Goal: Task Accomplishment & Management: Manage account settings

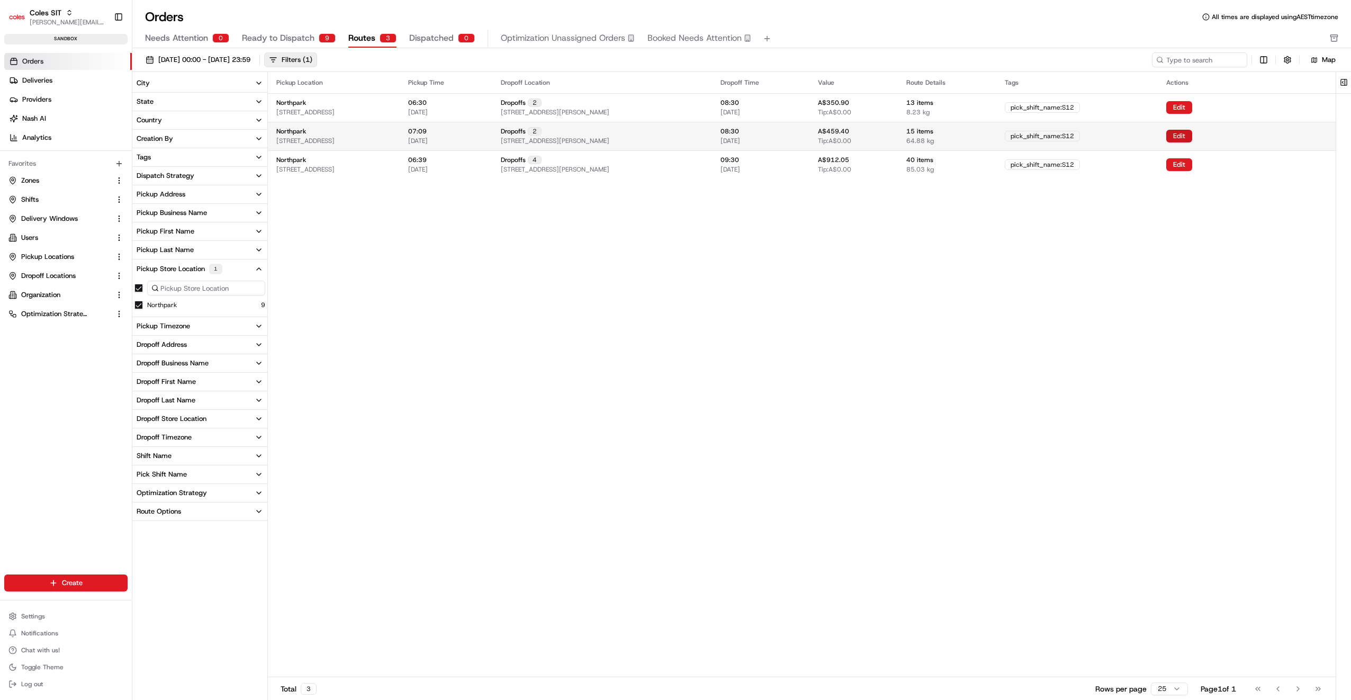
click at [1192, 134] on button "Edit" at bounding box center [1179, 136] width 26 height 13
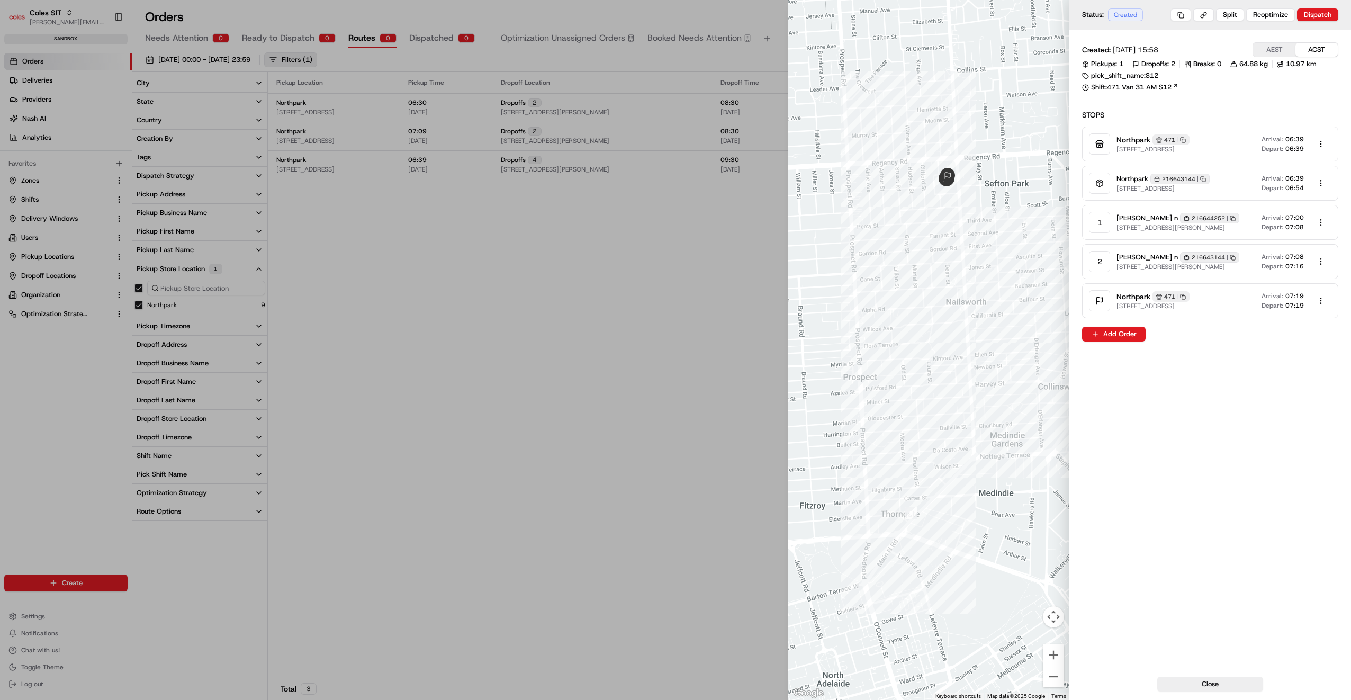
click at [1224, 684] on button "Close" at bounding box center [1210, 684] width 106 height 15
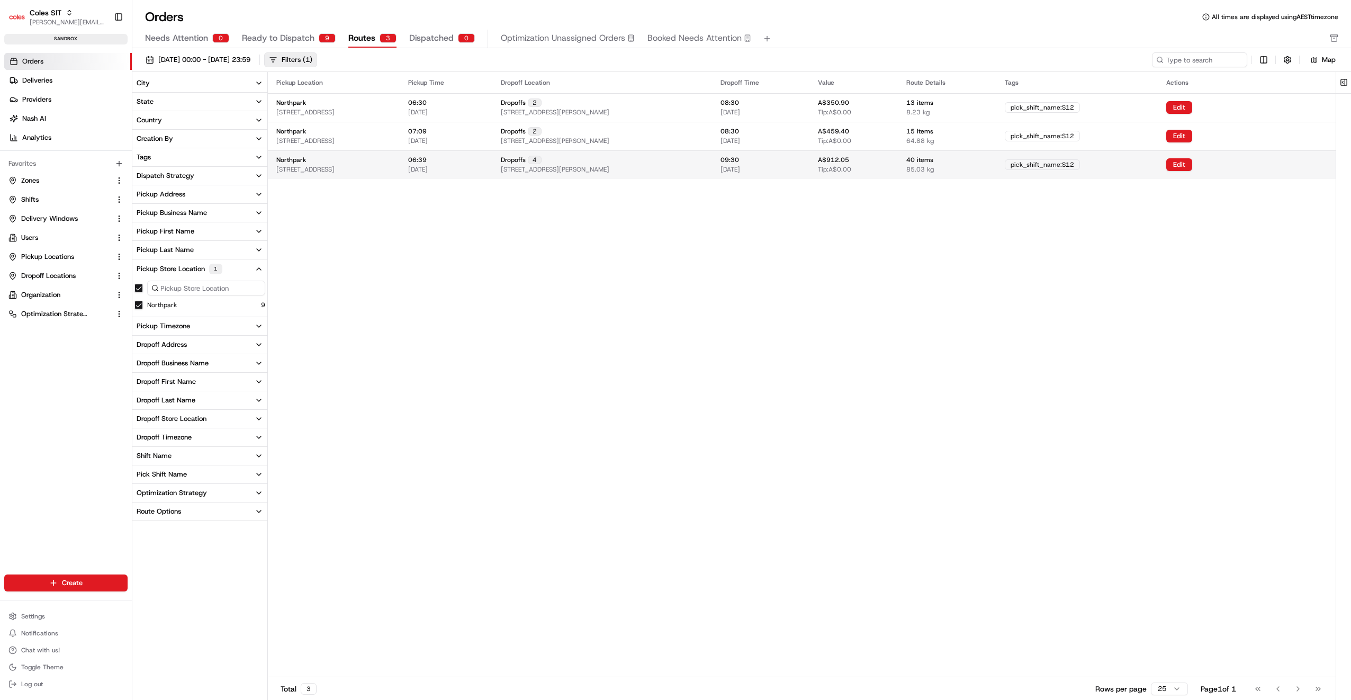
click at [609, 166] on span "[STREET_ADDRESS][PERSON_NAME]" at bounding box center [555, 169] width 109 height 8
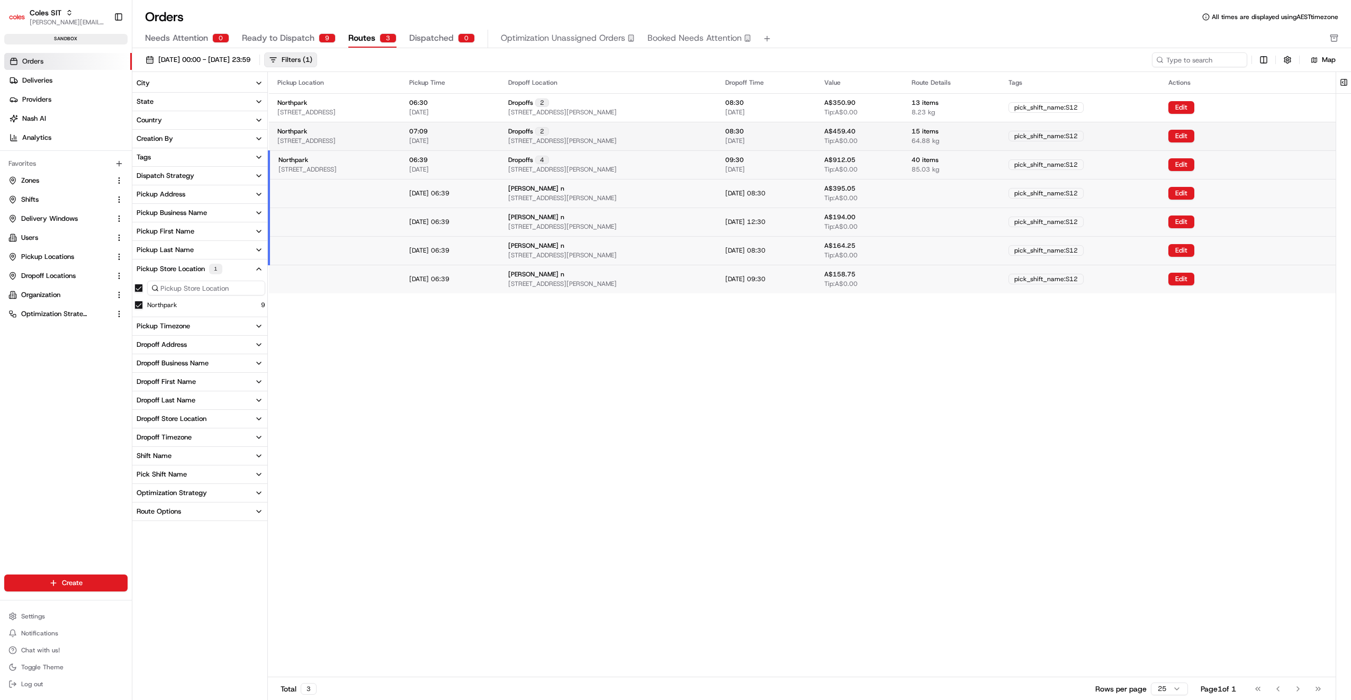
click at [617, 140] on span "[STREET_ADDRESS][PERSON_NAME]" at bounding box center [562, 141] width 109 height 8
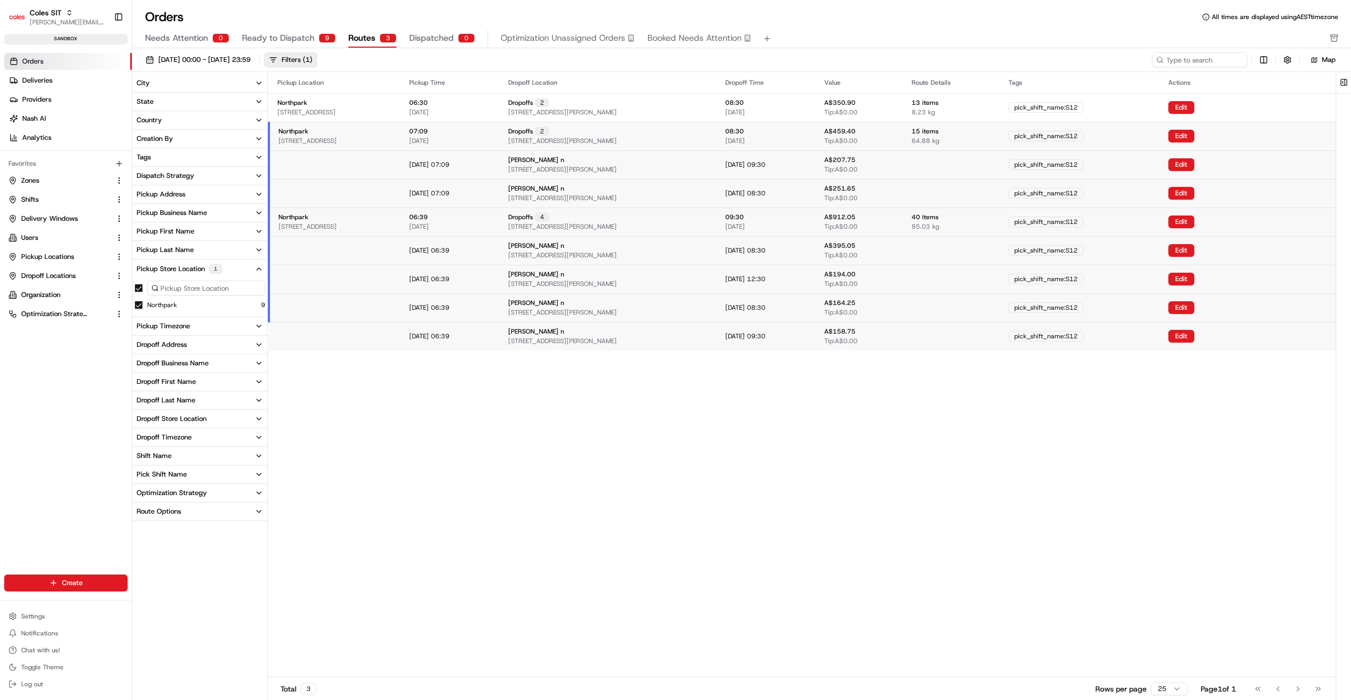
click at [617, 140] on span "[STREET_ADDRESS][PERSON_NAME]" at bounding box center [562, 141] width 109 height 8
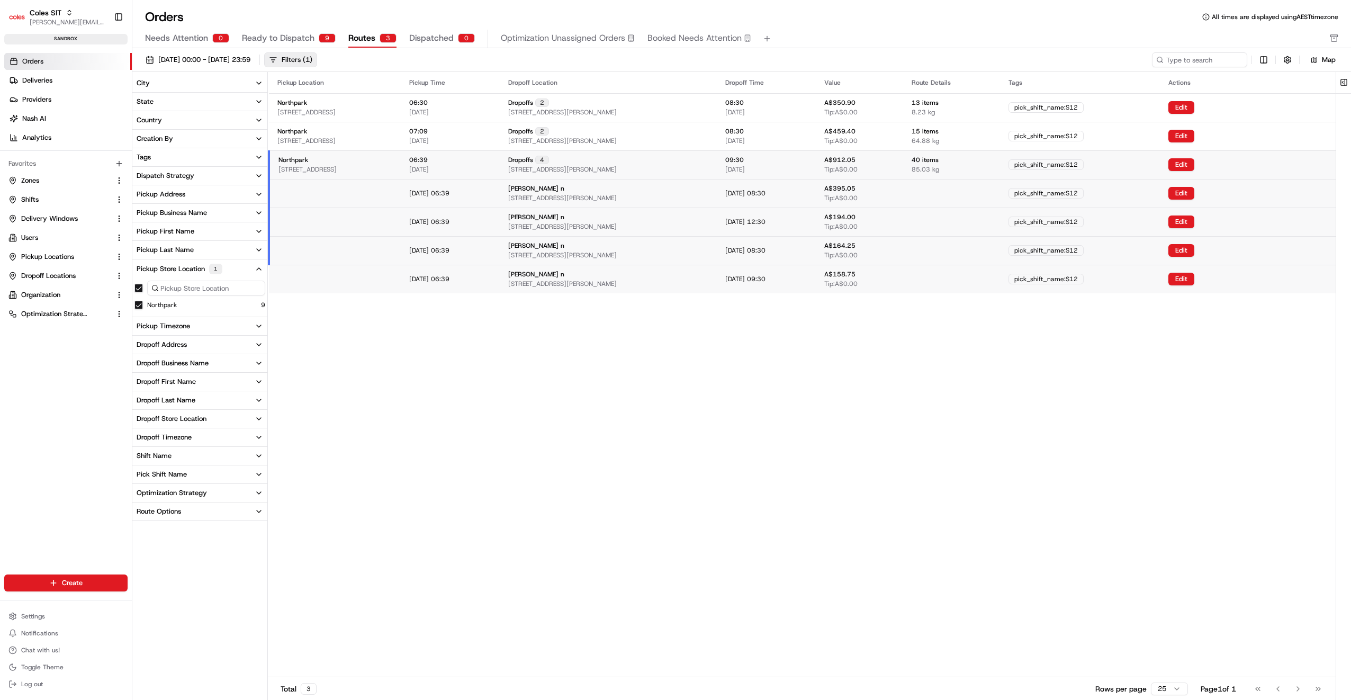
click at [549, 160] on div "4" at bounding box center [542, 160] width 14 height 8
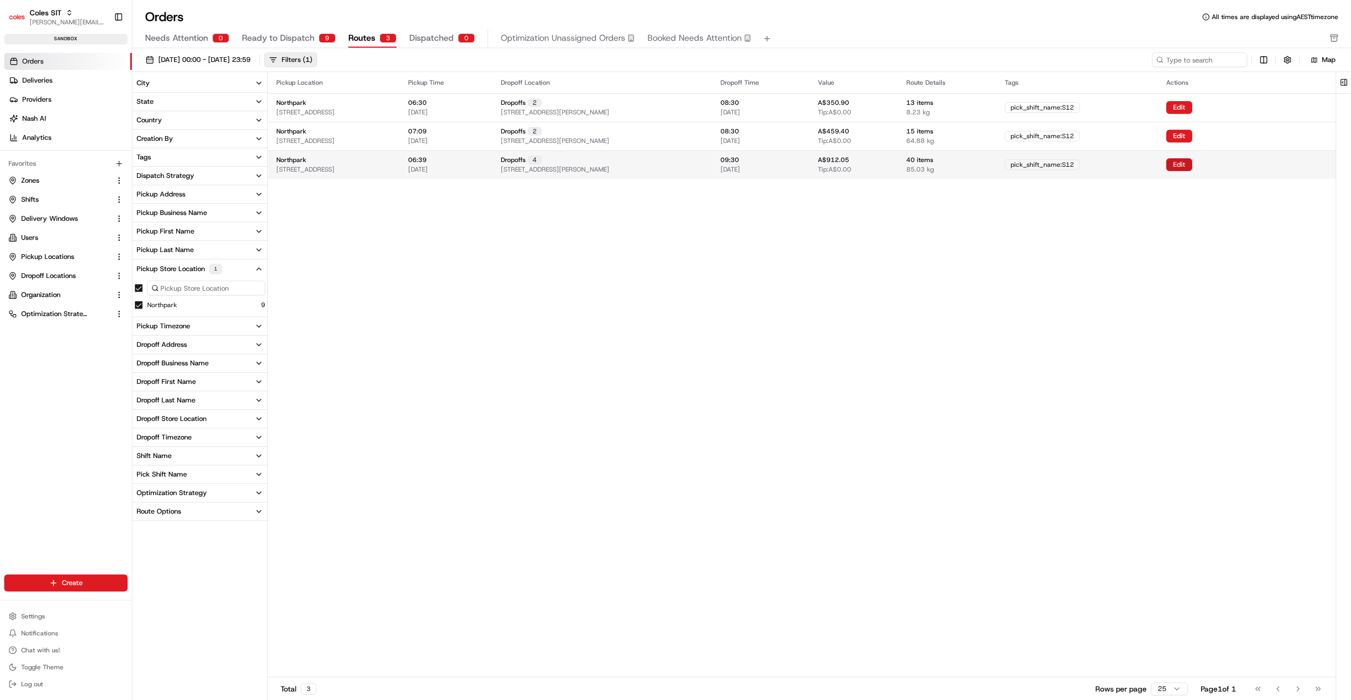
click at [1192, 166] on button "Edit" at bounding box center [1179, 164] width 26 height 13
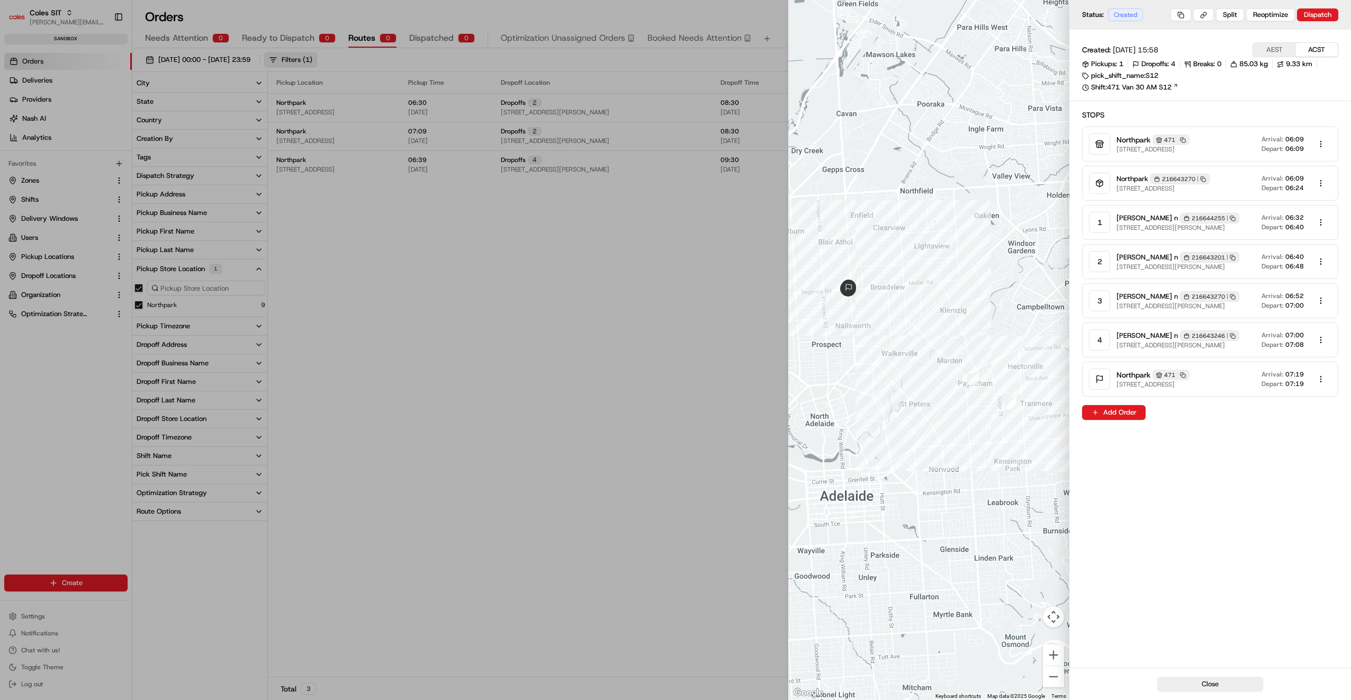
drag, startPoint x: 1225, startPoint y: 686, endPoint x: 1220, endPoint y: 680, distance: 7.9
click at [1225, 686] on button "Close" at bounding box center [1210, 684] width 106 height 15
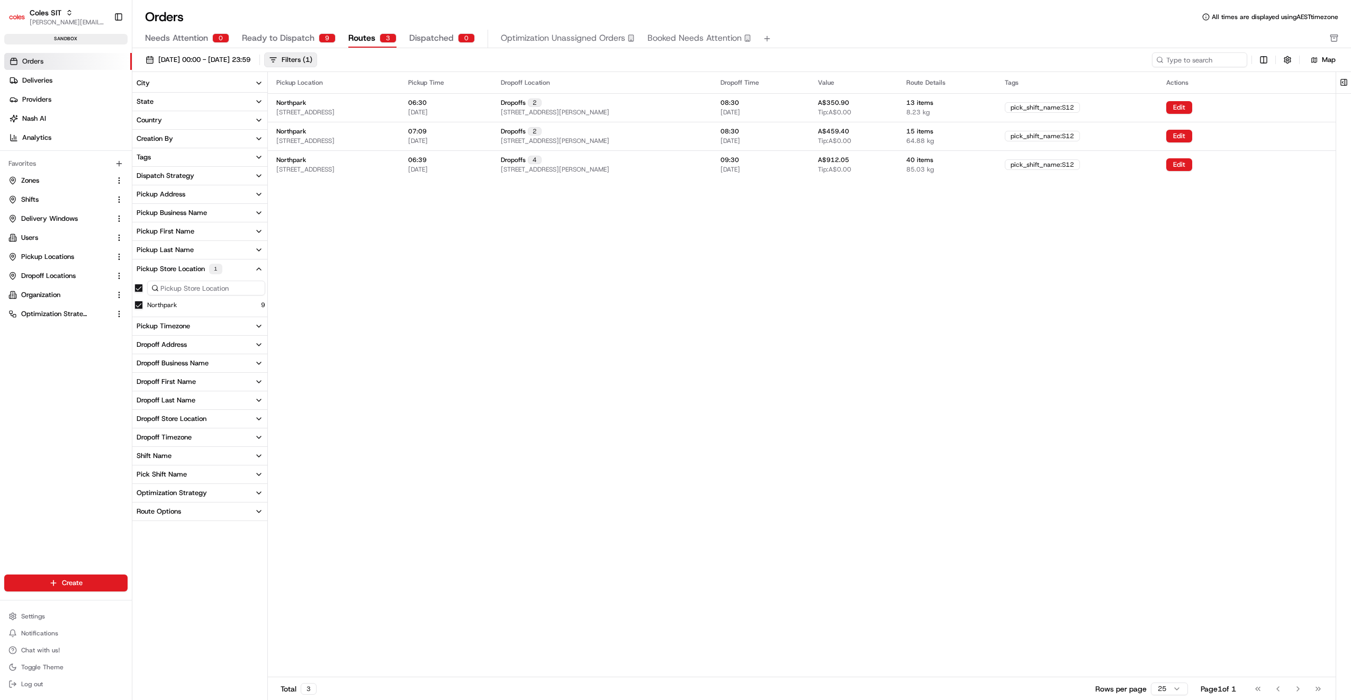
click at [1201, 256] on div "Pickup Location Pickup Time Dropoff Location Dropoff Time Value Route Details T…" at bounding box center [802, 374] width 1068 height 605
click at [1192, 134] on button "Edit" at bounding box center [1179, 136] width 26 height 13
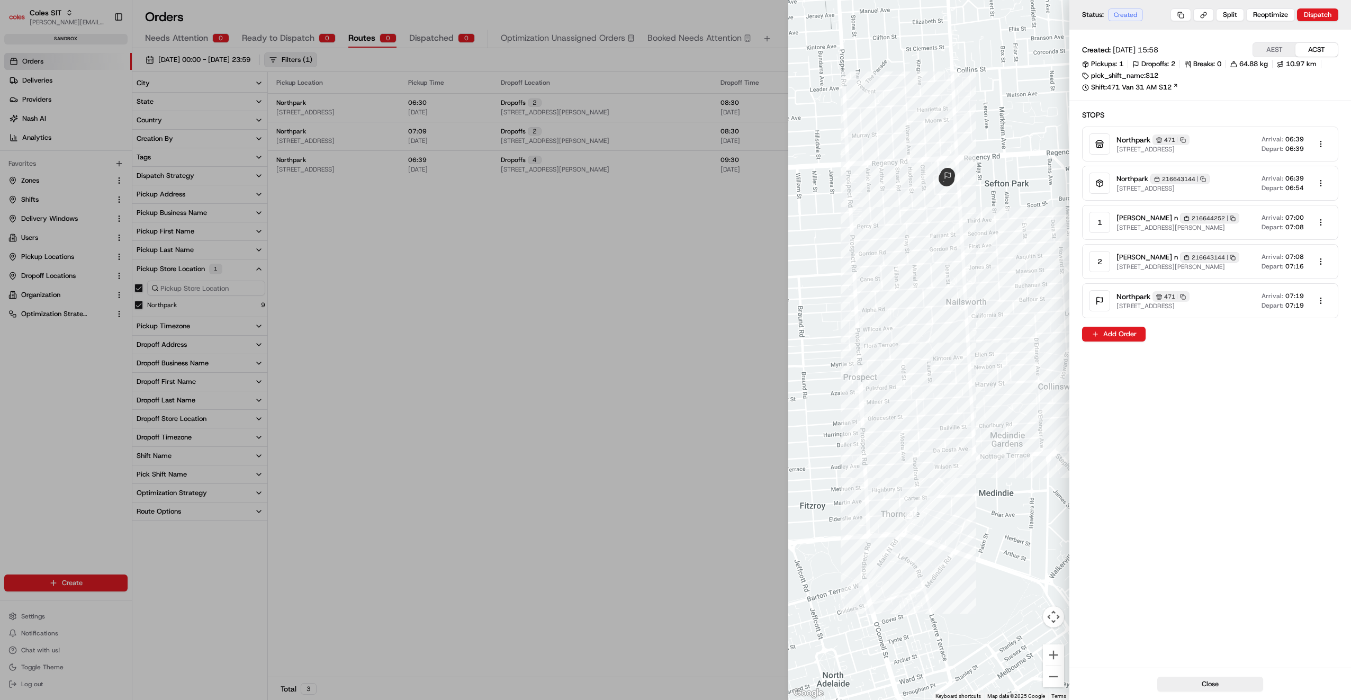
click at [1316, 52] on button "ACST" at bounding box center [1317, 50] width 42 height 14
click at [1196, 683] on button "Close" at bounding box center [1210, 684] width 106 height 15
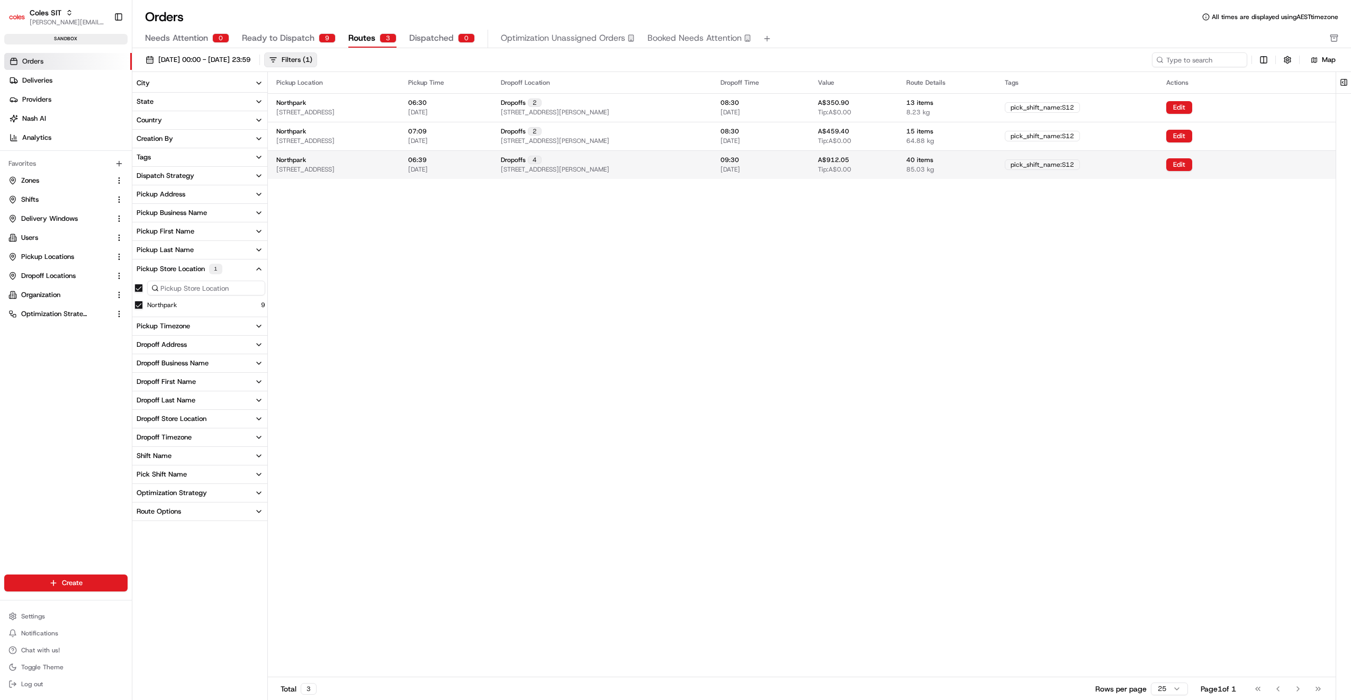
click at [662, 162] on div "Dropoffs 4 18 Hampden St, FIRLE, SA 5070, AU" at bounding box center [602, 165] width 203 height 18
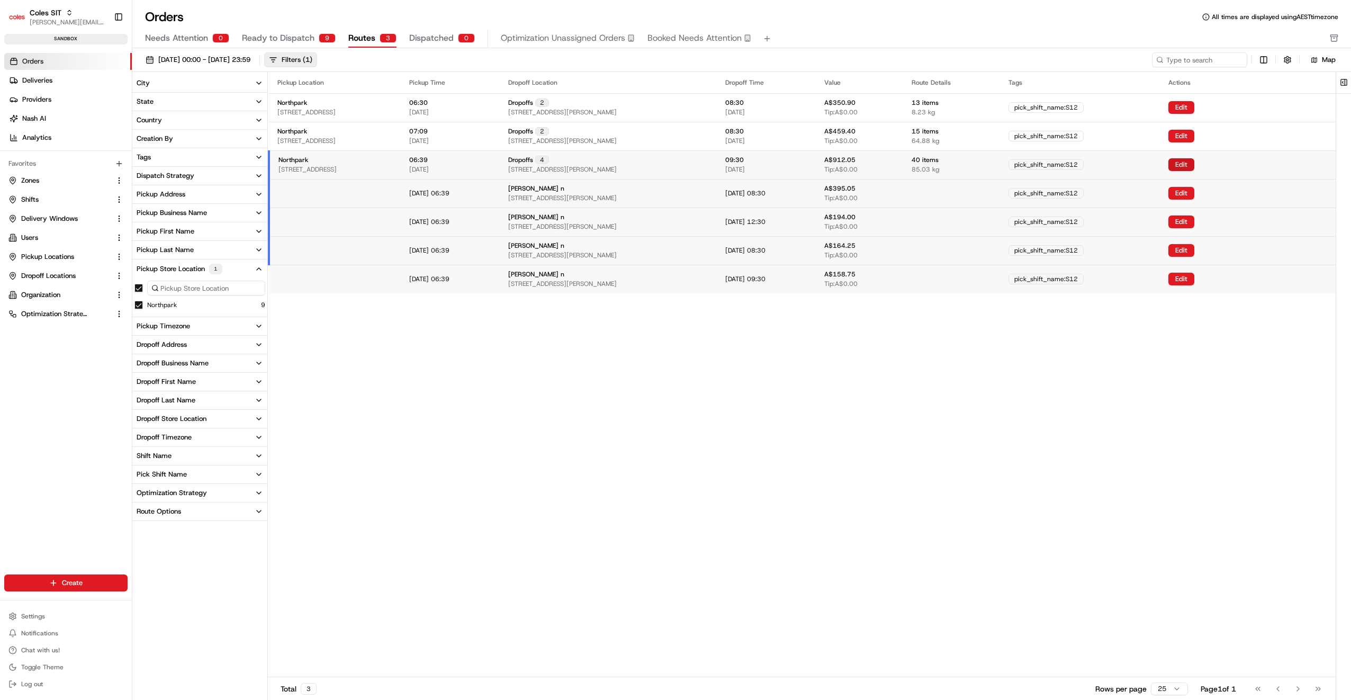
click at [1194, 163] on button "Edit" at bounding box center [1182, 164] width 26 height 13
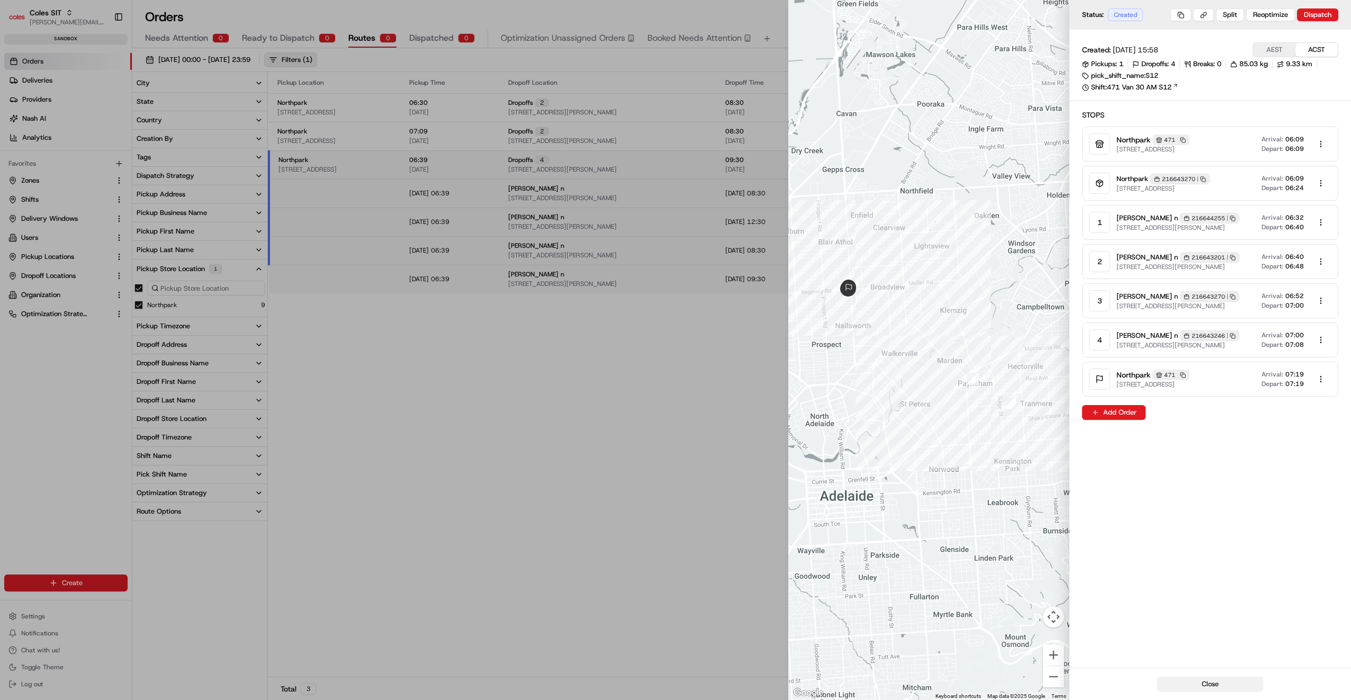
click at [1219, 681] on button "Close" at bounding box center [1210, 684] width 106 height 15
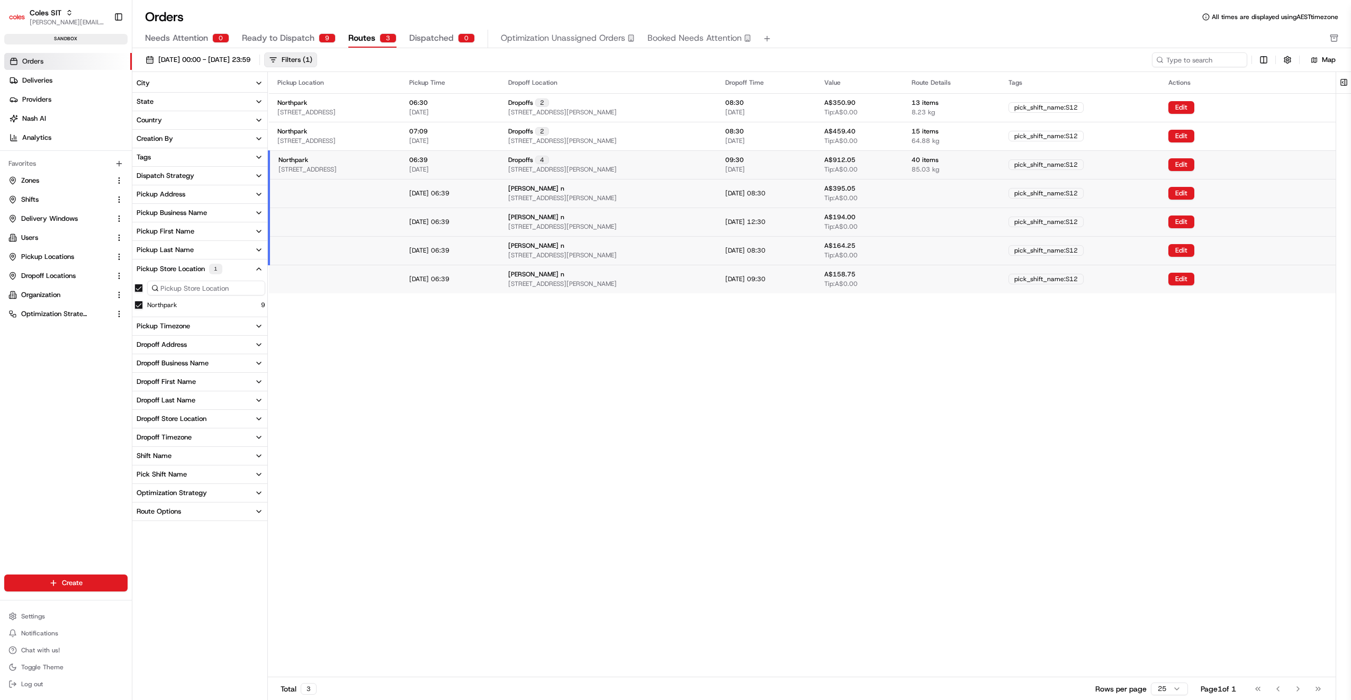
click at [945, 415] on div "Pickup Location Pickup Time Dropoff Location Dropoff Time Value Route Details T…" at bounding box center [802, 374] width 1068 height 605
click at [656, 156] on div "Dropoffs 4 18 Hampden St, FIRLE, SA 5070, AU" at bounding box center [608, 165] width 200 height 18
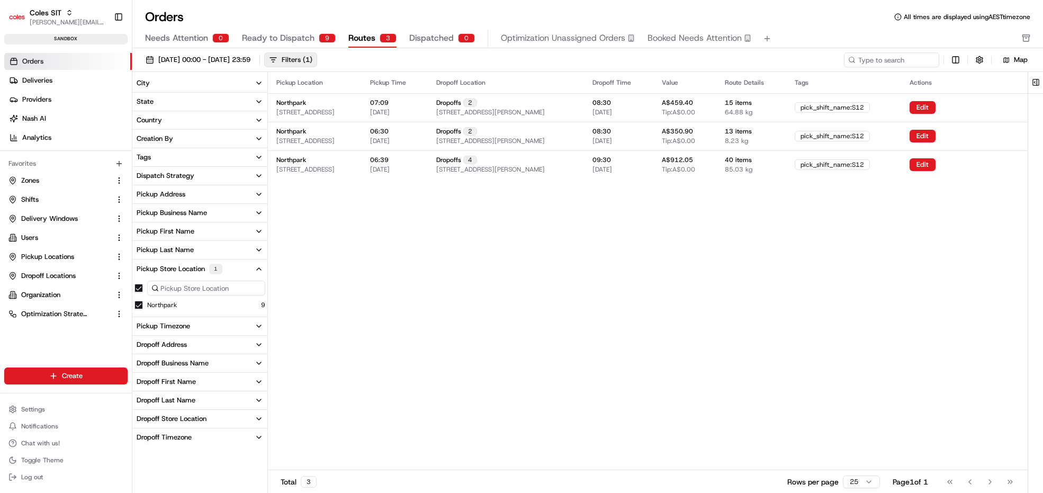
click at [424, 39] on span "Dispatched" at bounding box center [431, 38] width 44 height 13
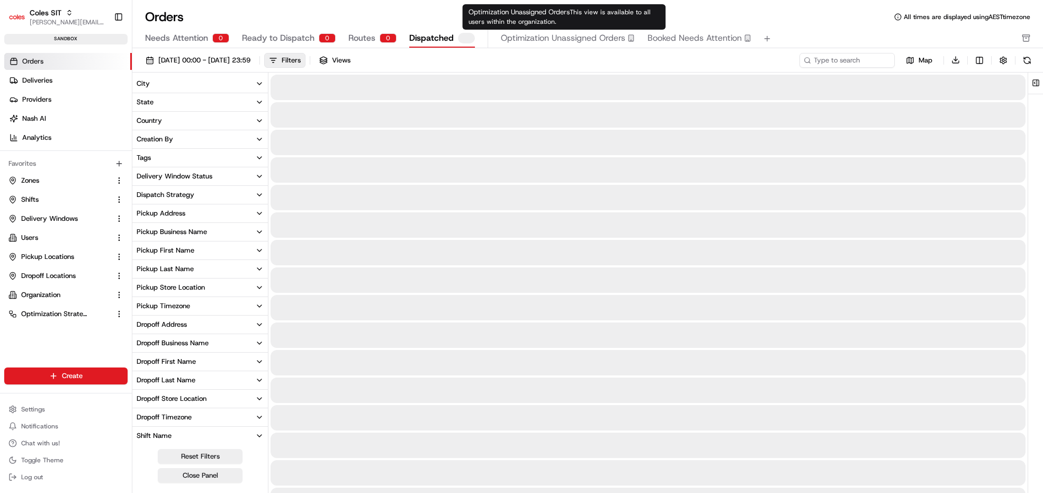
click at [531, 38] on span "Optimization Unassigned Orders" at bounding box center [563, 38] width 124 height 13
click at [531, 37] on span "Optimization Unassigned Orders" at bounding box center [563, 38] width 124 height 13
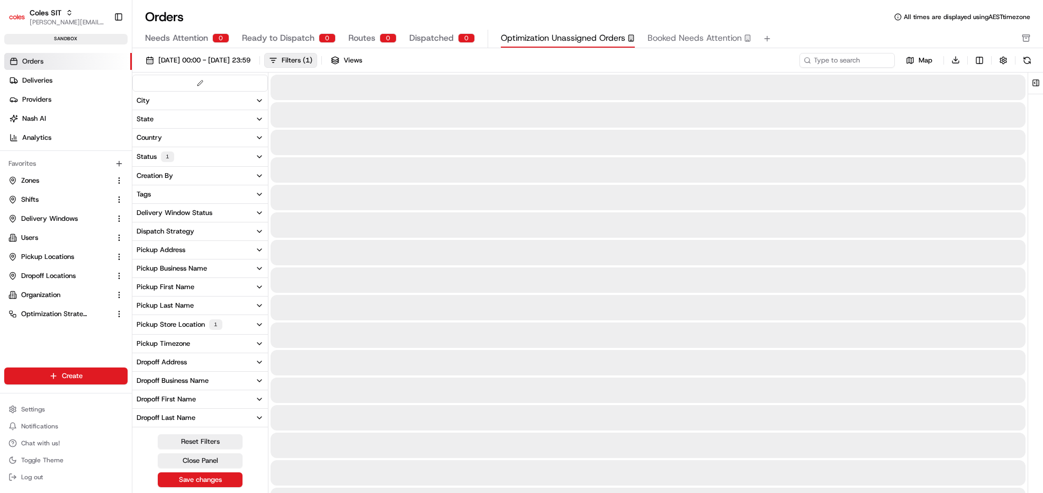
click at [533, 38] on span "Optimization Unassigned Orders" at bounding box center [563, 38] width 124 height 13
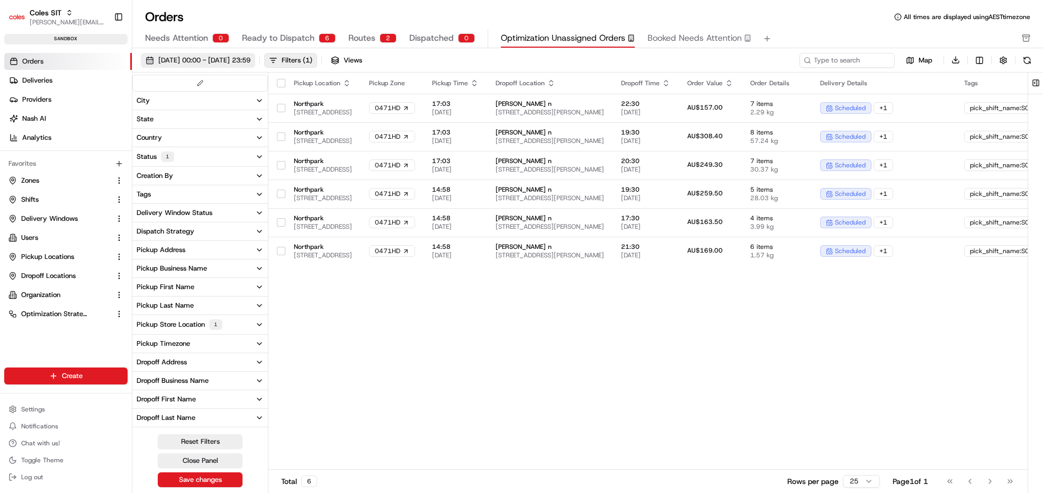
click at [239, 60] on span "22/08/2025 00:00 - 22/08/2025 23:59" at bounding box center [204, 61] width 92 height 10
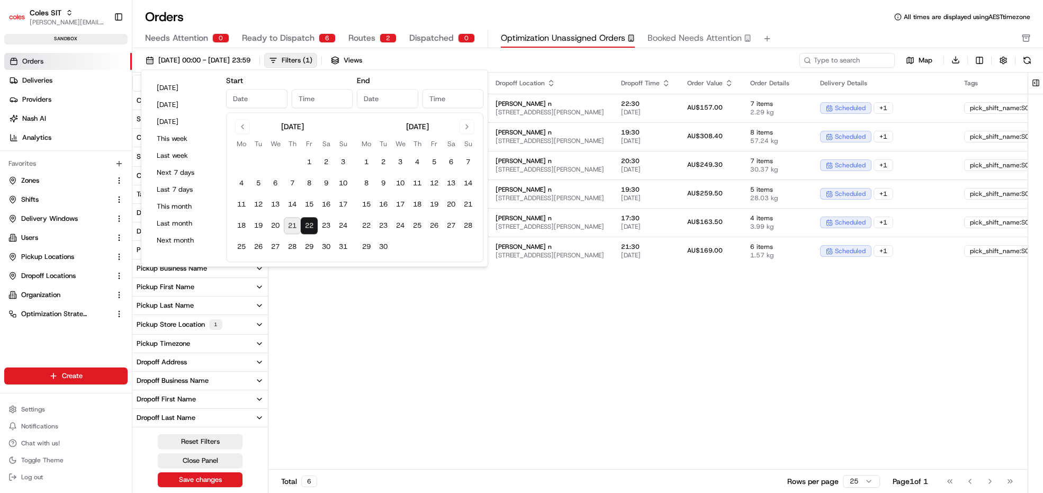
type input "Aug 22, 2025"
type input "12:00 AM"
type input "Aug 22, 2025"
type input "11:59 PM"
click at [328, 228] on button "23" at bounding box center [326, 226] width 17 height 17
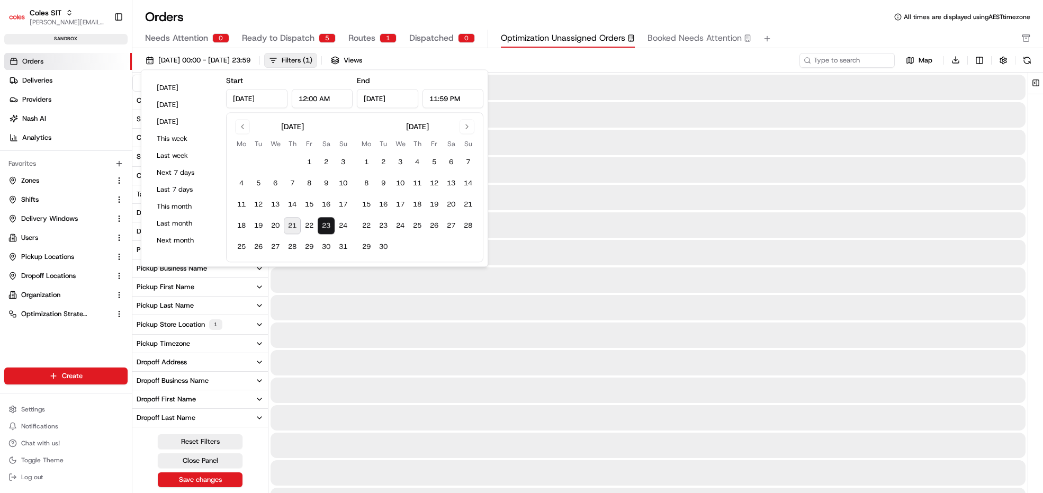
type input "Aug 23, 2025"
click at [536, 15] on div "Orders All times are displayed using AEST timezone" at bounding box center [587, 16] width 911 height 17
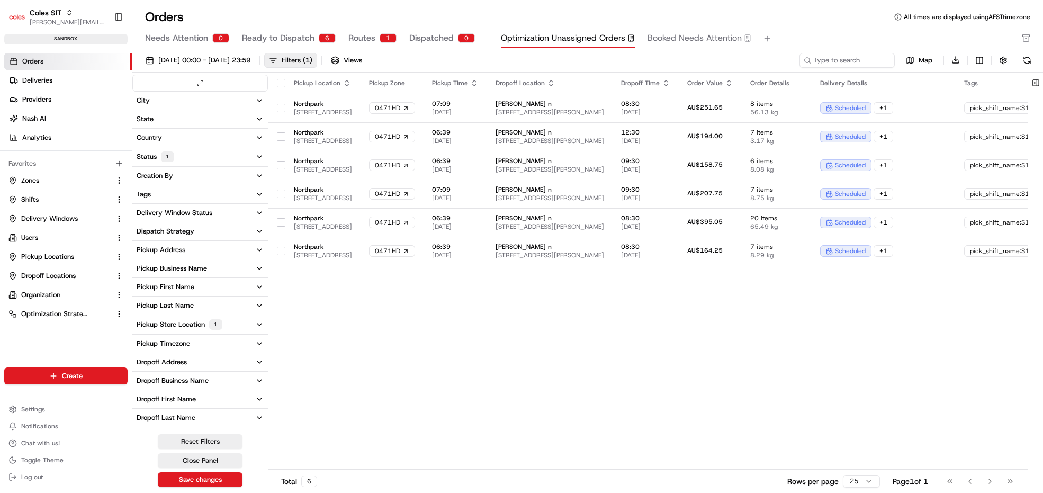
click at [183, 322] on div "Pickup Store Location 1" at bounding box center [180, 324] width 86 height 11
click at [201, 477] on button "Save changes" at bounding box center [200, 479] width 85 height 15
click at [219, 457] on button "Close Panel" at bounding box center [200, 460] width 85 height 15
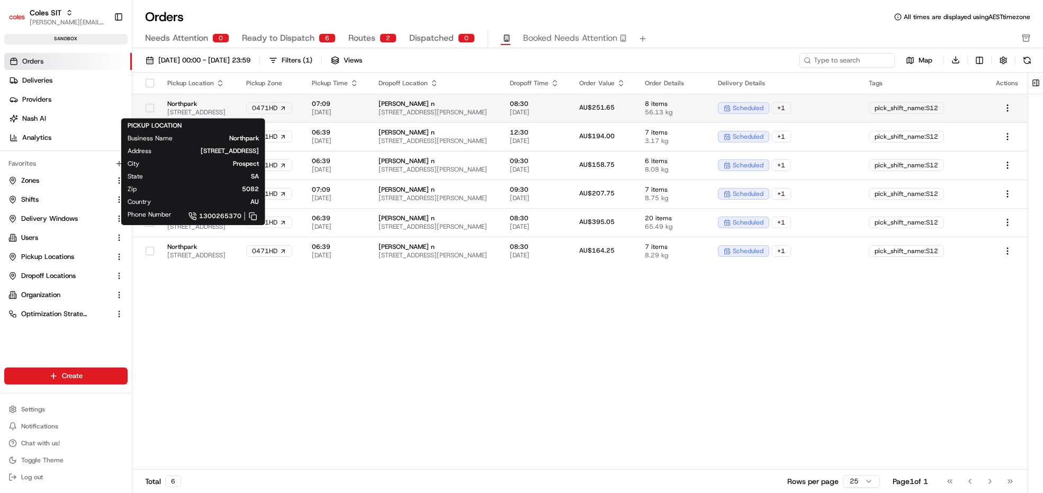
click at [229, 112] on span "264 Main N Rd, Prospect SA 5082, Australia" at bounding box center [198, 112] width 62 height 8
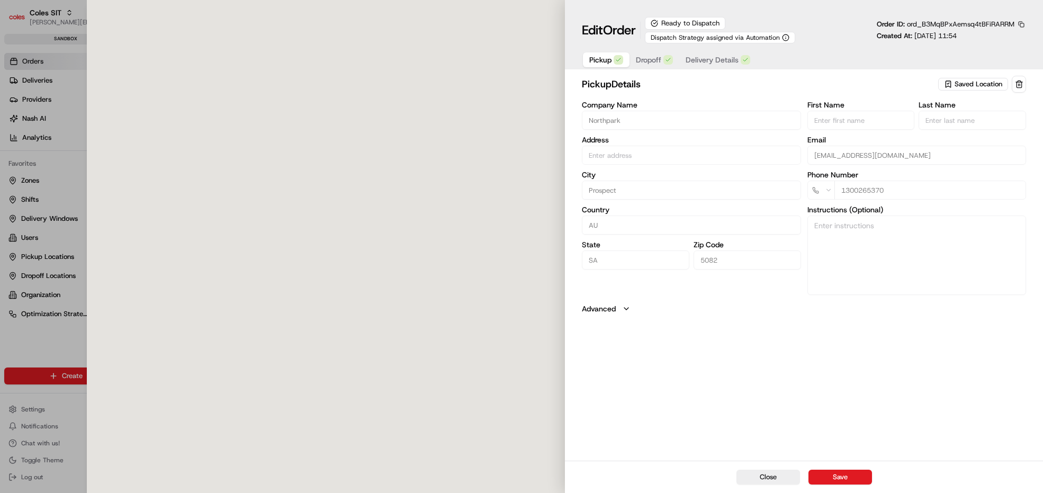
type input "264 Main North Rd Shop 9, Northpark Shopping Centre, Northpark Shopping Centre,…"
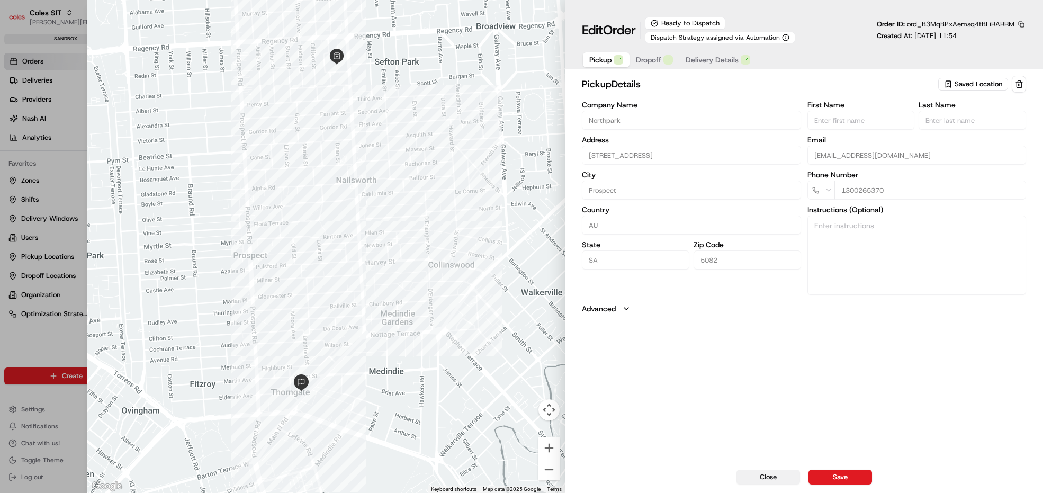
click at [764, 478] on button "Close" at bounding box center [768, 477] width 64 height 15
type input "+1"
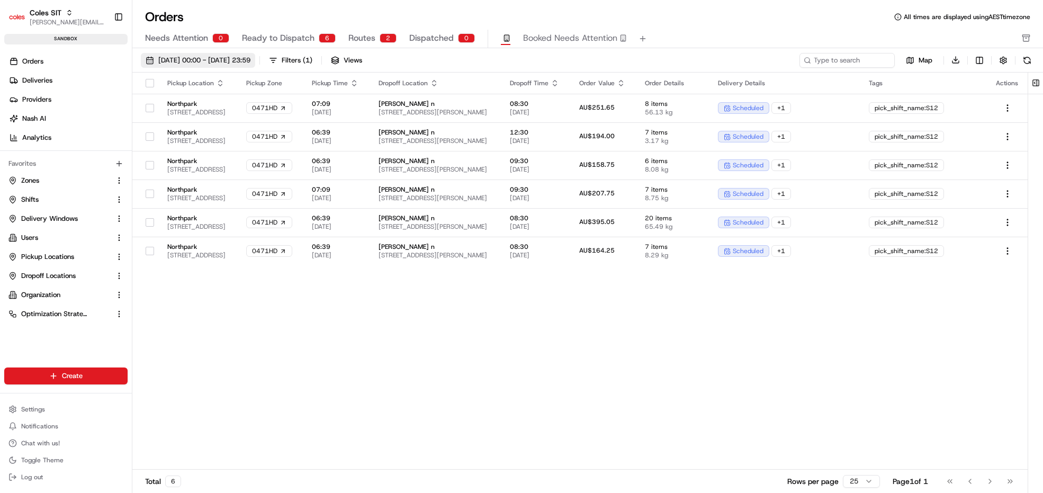
click at [250, 58] on span "23/08/2025 00:00 - 23/08/2025 23:59" at bounding box center [204, 61] width 92 height 10
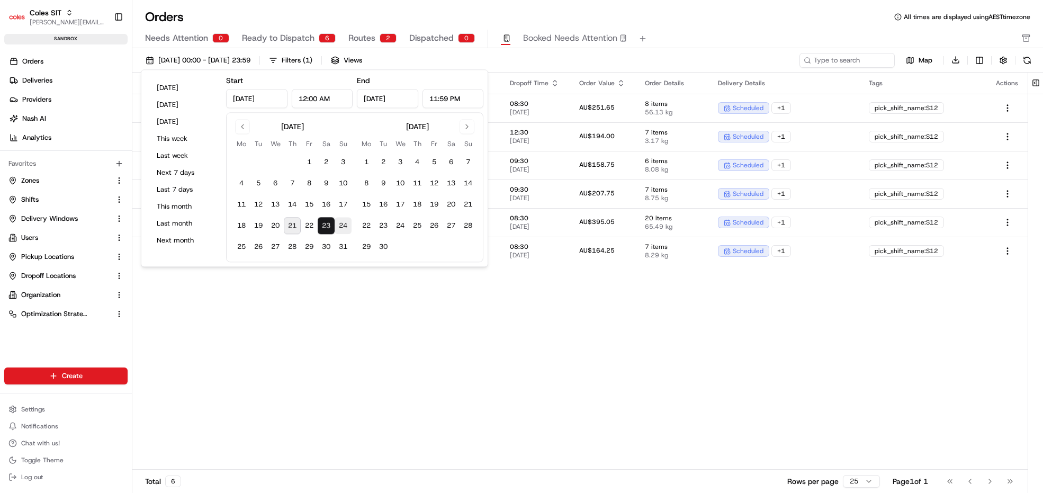
click at [345, 224] on button "24" at bounding box center [343, 226] width 17 height 17
type input "Aug 24, 2025"
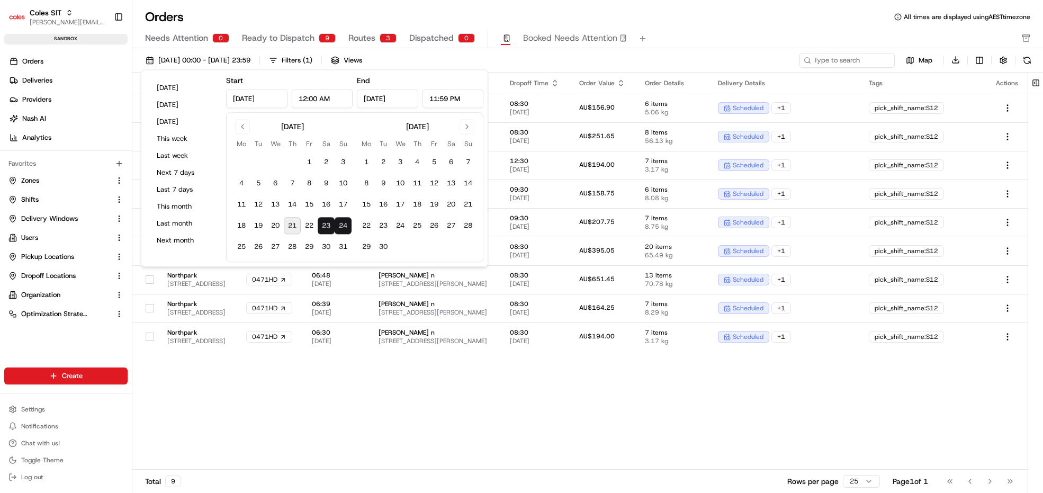
click at [524, 384] on div "Pickup Location Pickup Zone Pickup Time Dropoff Location Dropoff Time Order Val…" at bounding box center [579, 272] width 895 height 398
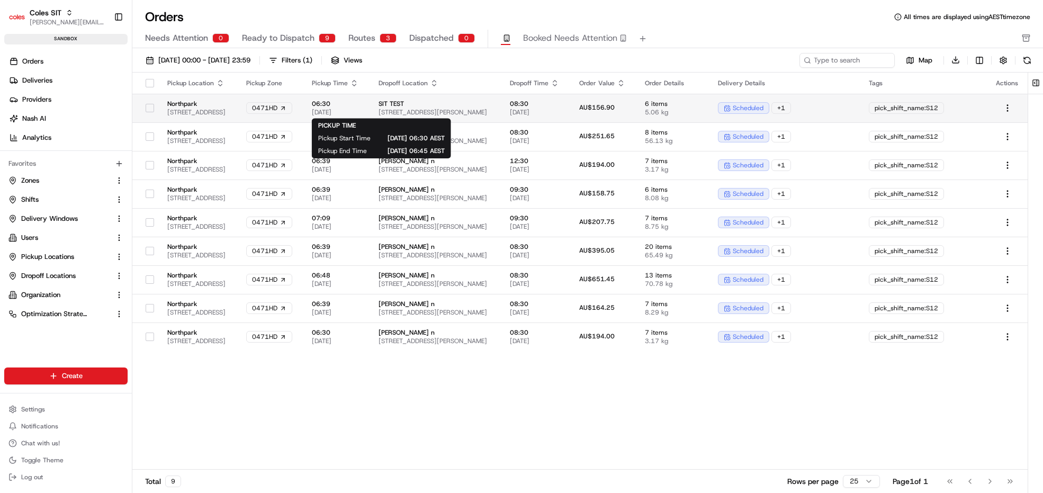
click at [362, 105] on span "06:30" at bounding box center [337, 104] width 50 height 8
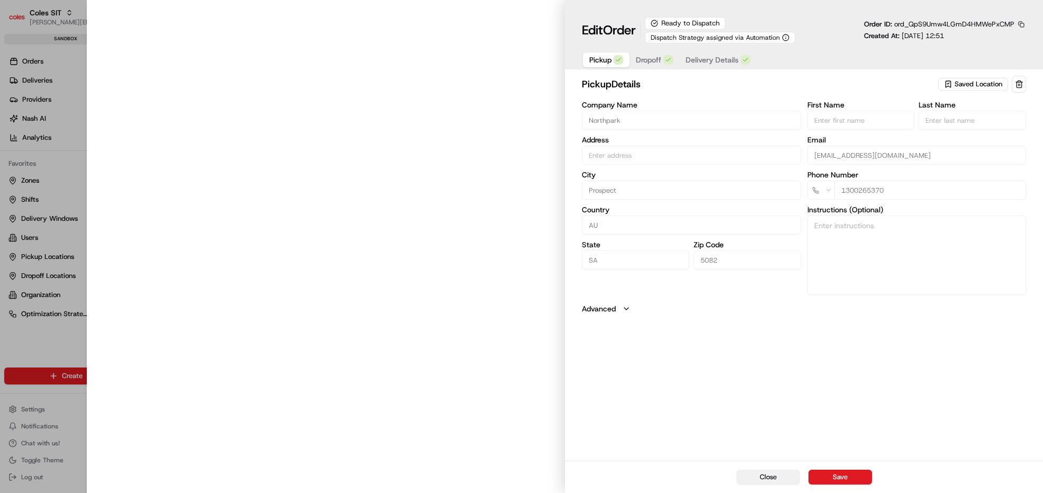
type input "264 Main North Rd Shop 9, Northpark Shopping Centre, Northpark Shopping Centre,…"
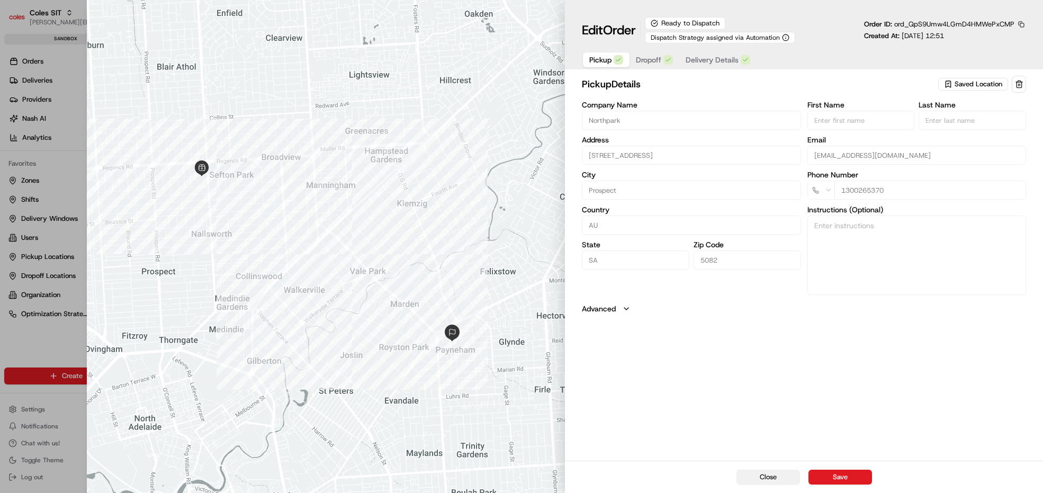
click at [776, 477] on button "Close" at bounding box center [768, 477] width 64 height 15
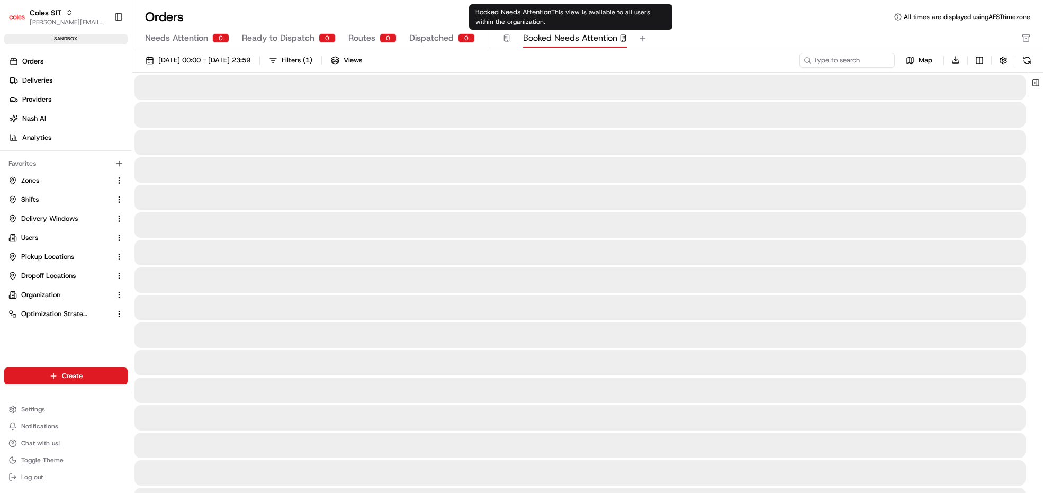
click at [554, 38] on span "Booked Needs Attention" at bounding box center [570, 38] width 94 height 13
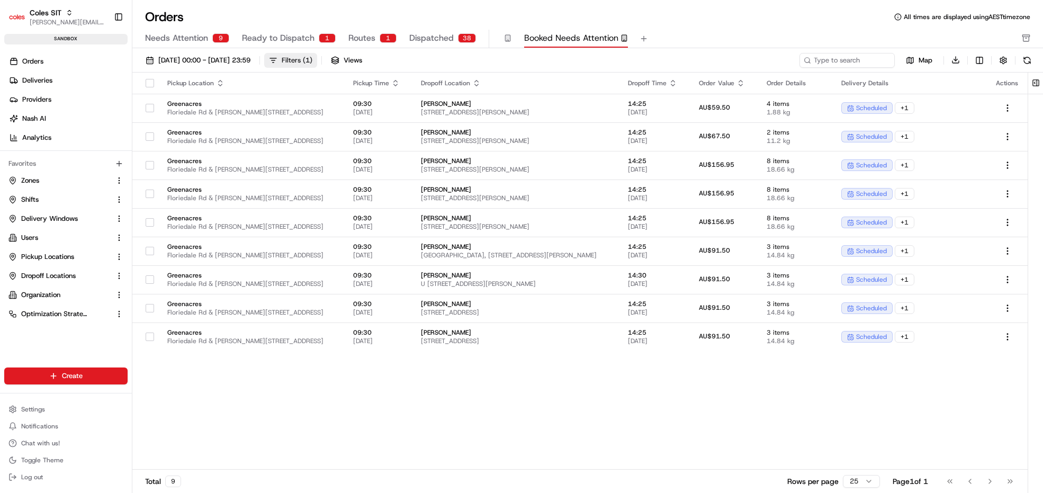
click at [312, 57] on div "Filters ( 1 )" at bounding box center [297, 61] width 31 height 10
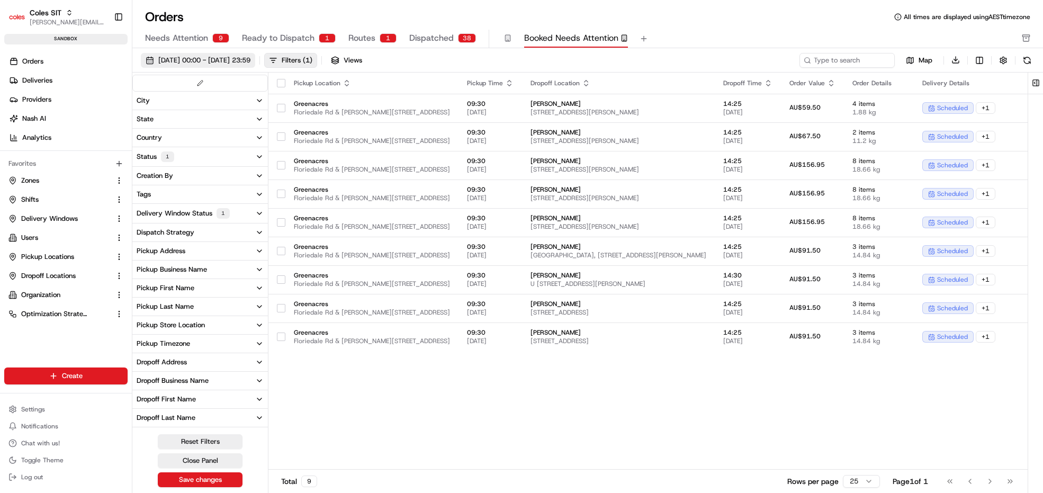
click at [237, 61] on span "07/08/2025 00:00 - 07/08/2025 23:59" at bounding box center [204, 61] width 92 height 10
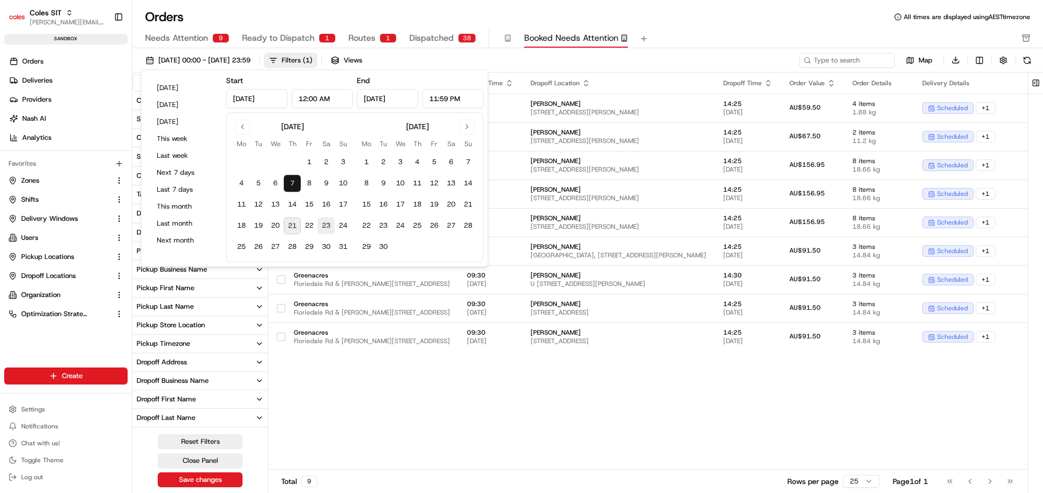
click at [325, 227] on button "23" at bounding box center [326, 226] width 17 height 17
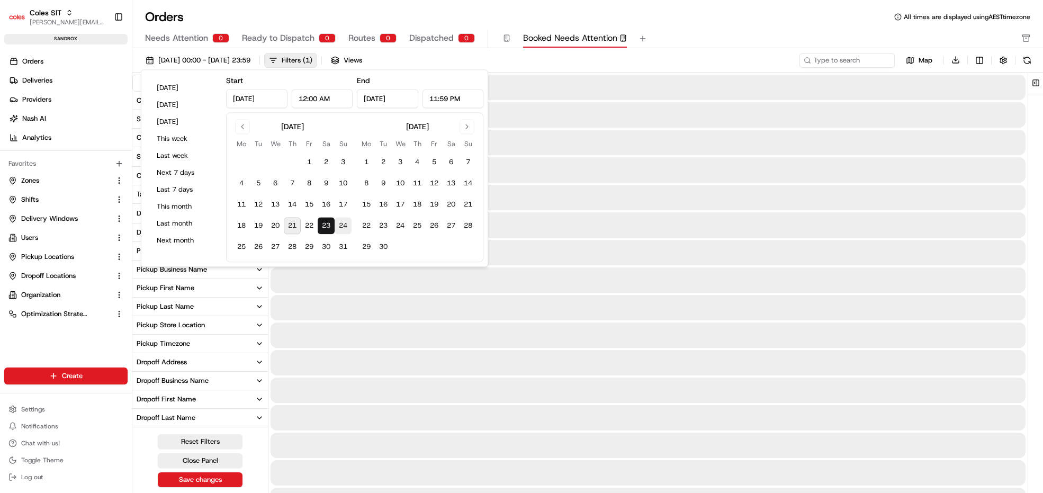
type input "Aug 23, 2025"
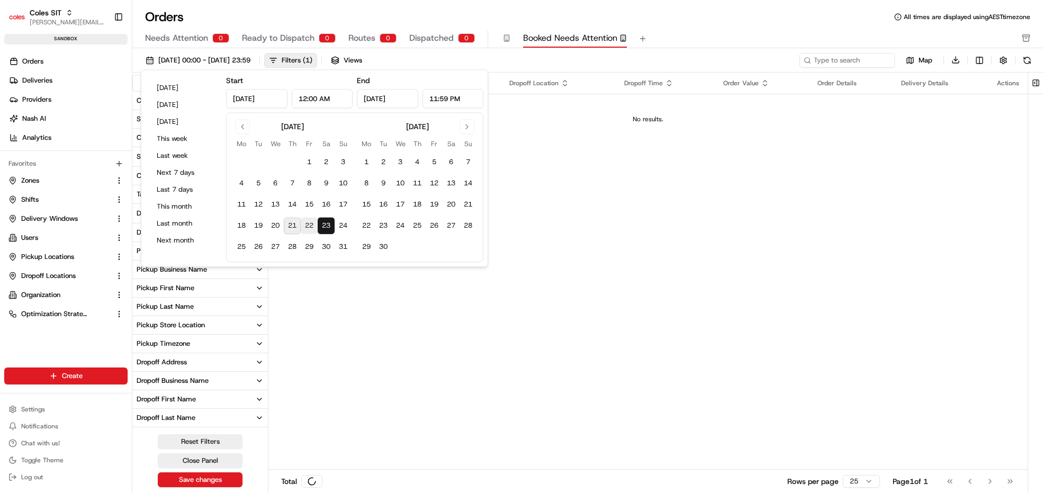
click at [311, 223] on button "22" at bounding box center [309, 226] width 17 height 17
click at [345, 227] on button "24" at bounding box center [343, 226] width 17 height 17
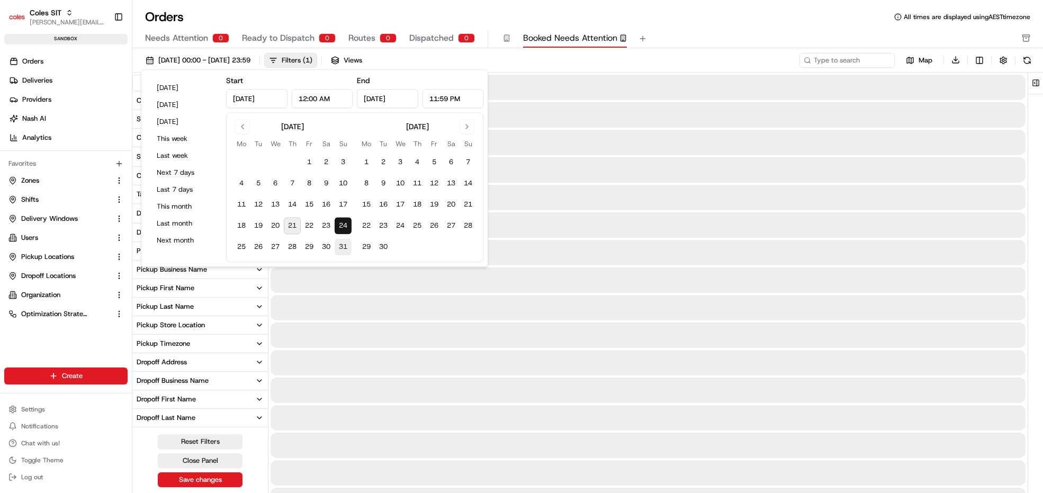
type input "Aug 24, 2025"
click at [309, 224] on button "22" at bounding box center [309, 226] width 17 height 17
type input "Aug 22, 2025"
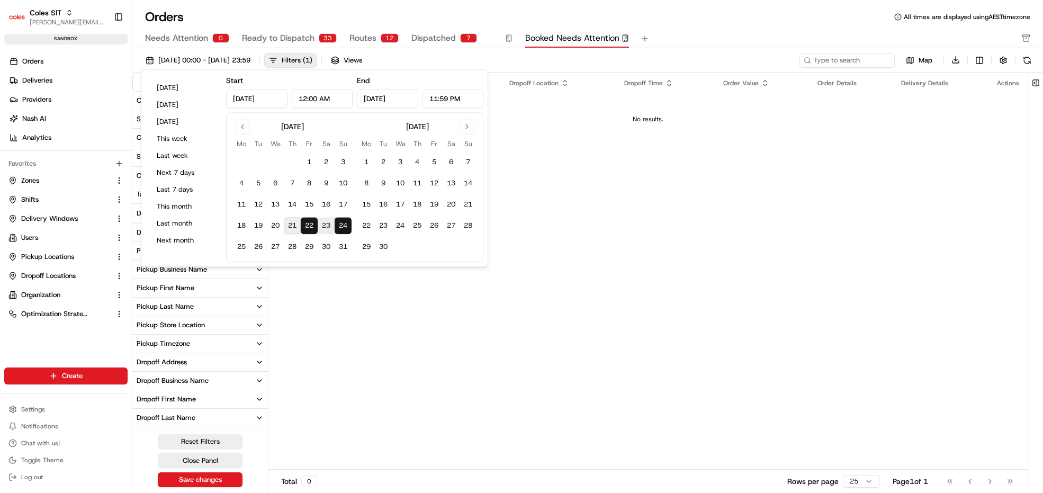
click at [555, 61] on div "22/08/2025 00:00 - 24/08/2025 23:59 Filters ( 1 ) Views" at bounding box center [469, 60] width 657 height 15
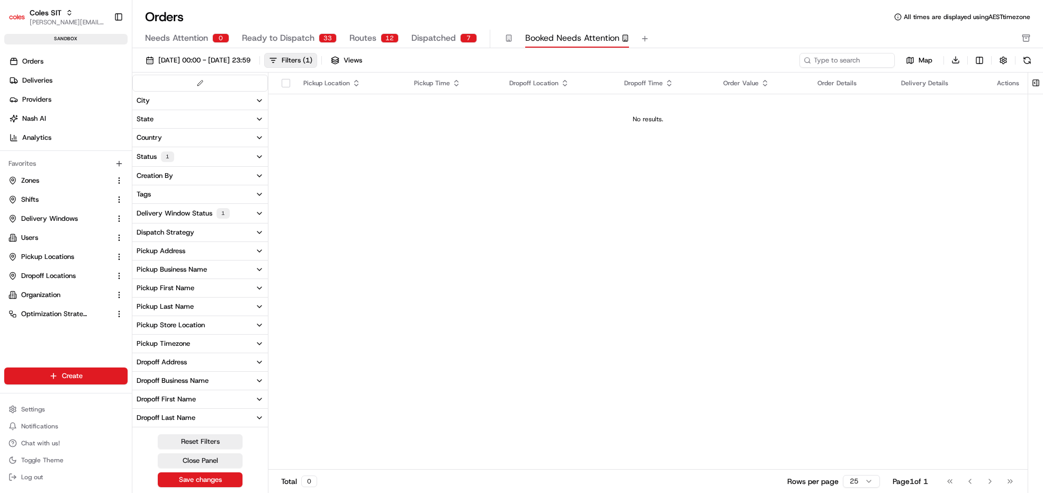
click at [199, 213] on div "Delivery Window Status 1" at bounding box center [183, 213] width 93 height 11
click at [197, 212] on div "Delivery Window Status 1" at bounding box center [183, 213] width 93 height 11
click at [183, 155] on button "Status 1" at bounding box center [200, 156] width 136 height 19
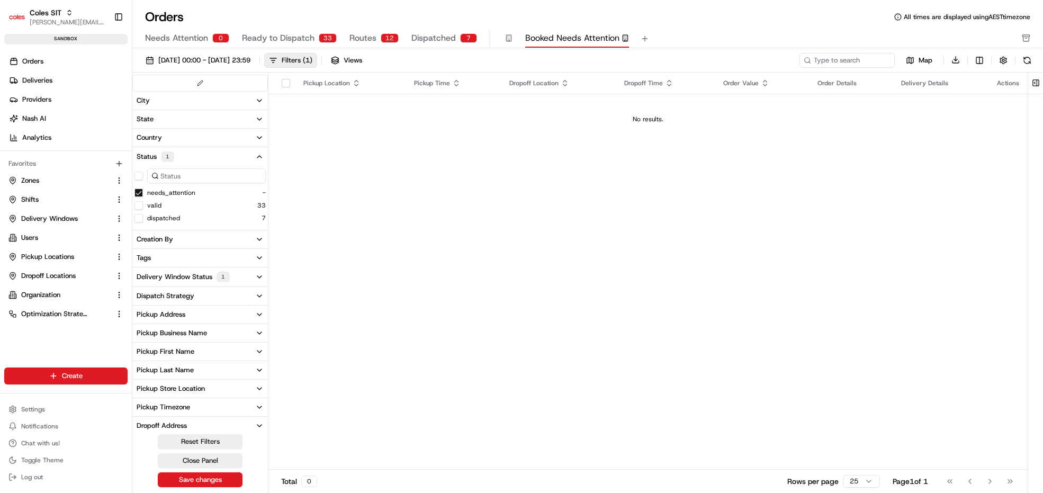
click at [183, 155] on button "Status 1" at bounding box center [200, 156] width 136 height 19
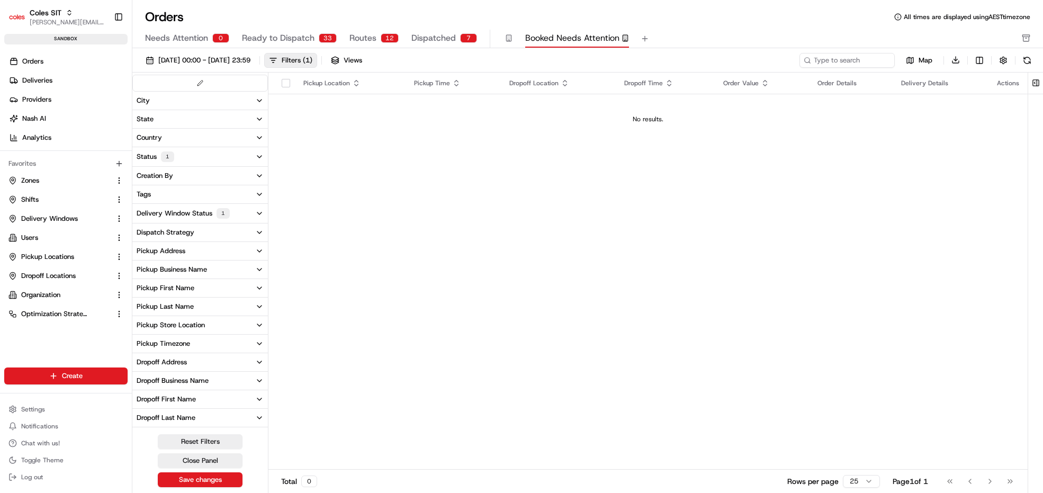
click at [183, 155] on button "Status 1" at bounding box center [200, 156] width 136 height 19
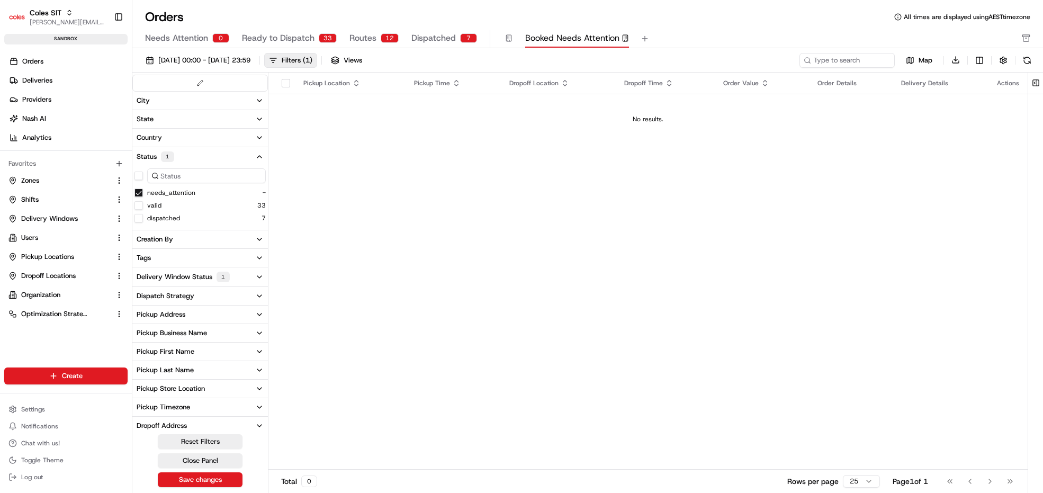
click at [183, 155] on button "Status 1" at bounding box center [200, 156] width 136 height 19
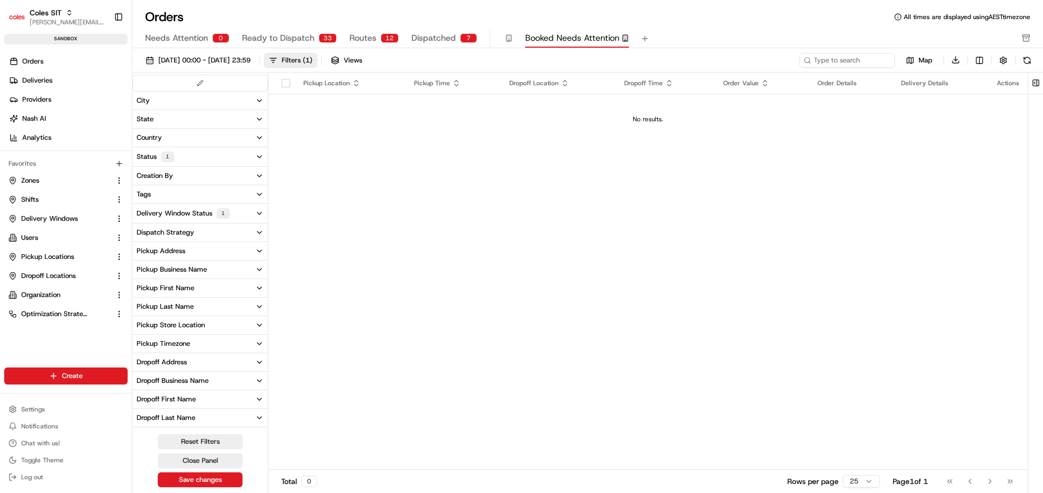
click at [190, 321] on div "Pickup Store Location" at bounding box center [171, 325] width 68 height 10
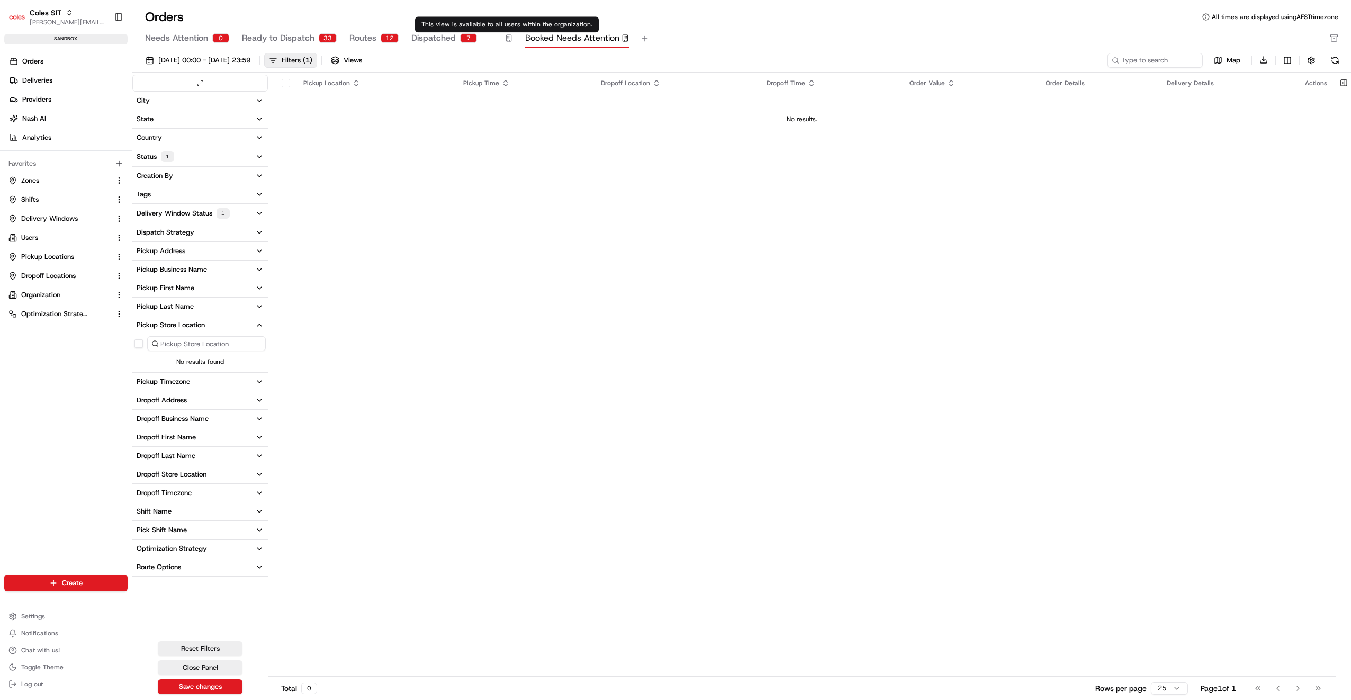
click at [505, 38] on icon "button" at bounding box center [508, 37] width 7 height 7
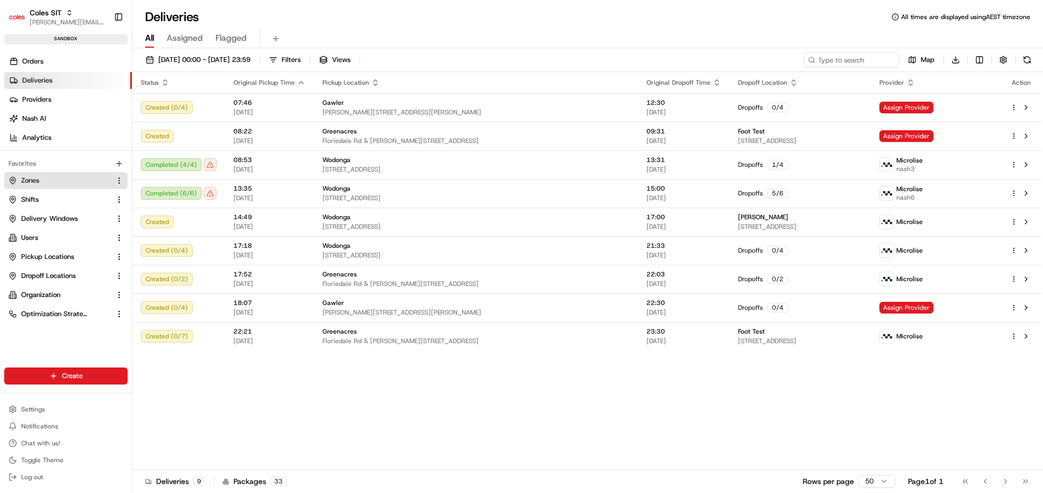
click at [37, 183] on span "Zones" at bounding box center [30, 181] width 18 height 10
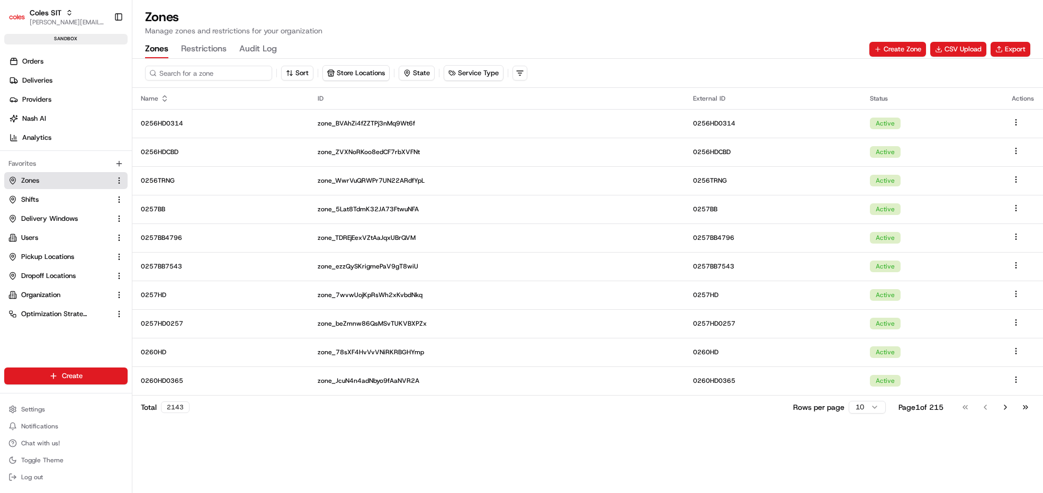
click at [211, 76] on input at bounding box center [208, 73] width 127 height 15
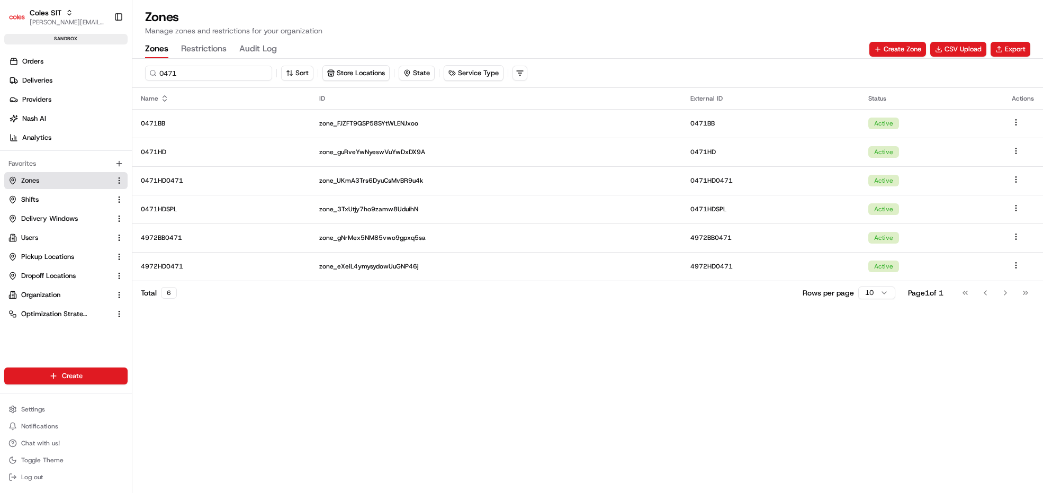
type input "0471"
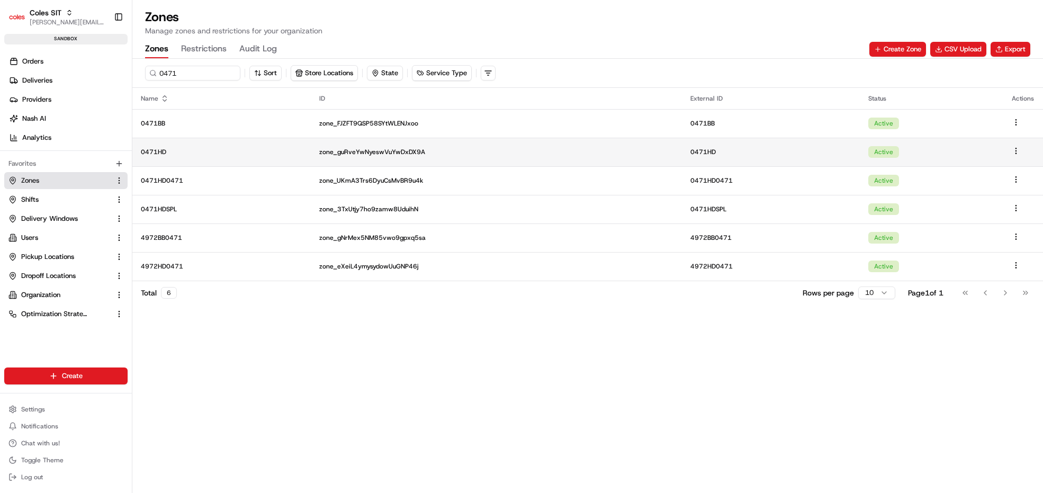
click at [163, 148] on p "0471HD" at bounding box center [221, 152] width 161 height 8
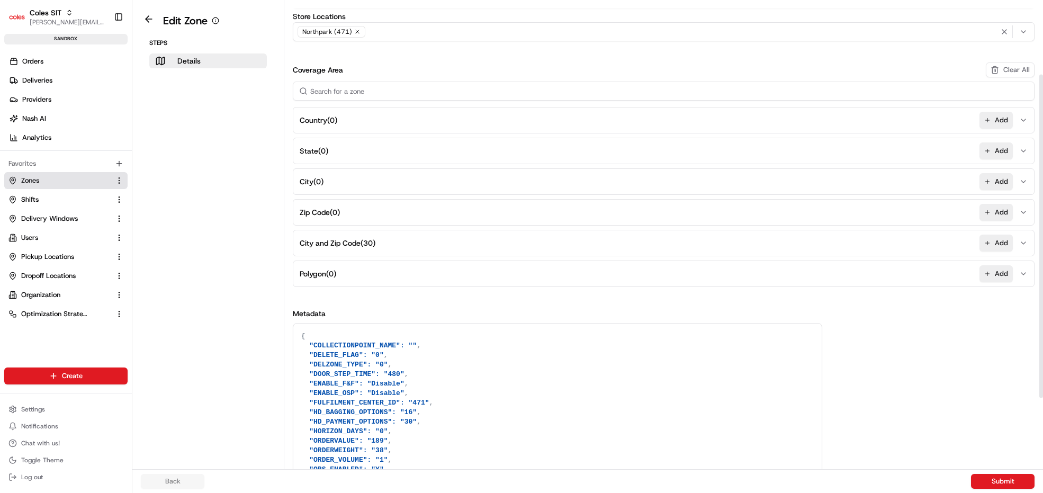
scroll to position [106, 0]
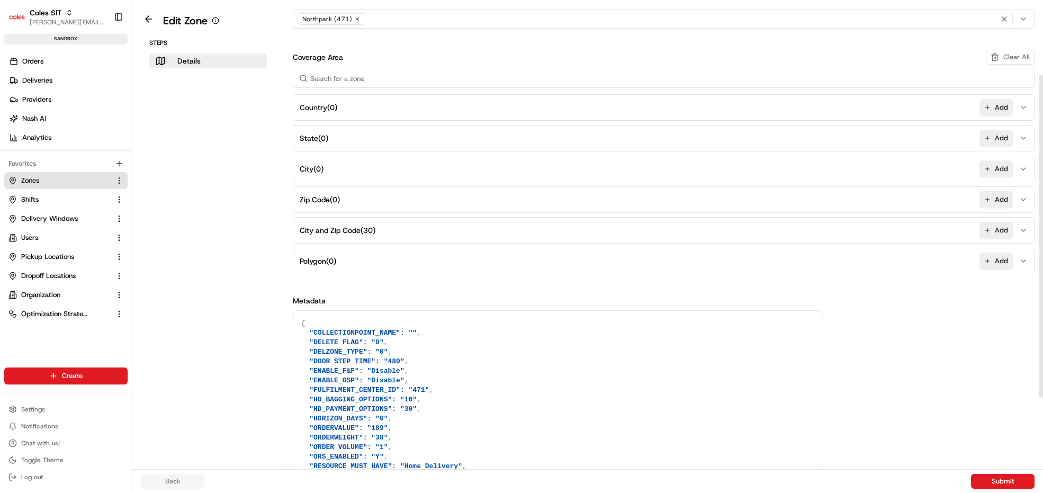
click at [373, 433] on textarea "{ "COLLECTIONPOINT_NAME": "", "DELETE_FLAG": "0", "DELZONE_TYPE": "0", "DOOR_ST…" at bounding box center [557, 443] width 528 height 264
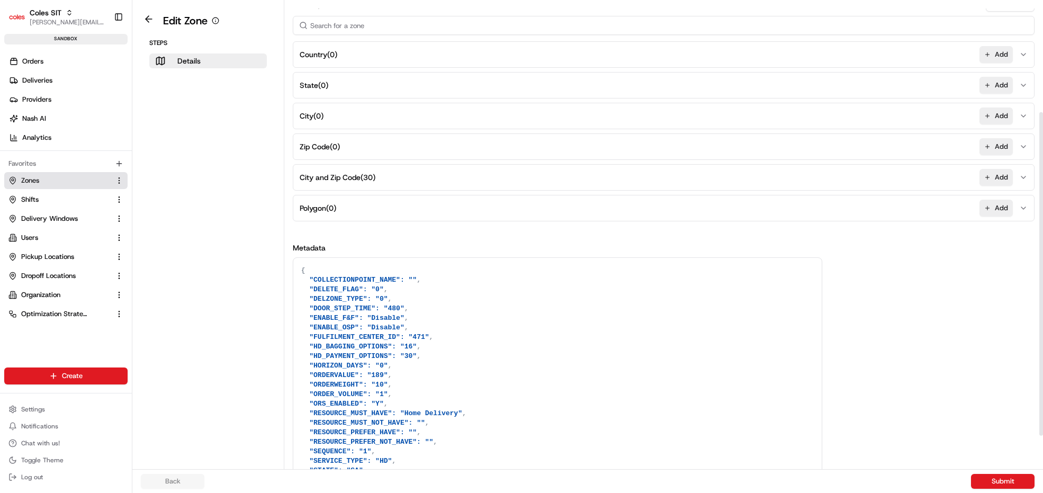
scroll to position [206, 0]
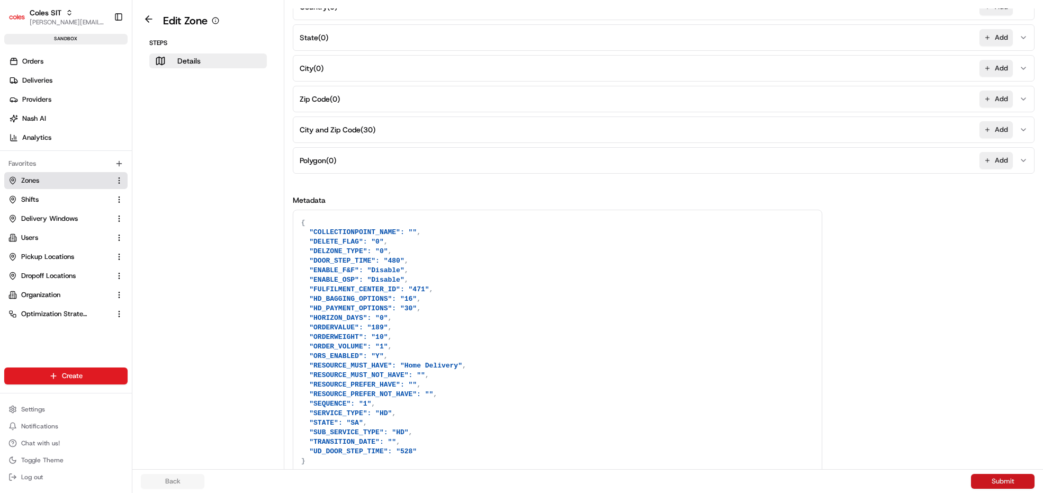
type textarea "{ "COLLECTIONPOINT_NAME": "", "DELETE_FLAG": "0", "DELZONE_TYPE": "0", "DOOR_ST…"
click at [1009, 481] on button "Submit" at bounding box center [1003, 481] width 64 height 15
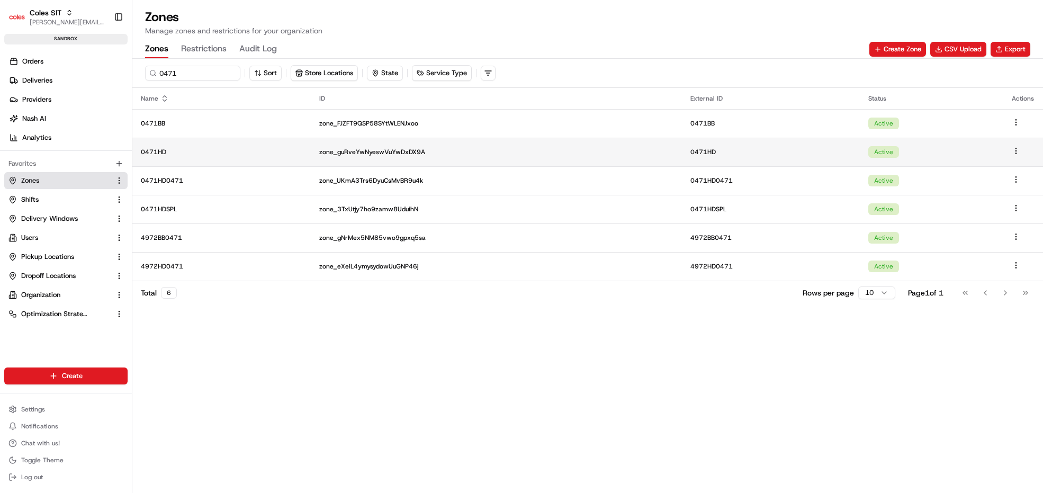
click at [154, 148] on p "0471HD" at bounding box center [221, 152] width 161 height 8
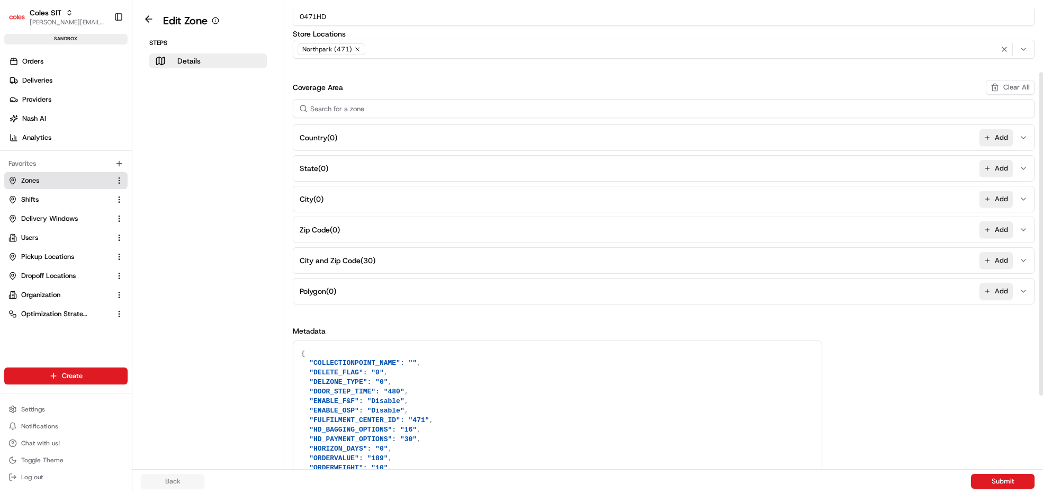
scroll to position [106, 0]
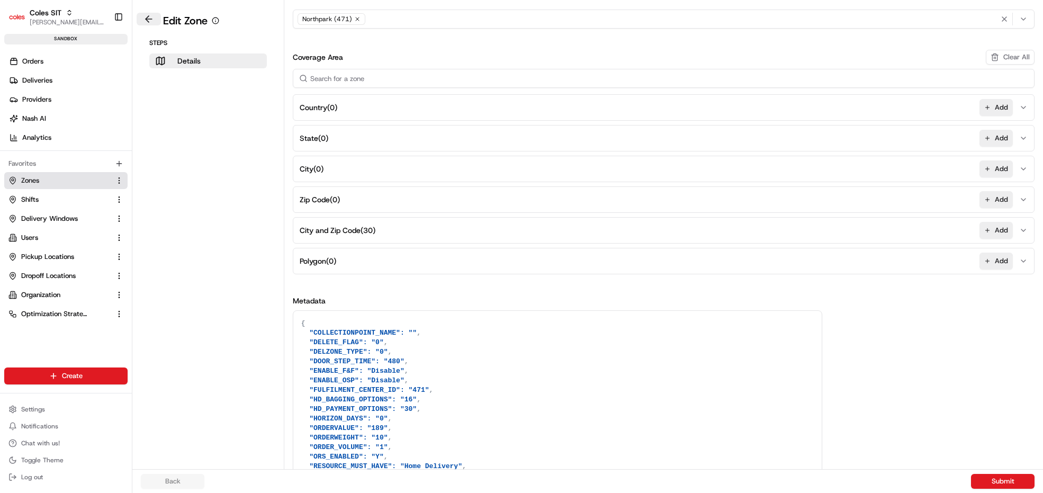
click at [152, 17] on button at bounding box center [149, 19] width 24 height 13
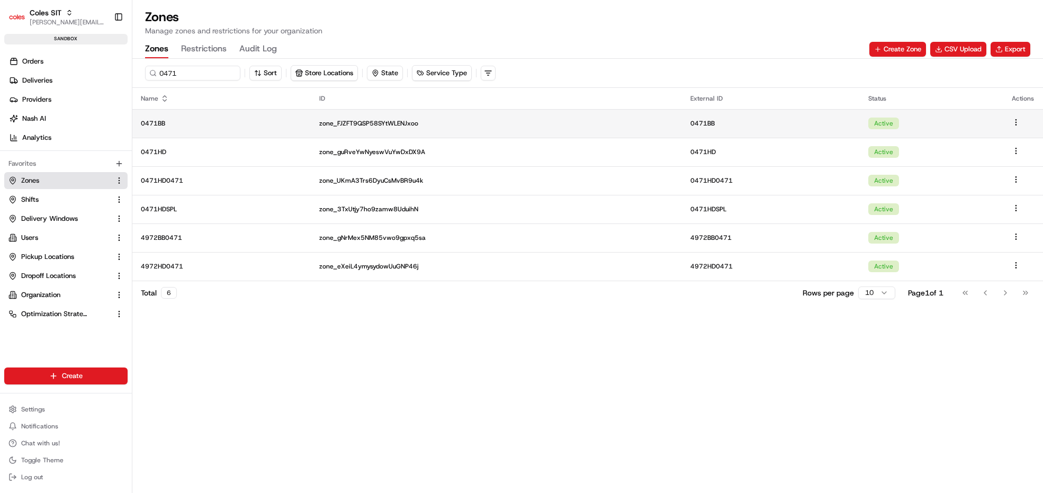
click at [163, 127] on td "0471BB" at bounding box center [221, 123] width 178 height 29
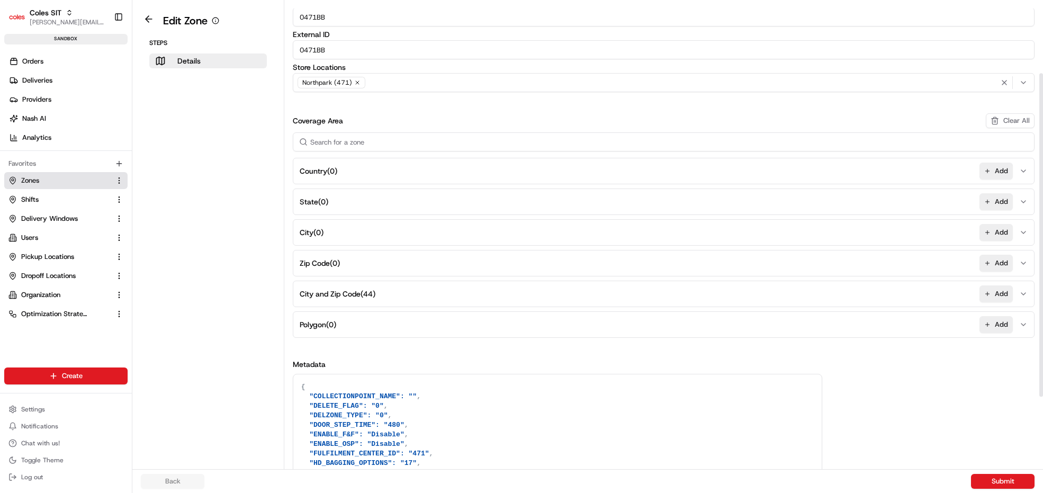
scroll to position [106, 0]
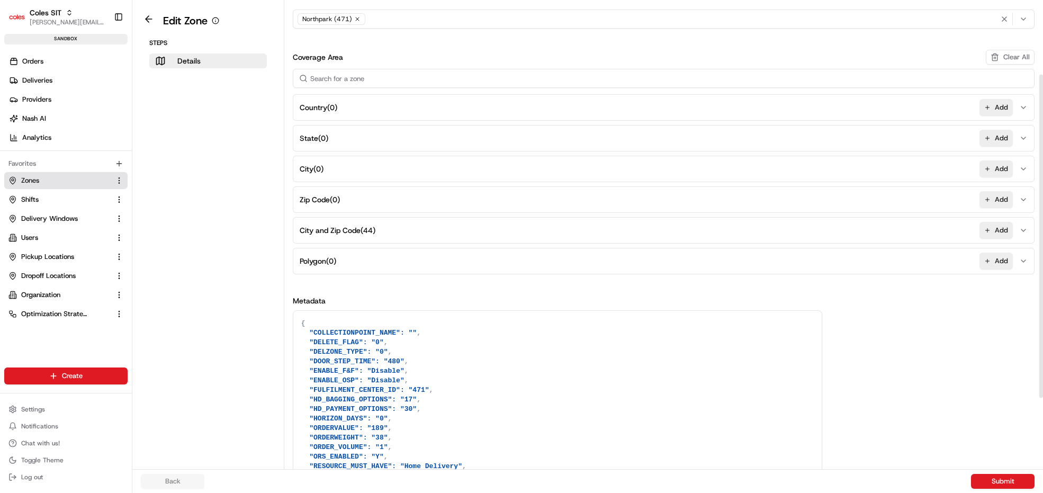
click at [373, 433] on textarea "{ "COLLECTIONPOINT_NAME": "", "DELETE_FLAG": "0", "DELZONE_TYPE": "0", "DOOR_ST…" at bounding box center [557, 443] width 528 height 264
type textarea "{ "COLLECTIONPOINT_NAME": "", "DELETE_FLAG": "0", "DELZONE_TYPE": "0", "DOOR_ST…"
click at [1017, 481] on button "Submit" at bounding box center [1003, 481] width 64 height 15
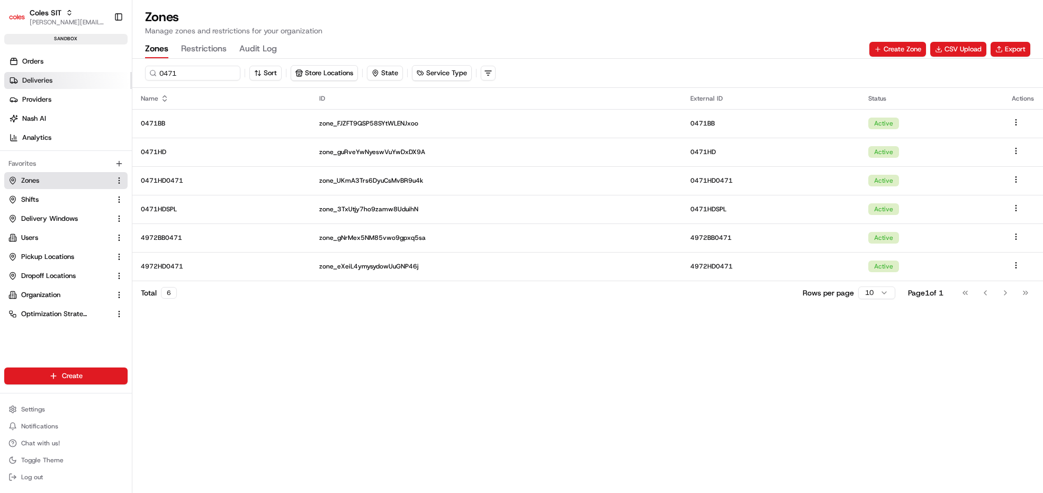
drag, startPoint x: 31, startPoint y: 60, endPoint x: 121, endPoint y: 72, distance: 90.3
click at [31, 60] on span "Orders" at bounding box center [32, 62] width 21 height 10
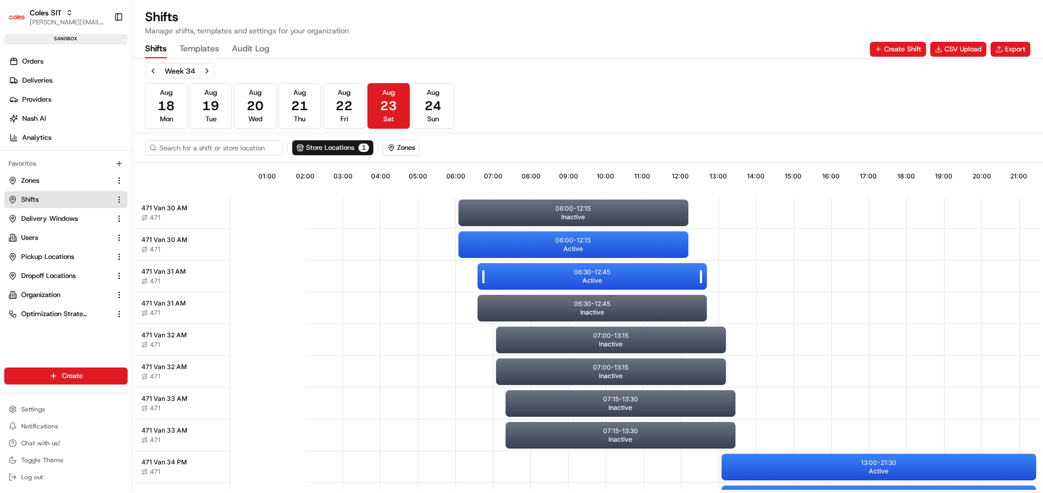
scroll to position [0, 97]
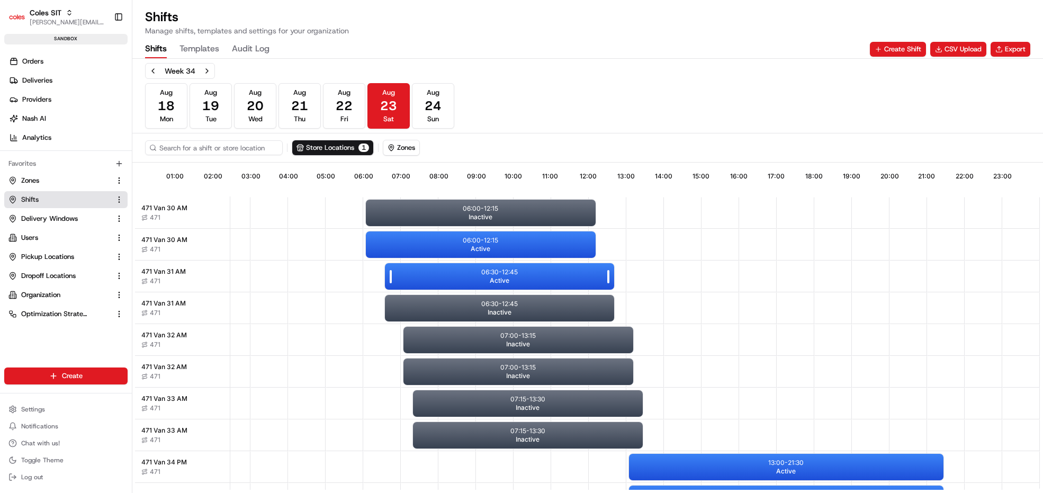
click at [506, 279] on div "06:30 - 12:45 Active" at bounding box center [500, 276] width 230 height 26
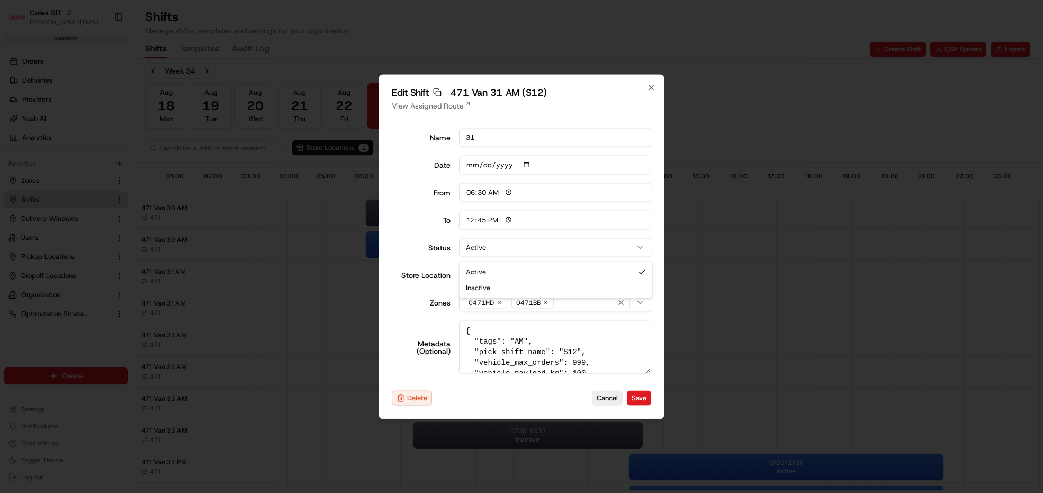
click at [499, 253] on button "Active" at bounding box center [555, 247] width 193 height 19
click at [641, 397] on button "Save" at bounding box center [639, 398] width 24 height 15
type input "06:00"
type input "14:00"
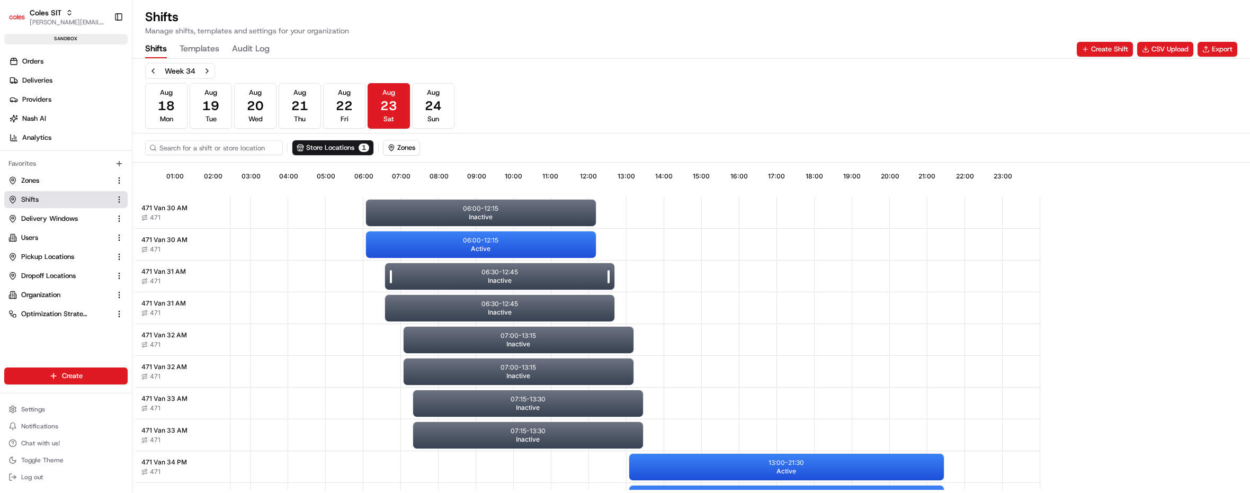
click at [489, 276] on span "Inactive" at bounding box center [500, 280] width 24 height 8
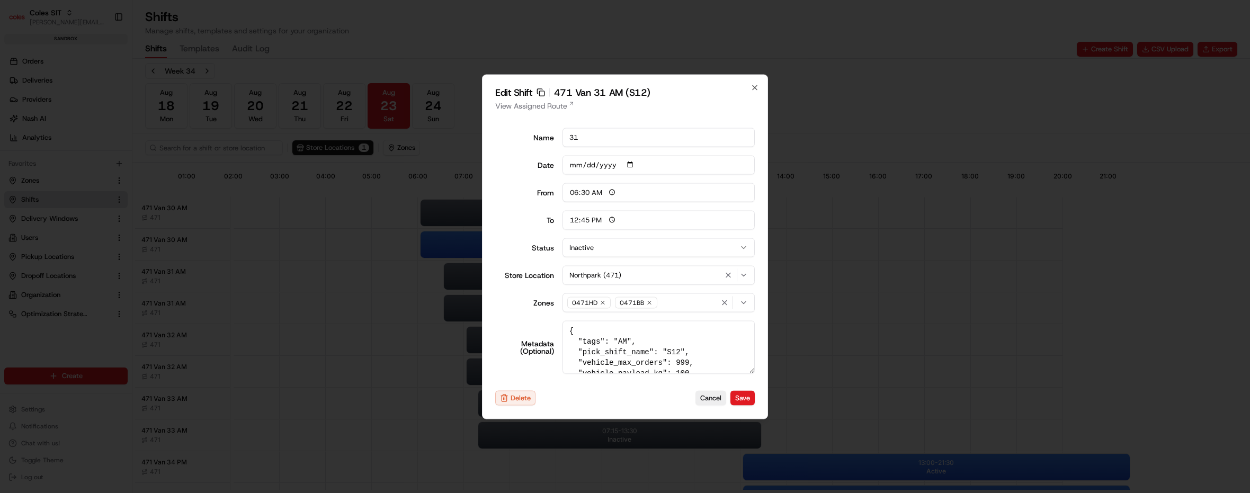
scroll to position [53, 0]
click at [719, 397] on button "Cancel" at bounding box center [710, 398] width 31 height 15
type input "06:00"
type input "14:00"
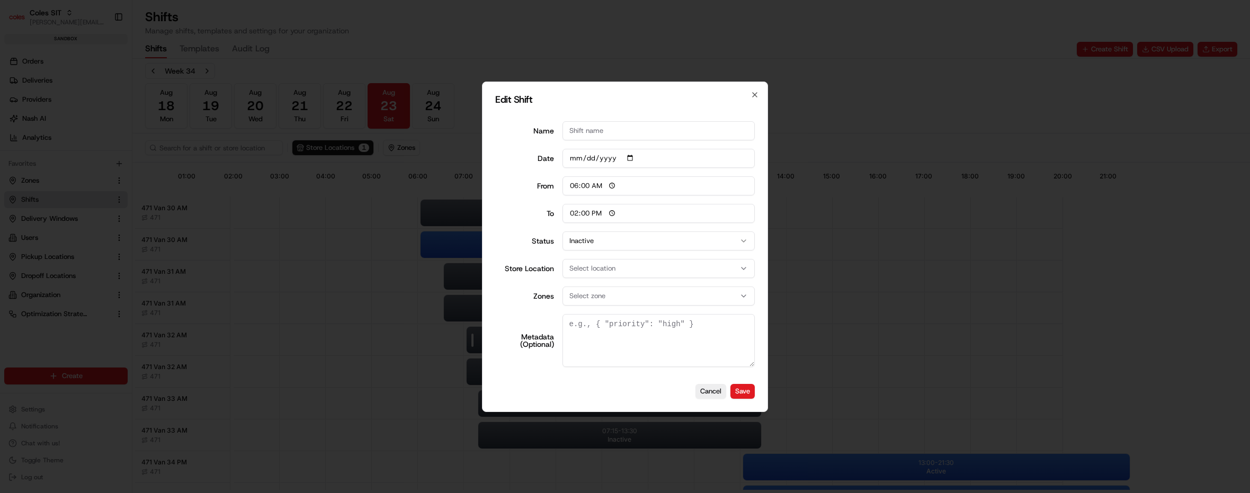
scroll to position [0, 0]
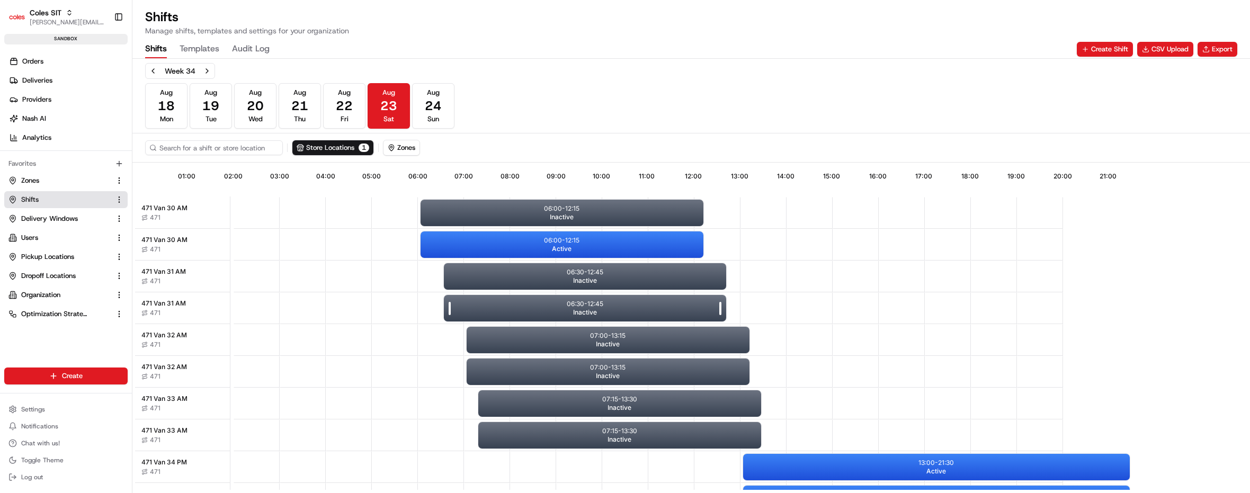
click at [574, 303] on p "06:30 - 12:45" at bounding box center [585, 304] width 37 height 8
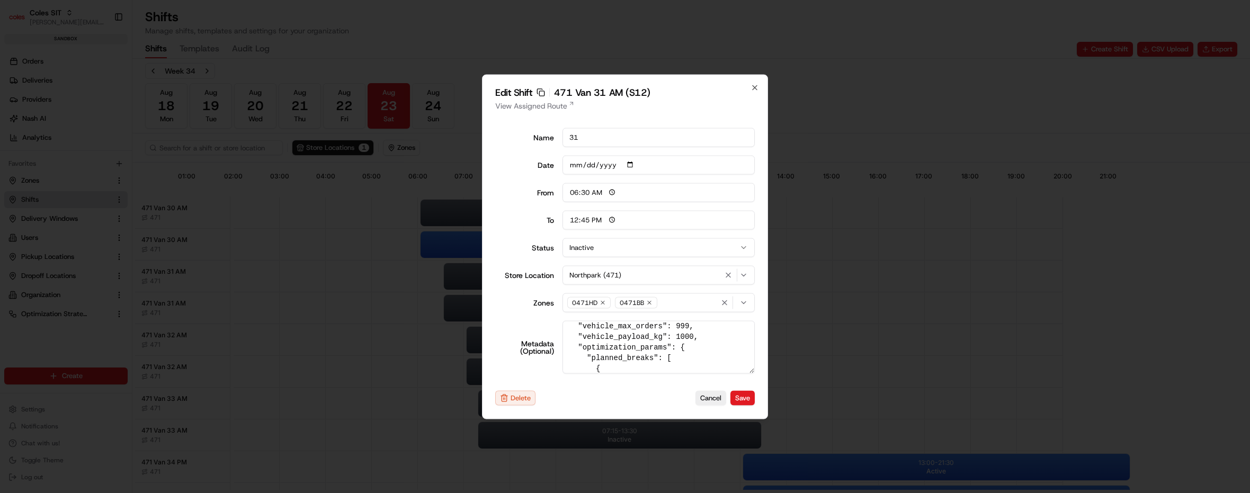
scroll to position [53, 0]
click at [717, 399] on button "Cancel" at bounding box center [710, 398] width 31 height 15
type input "06:00"
type input "14:00"
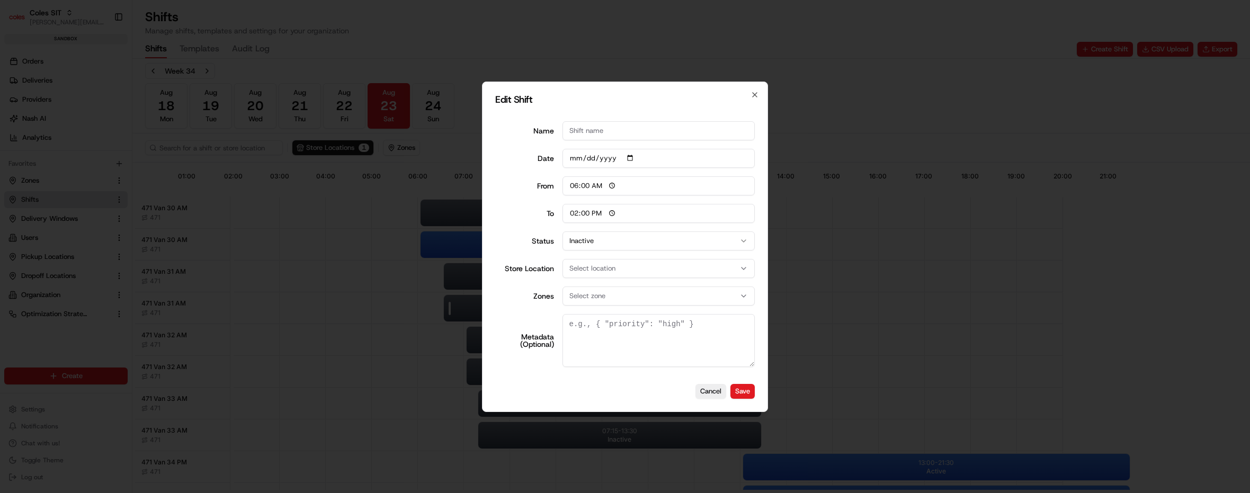
scroll to position [0, 0]
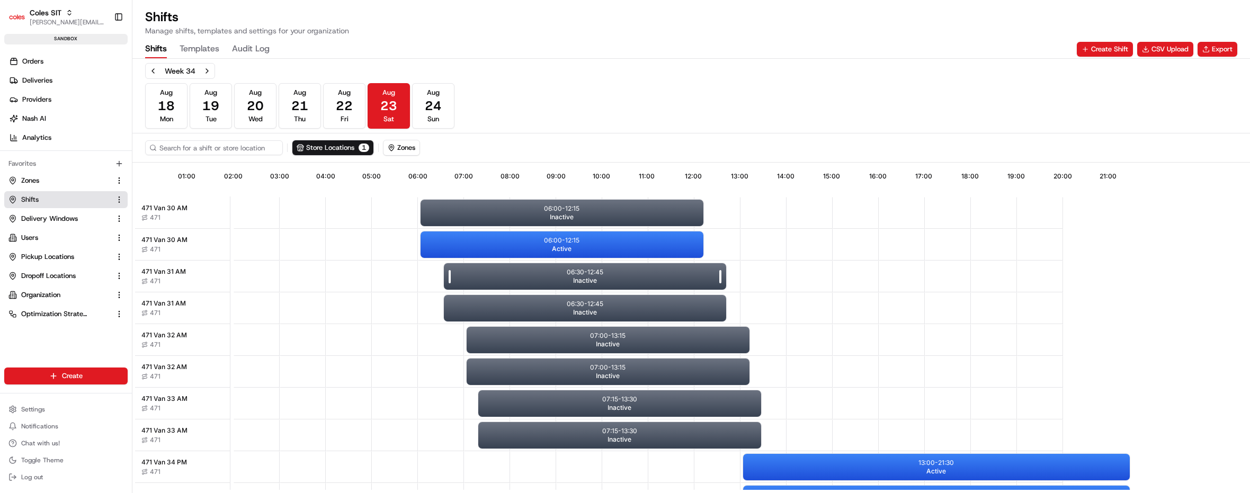
click at [589, 276] on span "Inactive" at bounding box center [585, 280] width 24 height 8
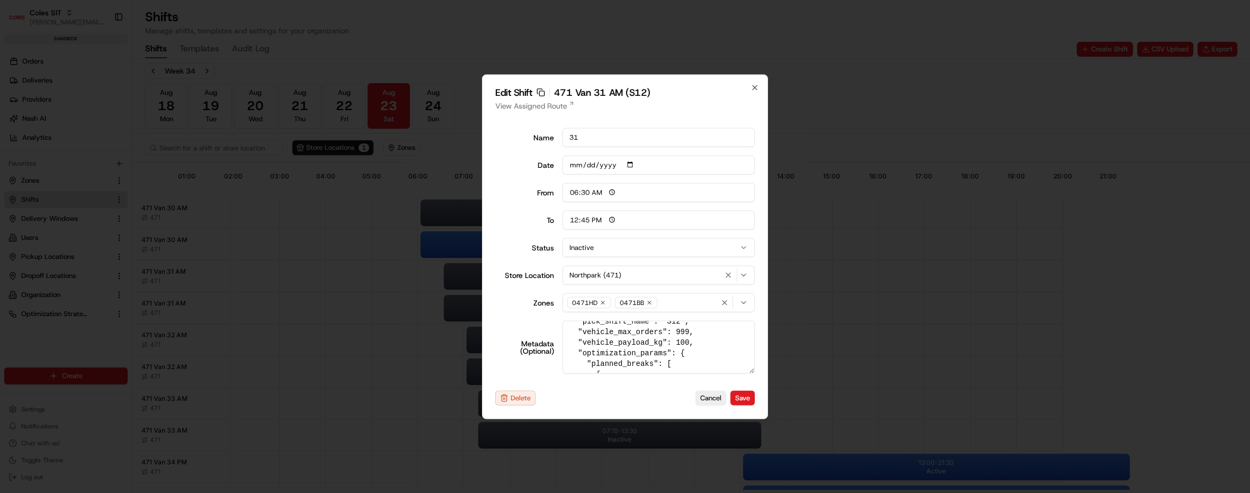
scroll to position [53, 0]
click at [610, 254] on button "Inactive" at bounding box center [658, 247] width 193 height 19
click at [739, 393] on button "Save" at bounding box center [742, 398] width 24 height 15
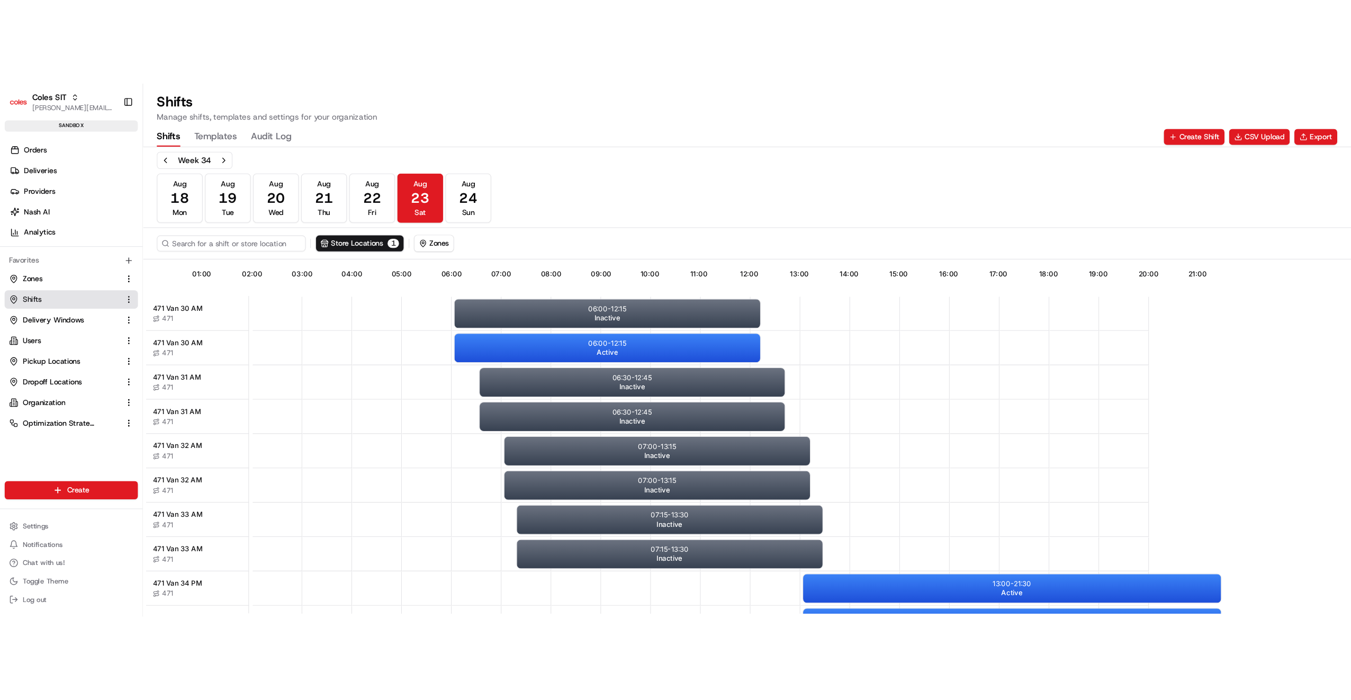
scroll to position [0, 0]
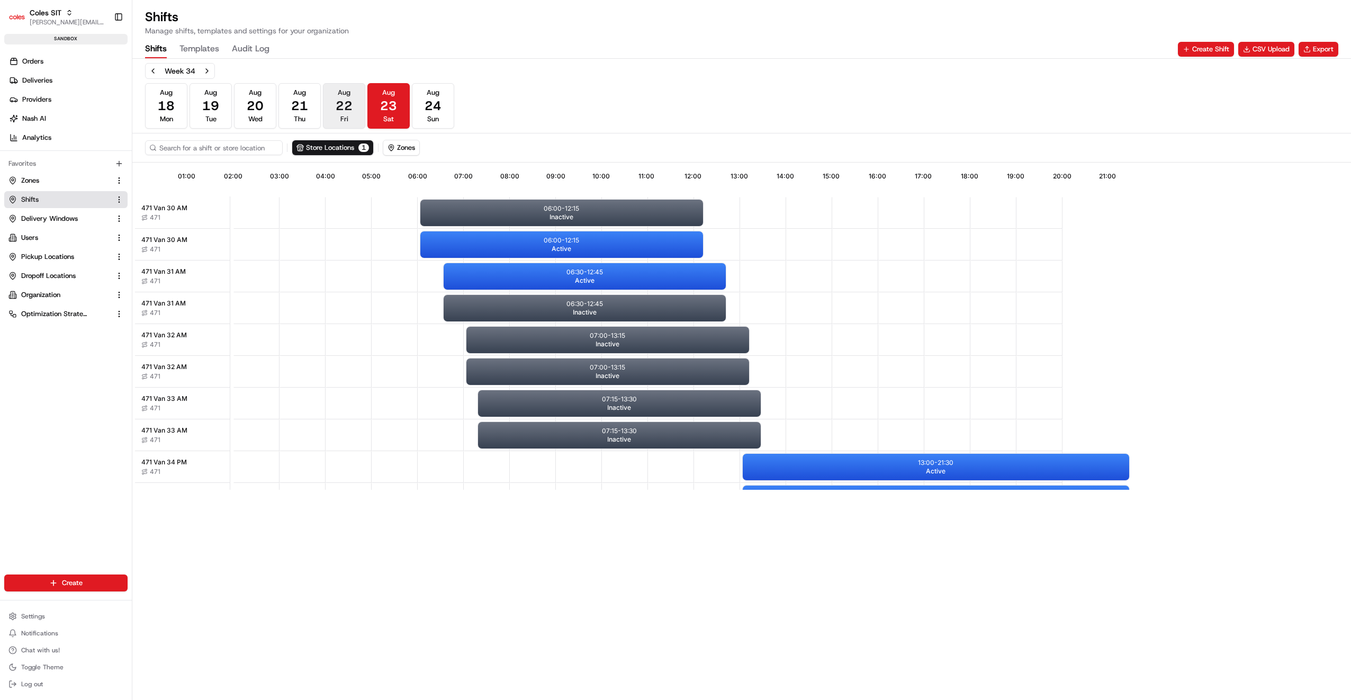
click at [336, 101] on span "22" at bounding box center [344, 105] width 17 height 17
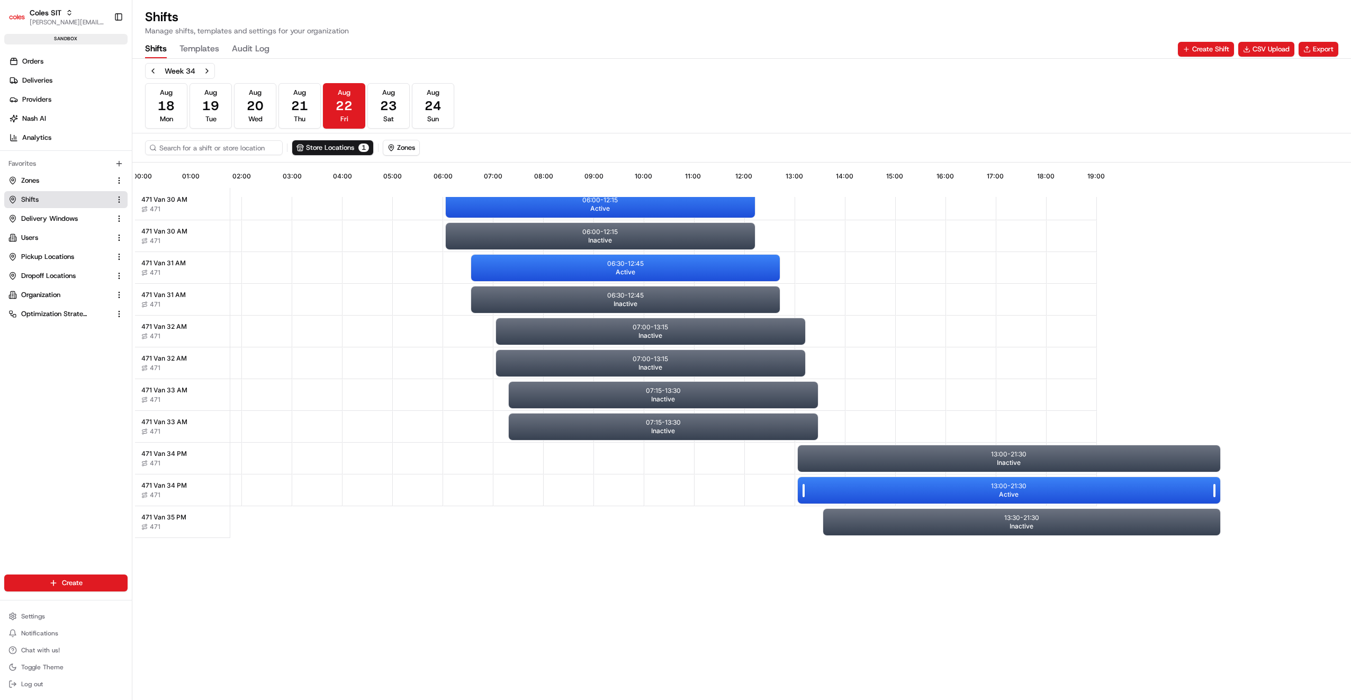
scroll to position [0, 94]
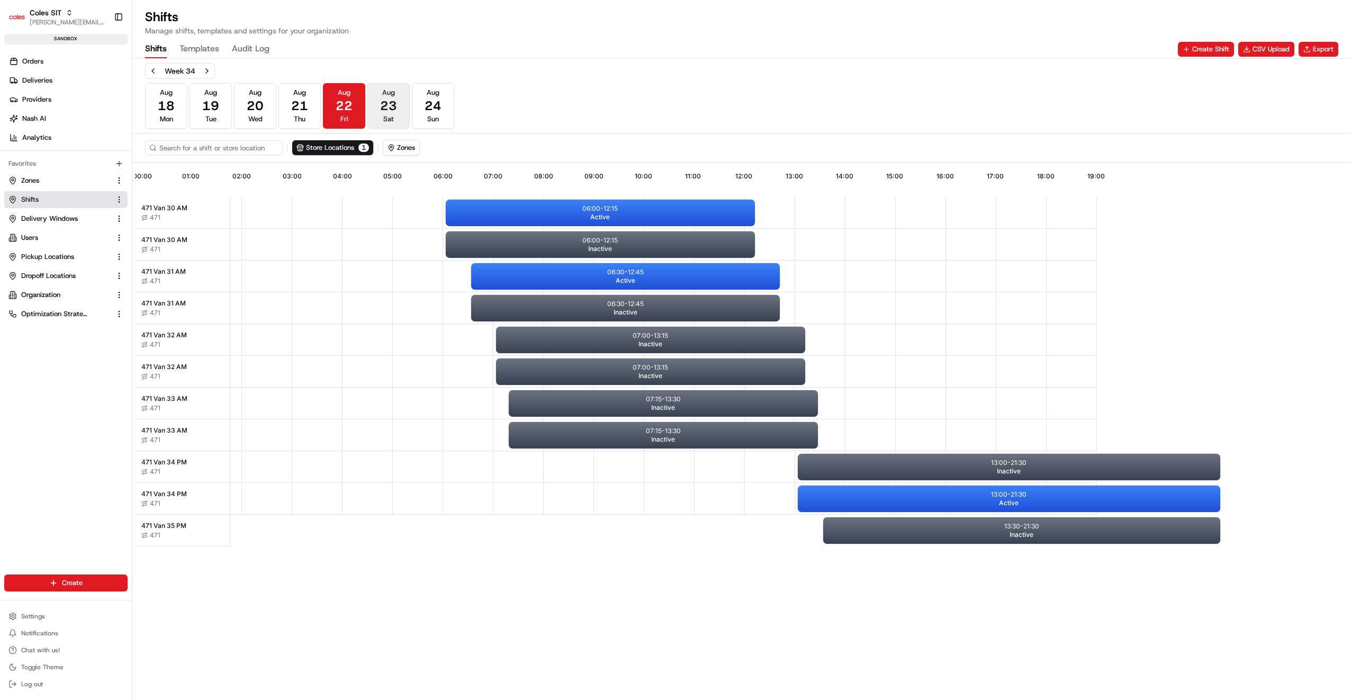
click at [387, 102] on span "23" at bounding box center [388, 105] width 17 height 17
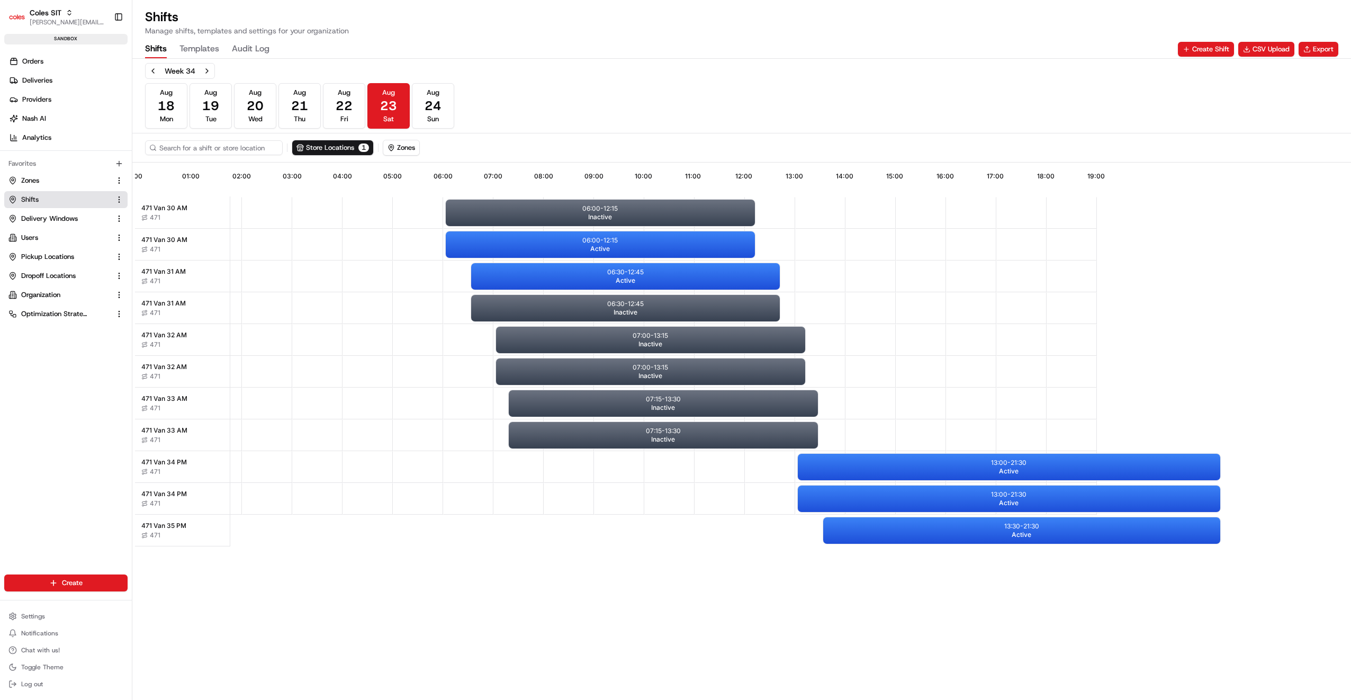
scroll to position [14, 94]
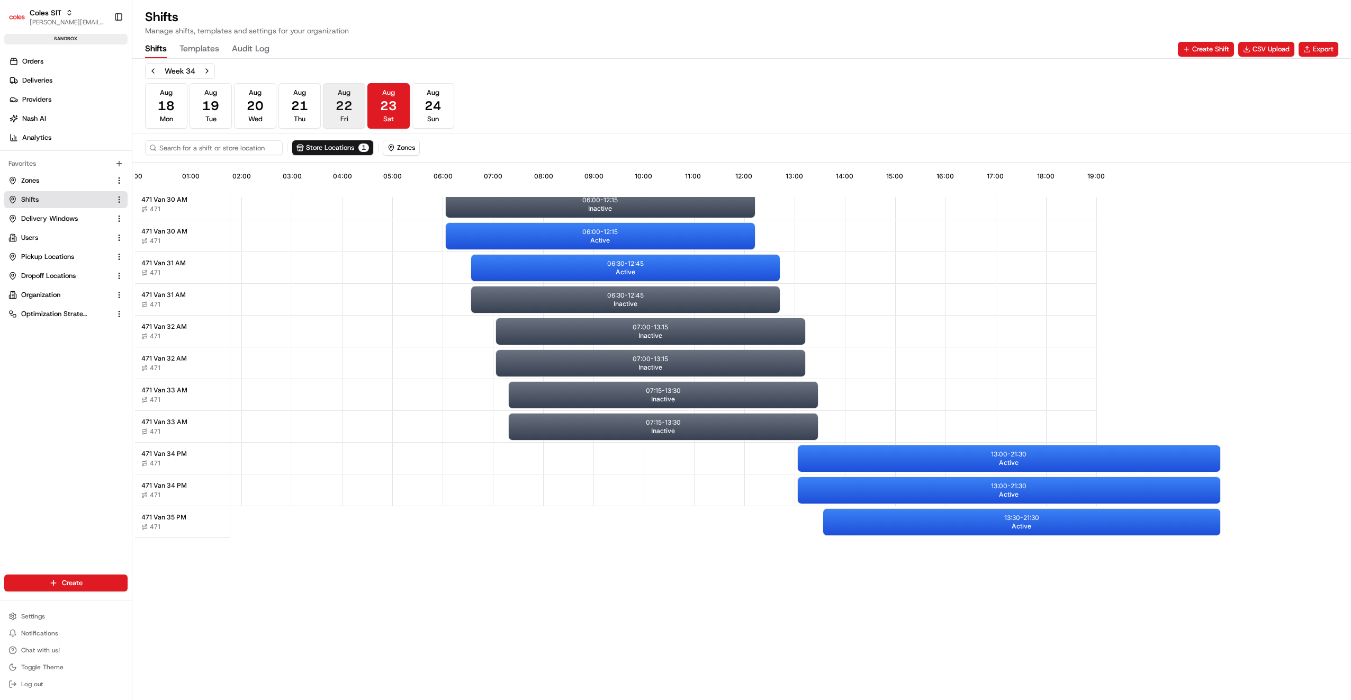
click at [342, 111] on span "22" at bounding box center [344, 105] width 17 height 17
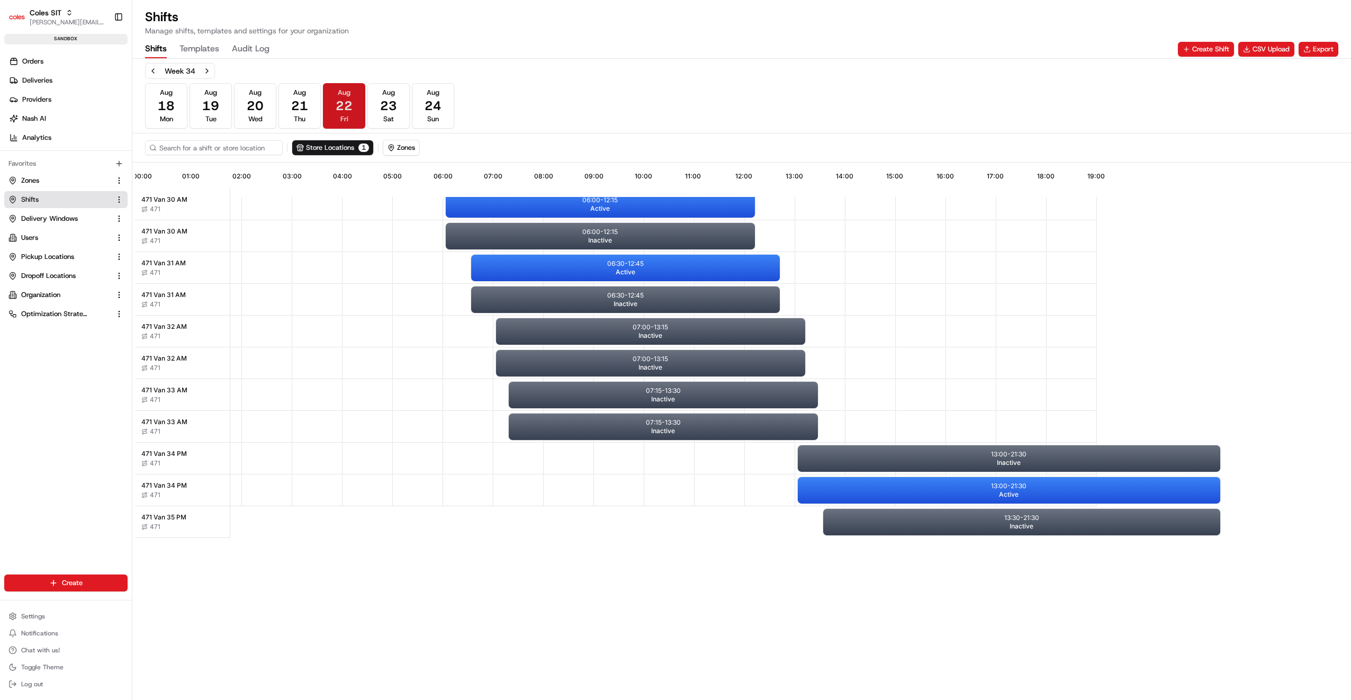
scroll to position [0, 94]
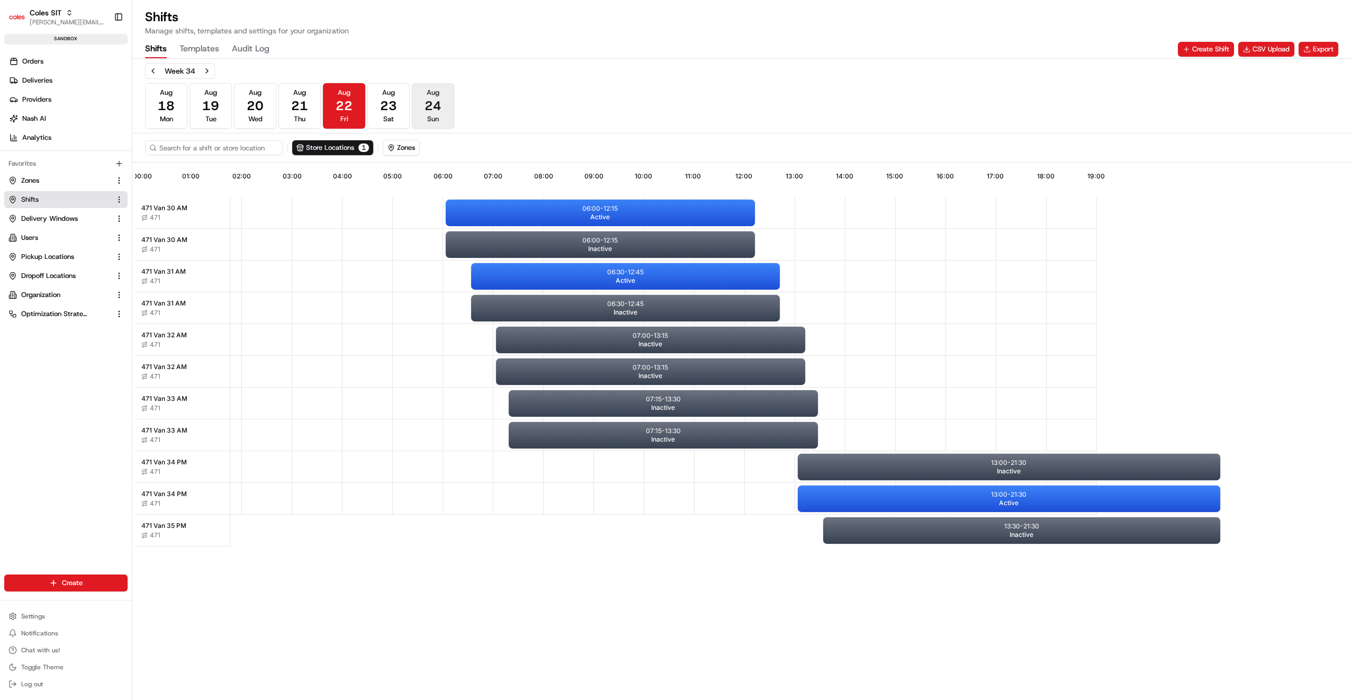
click at [424, 104] on button "Aug 24 Sun" at bounding box center [433, 106] width 42 height 46
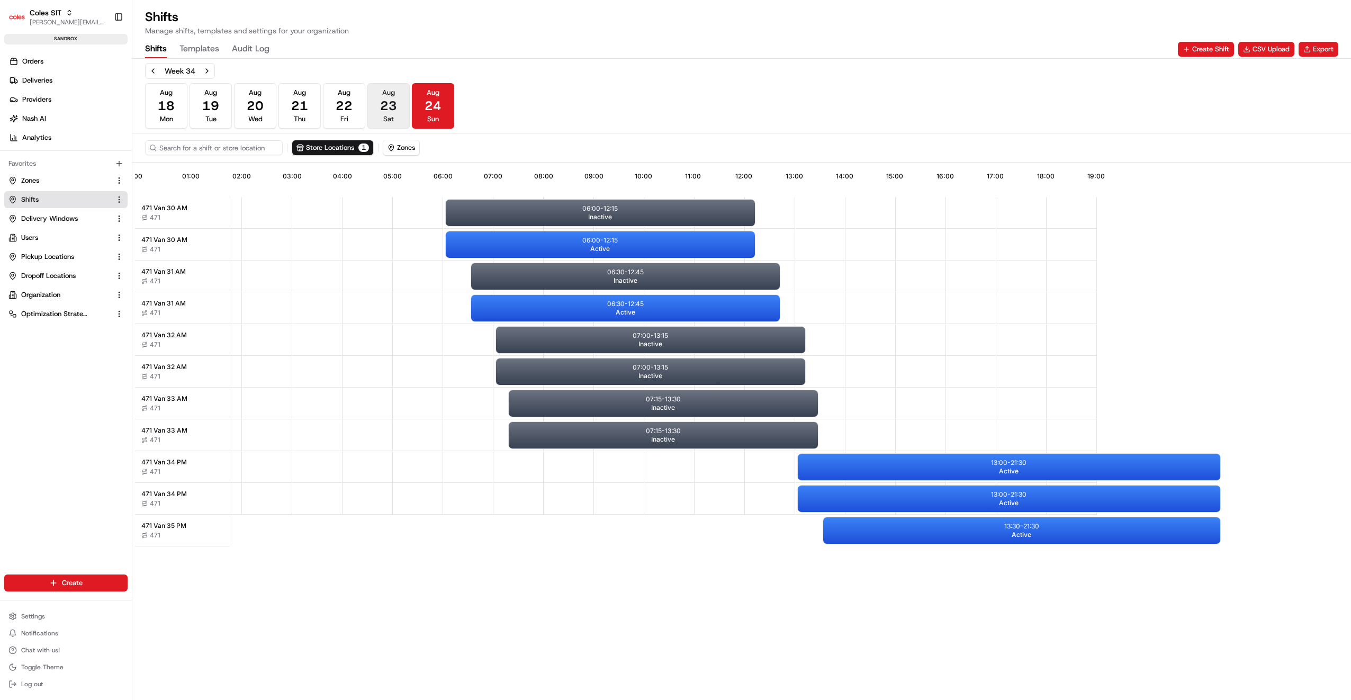
click at [390, 106] on span "23" at bounding box center [388, 105] width 17 height 17
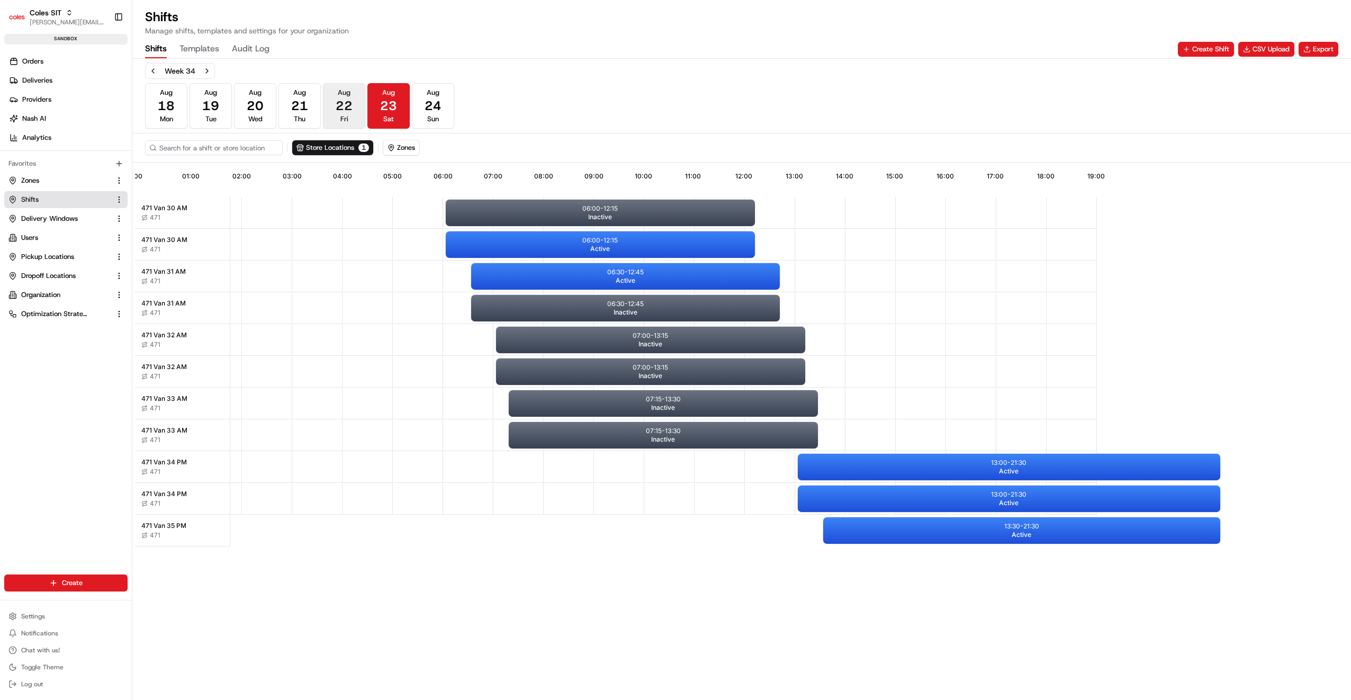
click at [352, 106] on span "22" at bounding box center [344, 105] width 17 height 17
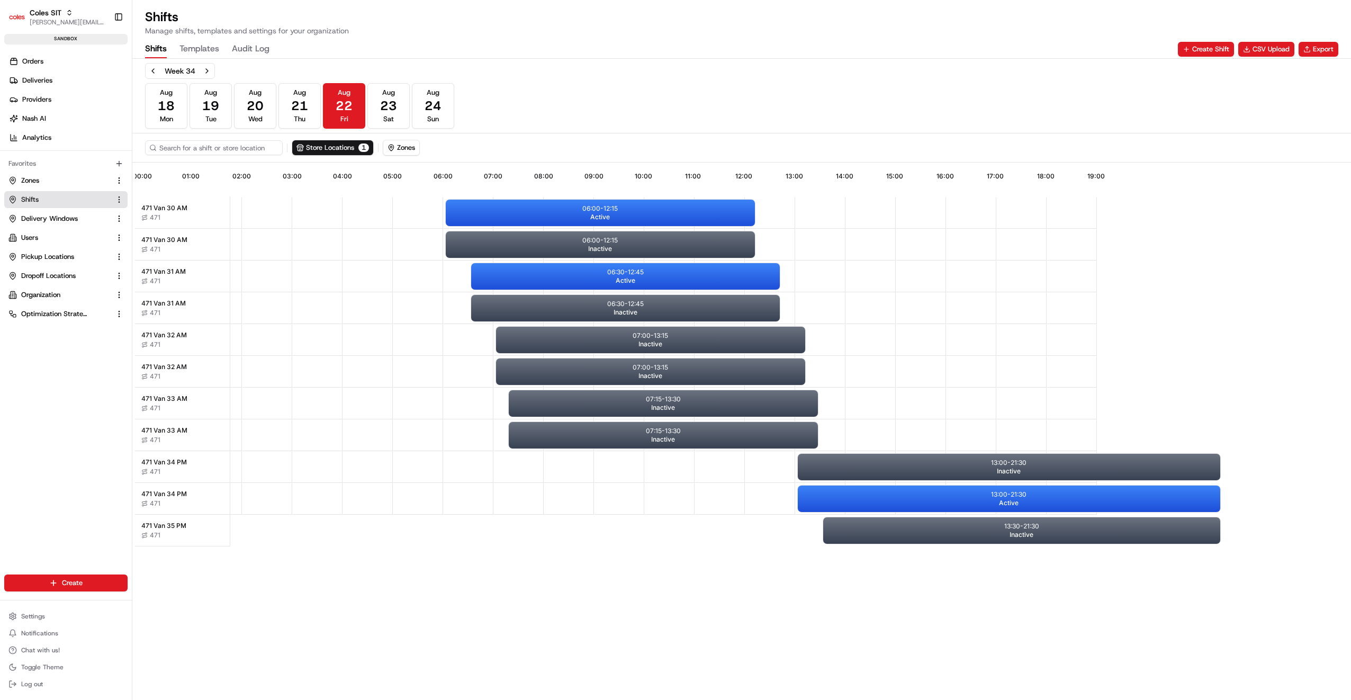
click at [209, 492] on div "06:30 - 12:45 Active 06:00 - 12:15 Active 13:30 - 21:30 Inactive 07:15 - 13:30 …" at bounding box center [744, 451] width 1207 height 508
click at [173, 492] on div "06:30 - 12:45 Active 06:00 - 12:15 Active 13:30 - 21:30 Inactive 07:15 - 13:30 …" at bounding box center [744, 451] width 1207 height 508
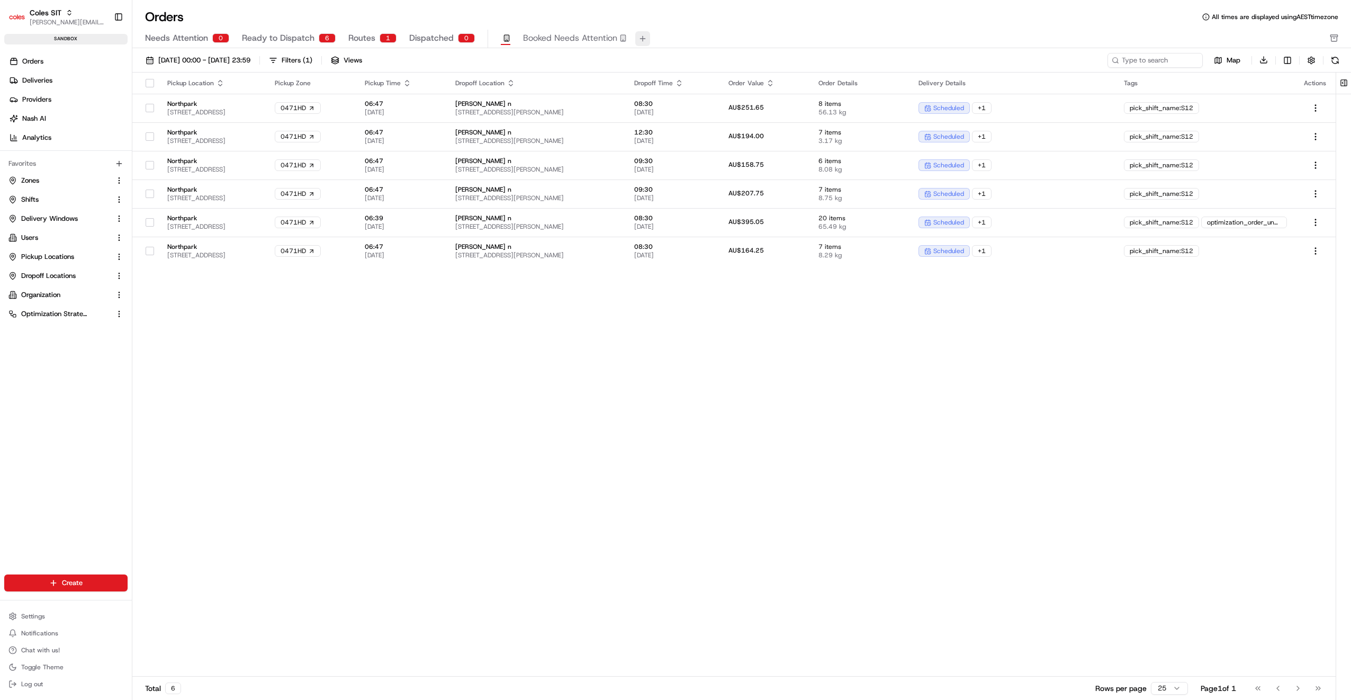
click at [639, 39] on button at bounding box center [642, 38] width 15 height 15
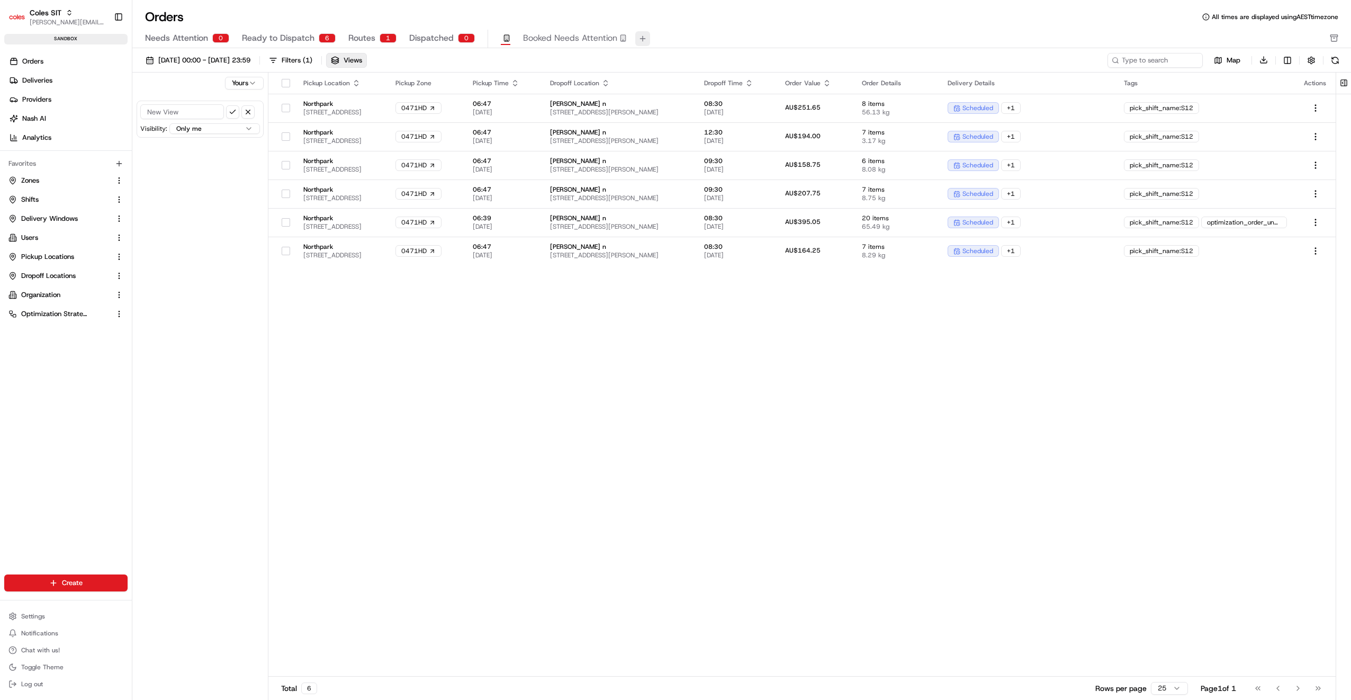
click at [639, 38] on button at bounding box center [642, 38] width 15 height 15
click at [503, 36] on icon "button" at bounding box center [506, 37] width 7 height 7
click at [562, 37] on span "Booked Needs Attention" at bounding box center [570, 38] width 94 height 13
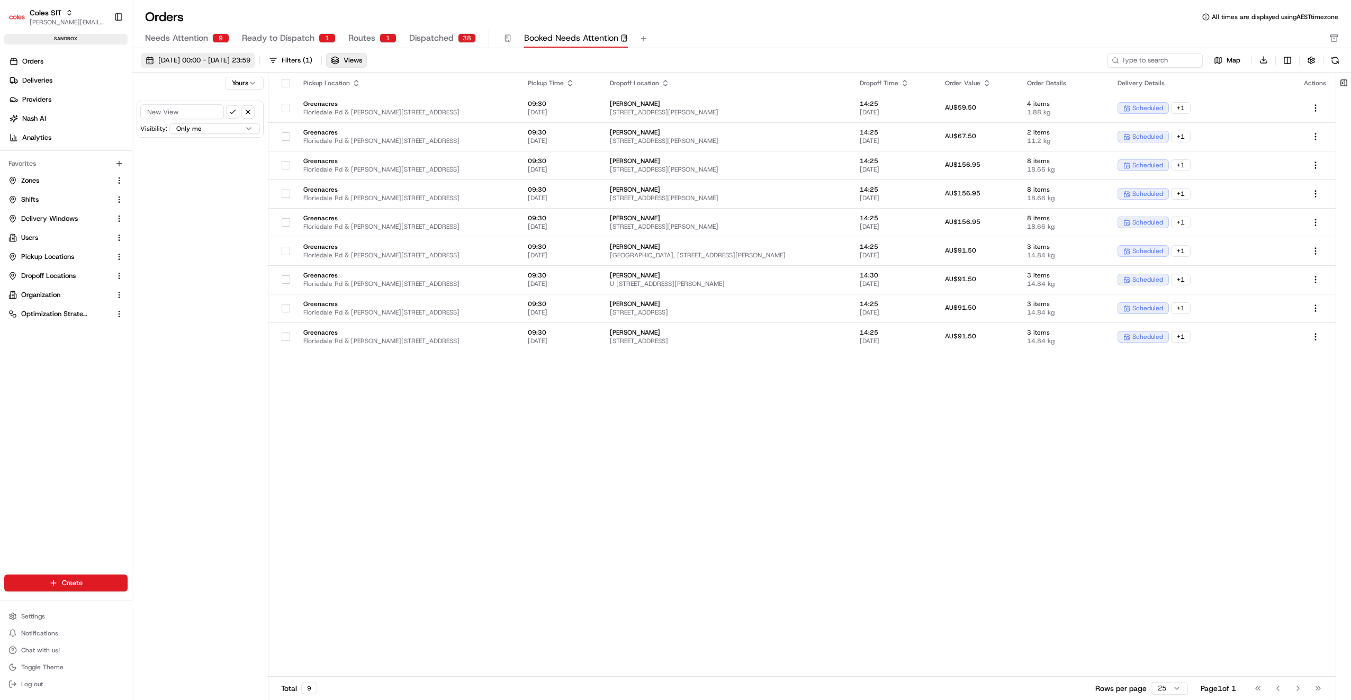
click at [250, 62] on span "07/08/2025 00:00 - 07/08/2025 23:59" at bounding box center [204, 61] width 92 height 10
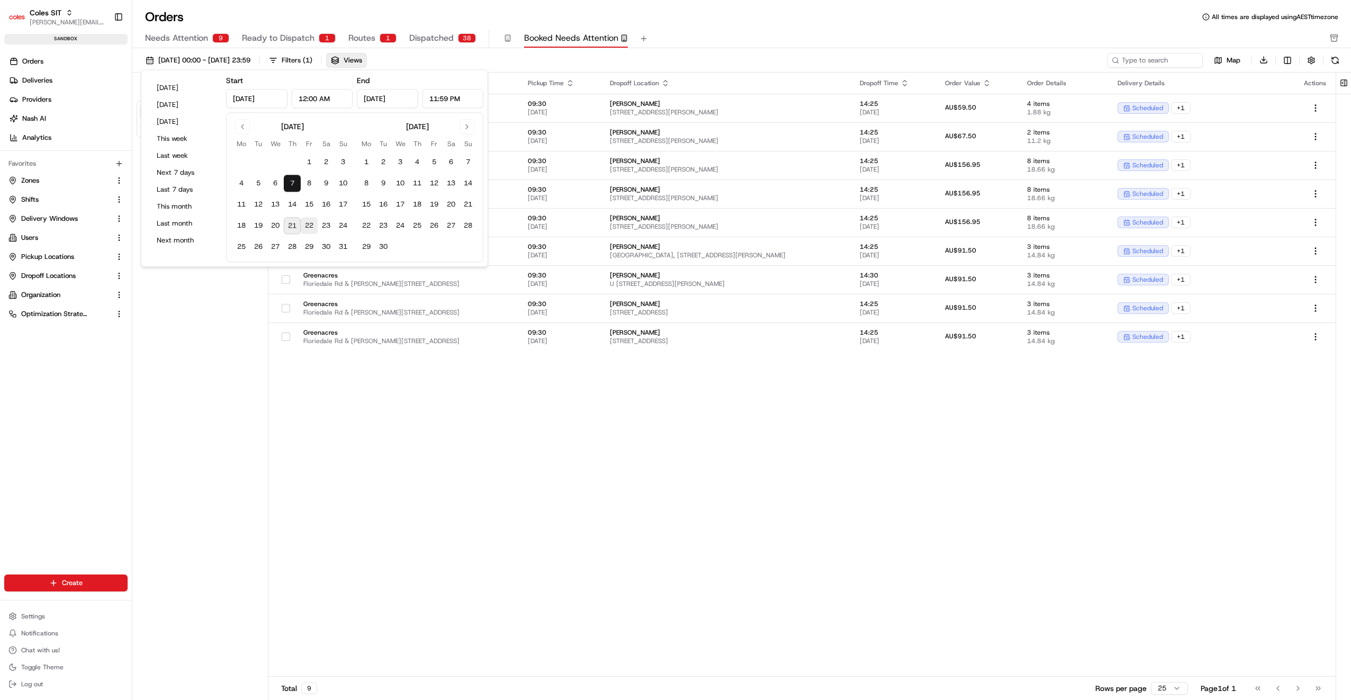
click at [308, 226] on button "22" at bounding box center [309, 226] width 17 height 17
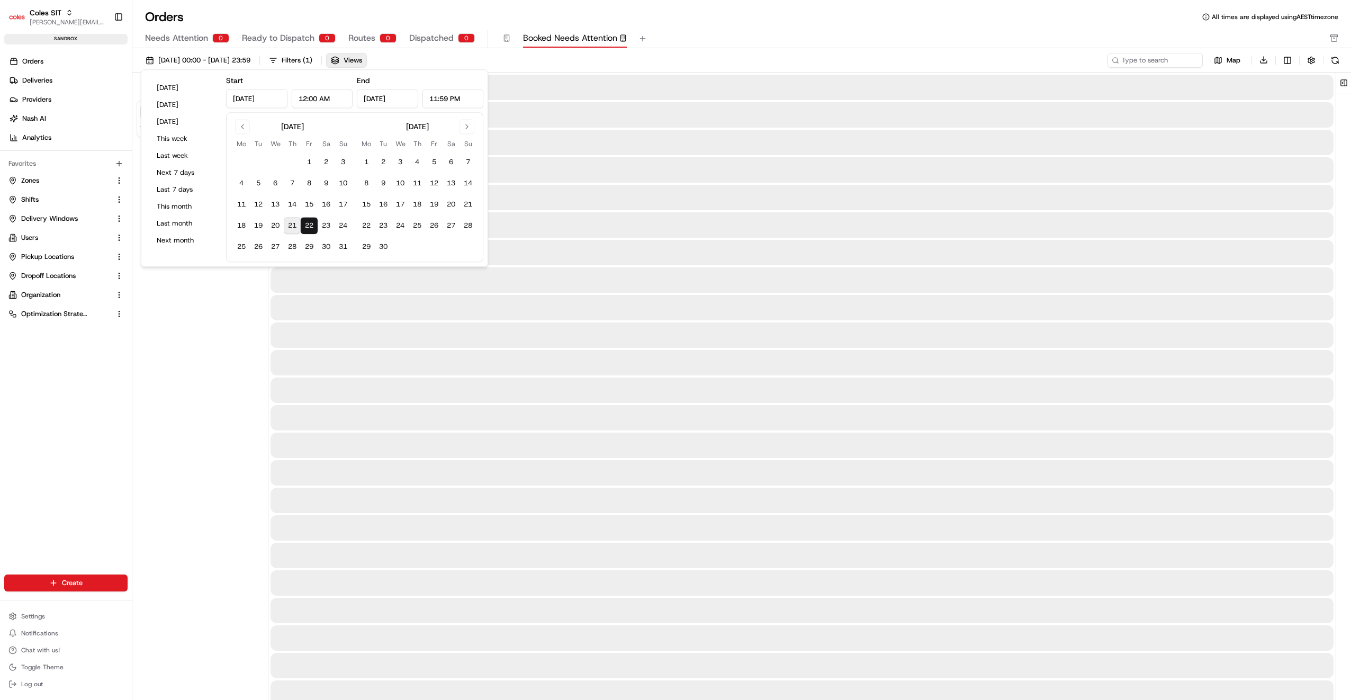
type input "Aug 22, 2025"
click at [343, 226] on button "24" at bounding box center [343, 226] width 17 height 17
type input "Aug 24, 2025"
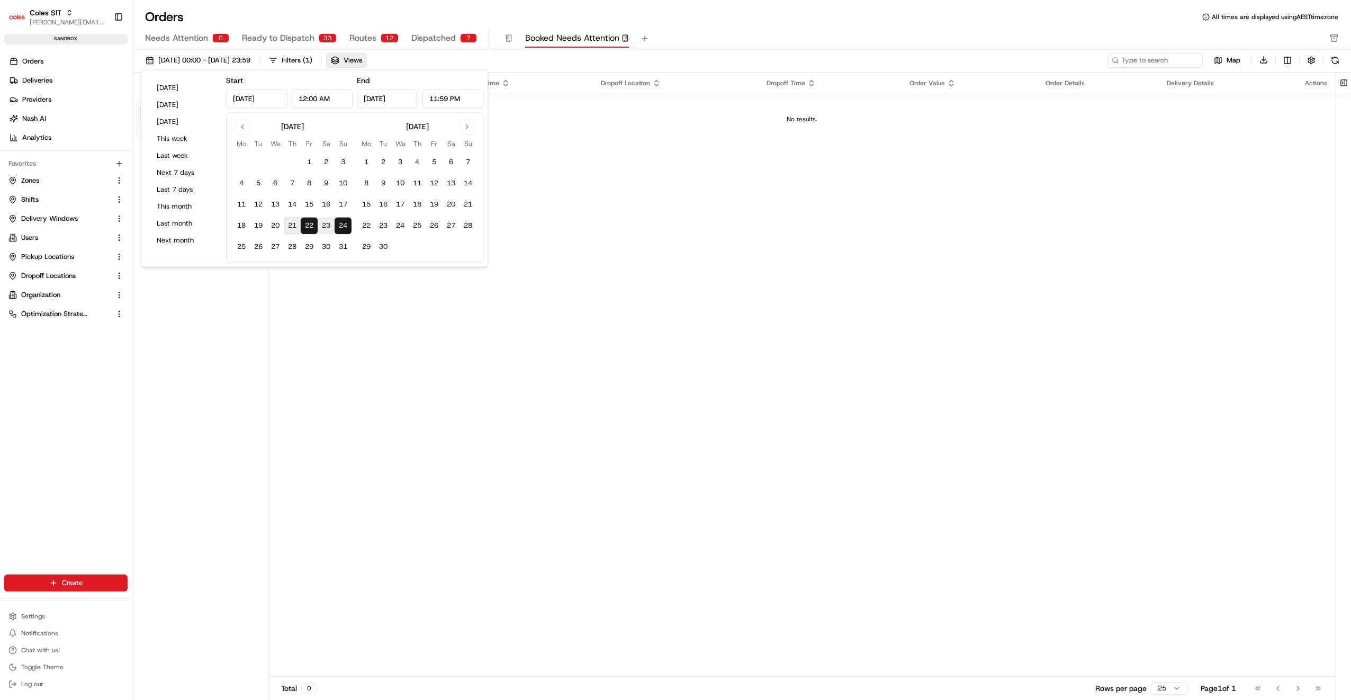
click at [699, 32] on div "Needs Attention 0 Ready to Dispatch 33 Routes 12 Dispatched 7 Booked Needs Atte…" at bounding box center [734, 39] width 1179 height 18
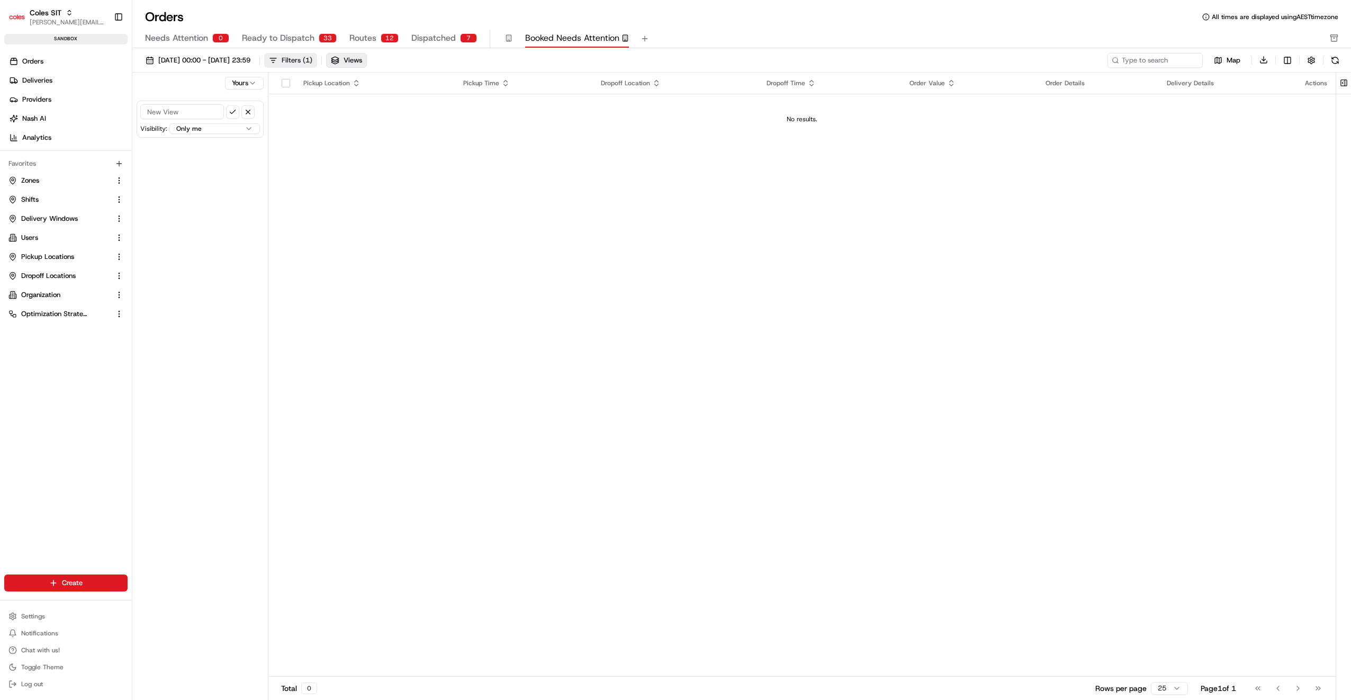
click at [312, 60] on div "Filters ( 1 )" at bounding box center [297, 61] width 31 height 10
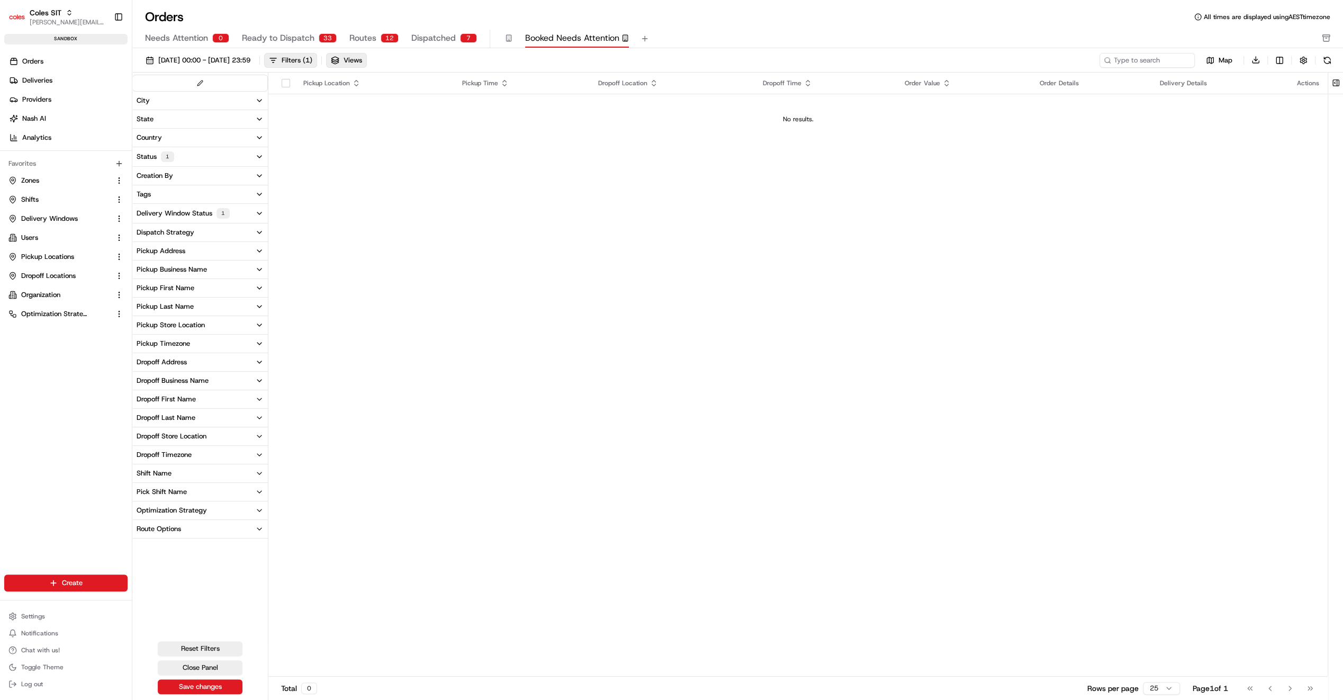
click at [183, 322] on div "Pickup Store Location" at bounding box center [171, 325] width 68 height 10
click at [421, 207] on div "Pickup Location Pickup Time Dropoff Location Dropoff Time Order Value Order Det…" at bounding box center [797, 375] width 1059 height 605
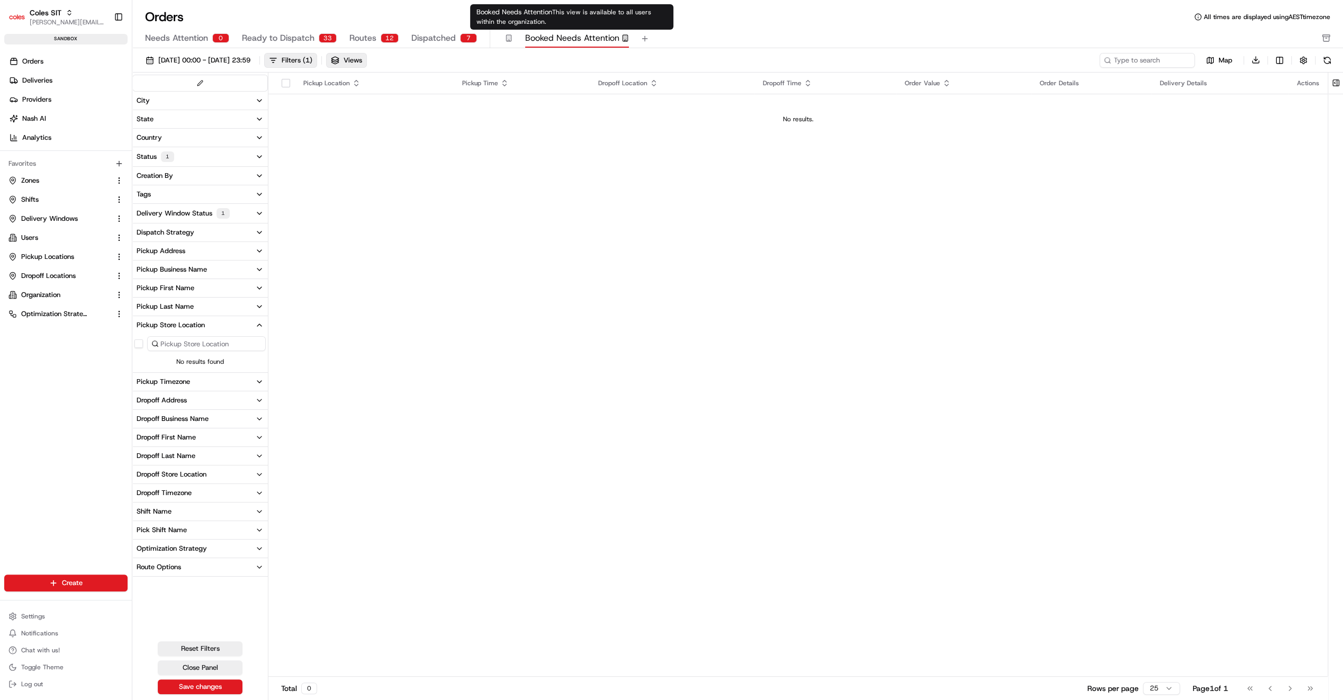
click at [505, 37] on icon "button" at bounding box center [508, 37] width 7 height 7
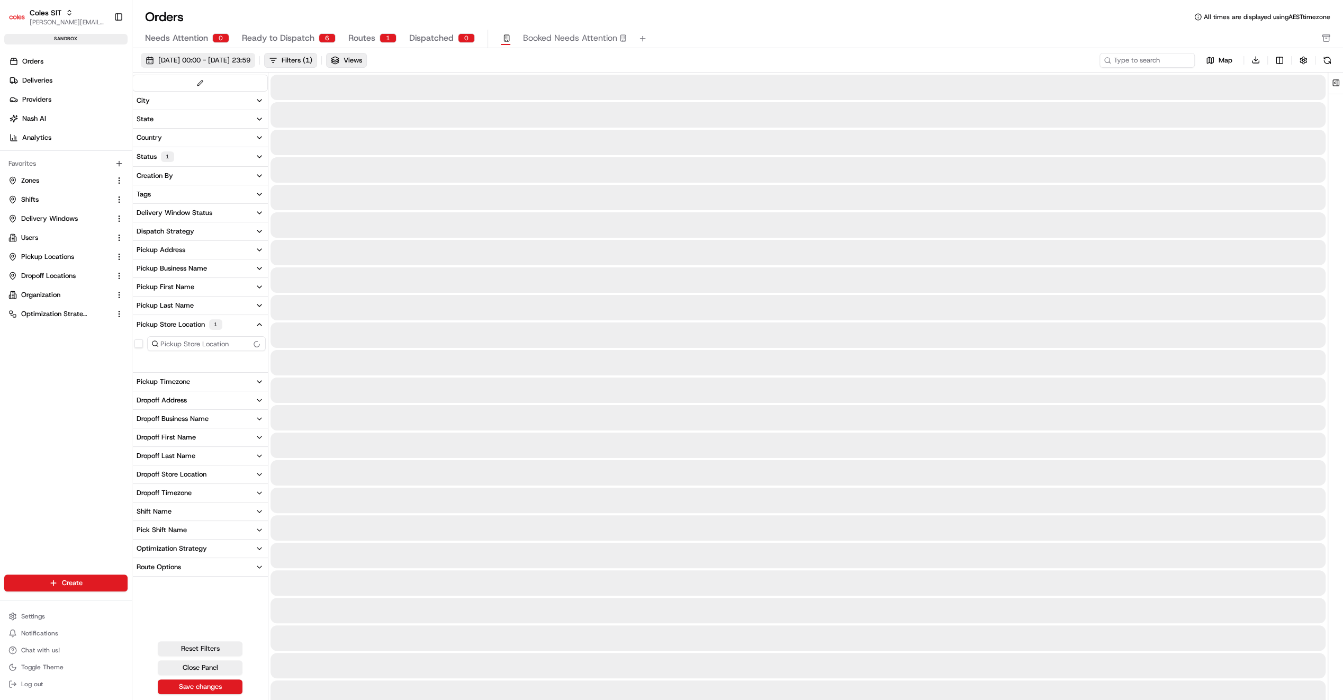
click at [250, 61] on span "23/08/2025 00:00 - 23/08/2025 23:59" at bounding box center [204, 61] width 92 height 10
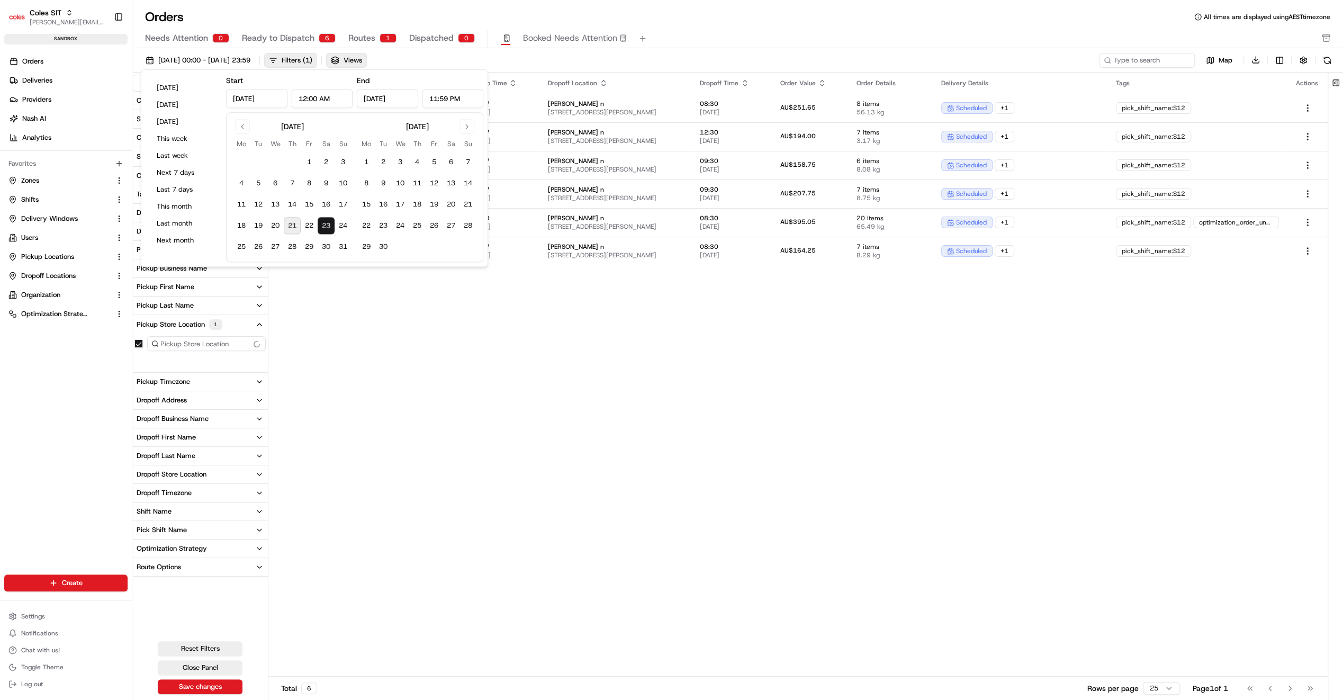
type input "Aug 23, 2025"
type input "12:00 AM"
type input "Aug 23, 2025"
type input "11:59 PM"
drag, startPoint x: 306, startPoint y: 228, endPoint x: 330, endPoint y: 228, distance: 24.4
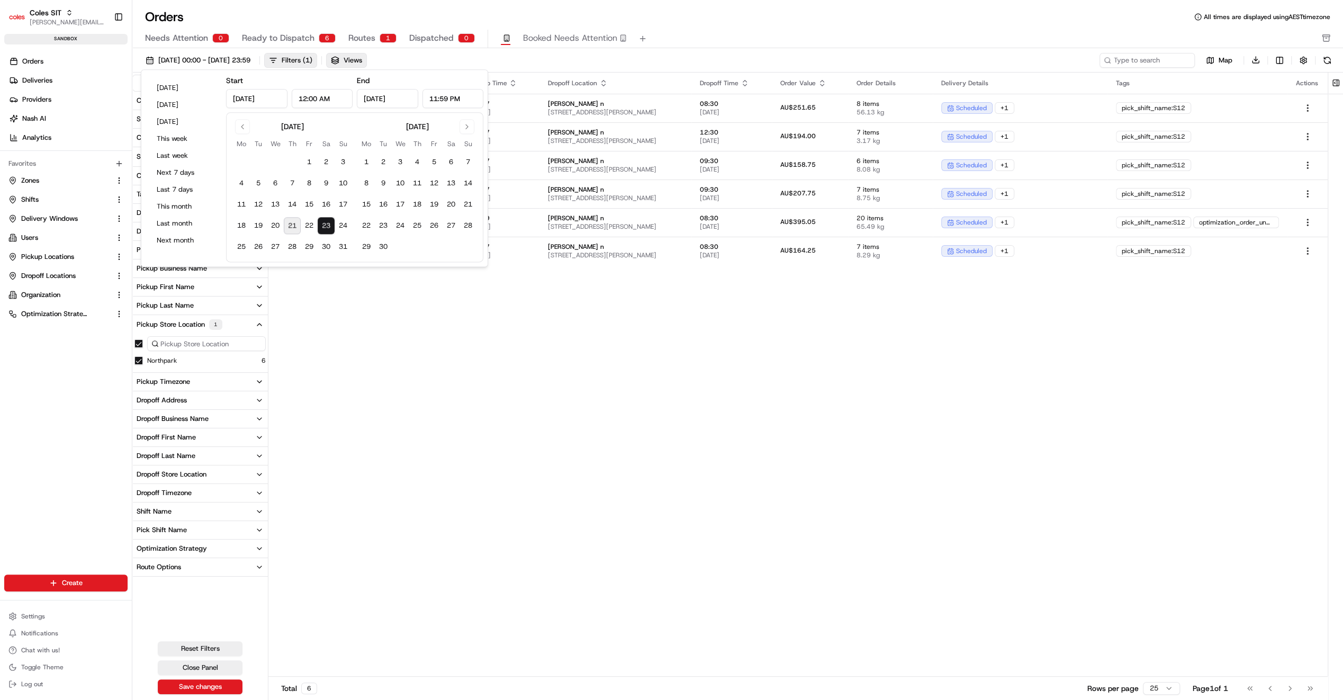
click at [306, 228] on button "22" at bounding box center [309, 226] width 17 height 17
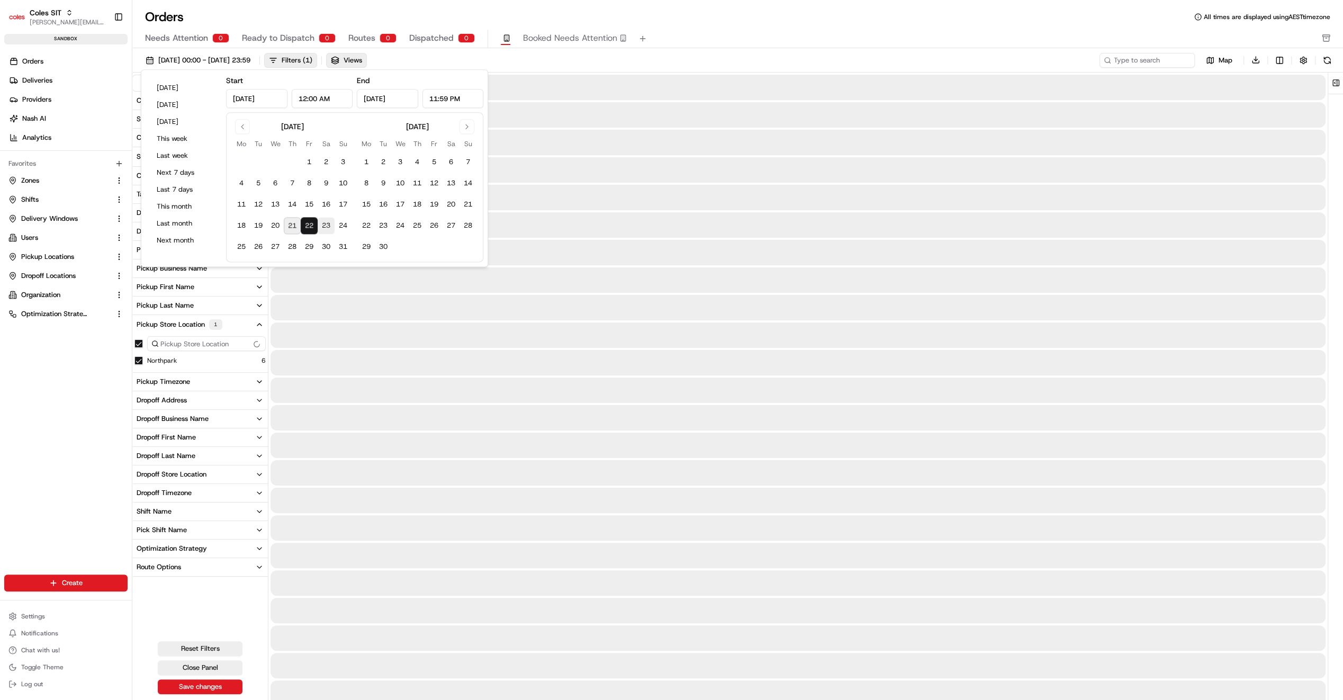
type input "Aug 22, 2025"
click at [342, 228] on button "24" at bounding box center [343, 226] width 17 height 17
type input "Aug 24, 2025"
click at [714, 23] on div "Orders All times are displayed using AEST timezone" at bounding box center [737, 16] width 1211 height 17
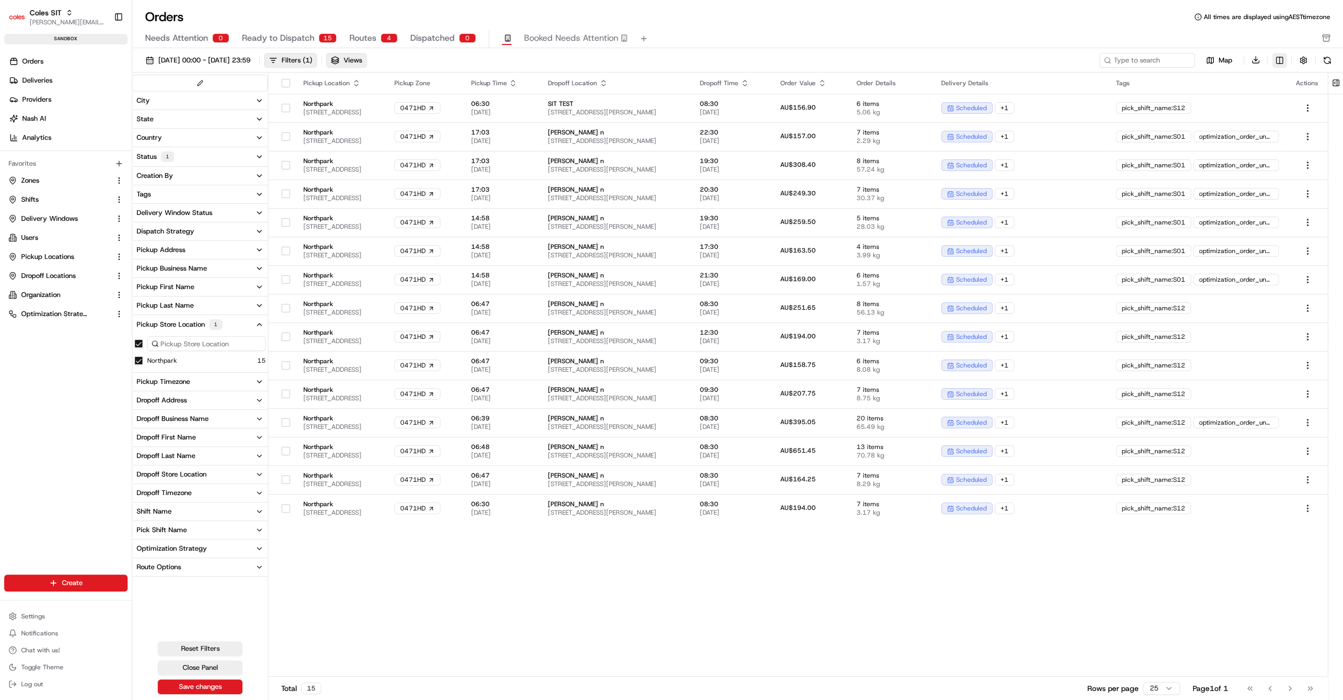
click at [1280, 58] on html "Coles SIT jyothi.nandeppanavar@coles.com.au Toggle Sidebar sandbox Orders Deliv…" at bounding box center [671, 350] width 1343 height 700
click at [1185, 552] on html "Coles SIT jyothi.nandeppanavar@coles.com.au Toggle Sidebar sandbox Orders Deliv…" at bounding box center [671, 350] width 1343 height 700
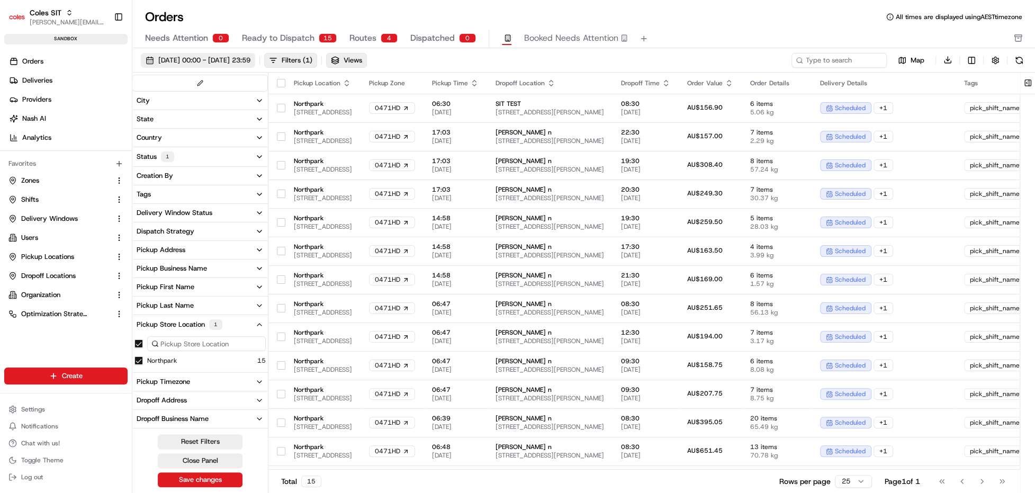
click at [250, 62] on span "22/08/2025 00:00 - 24/08/2025 23:59" at bounding box center [204, 61] width 92 height 10
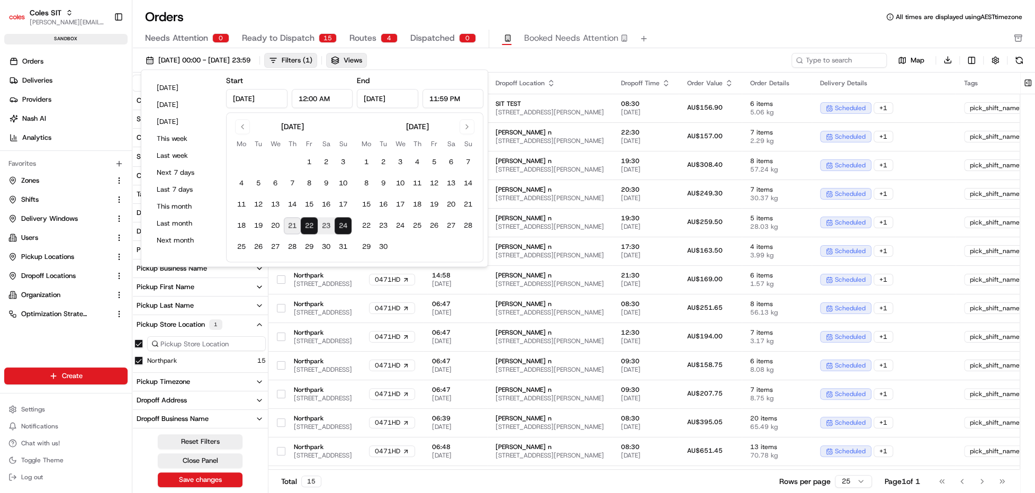
click at [328, 221] on button "23" at bounding box center [326, 226] width 17 height 17
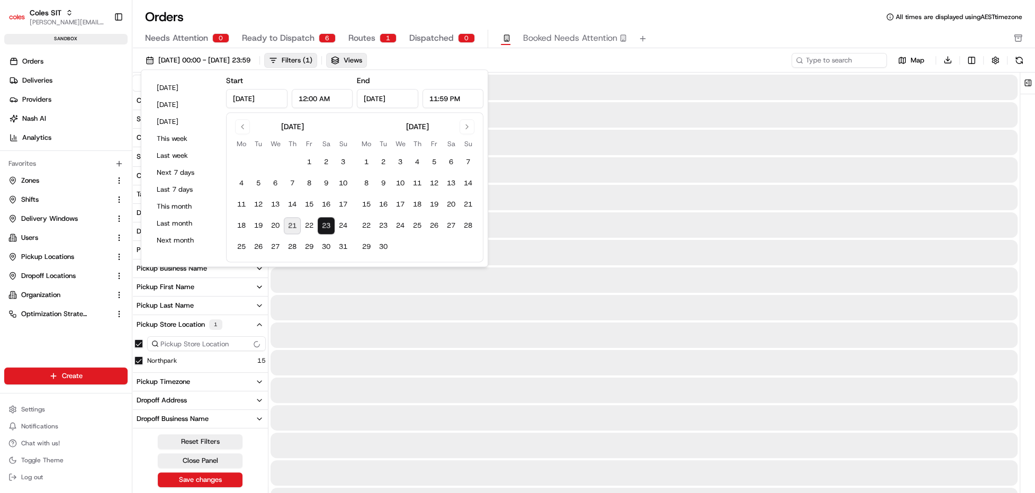
type input "Aug 23, 2025"
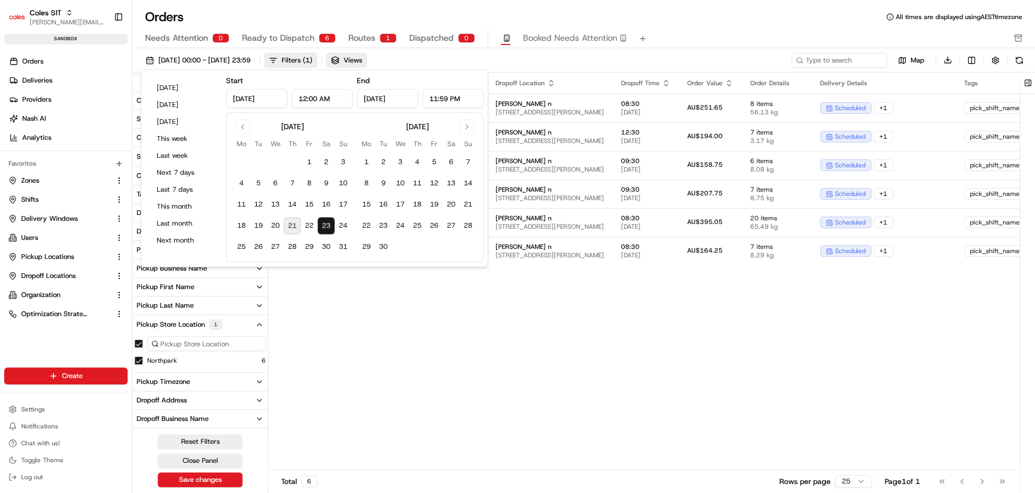
click at [608, 57] on div "23/08/2025 00:00 - 23/08/2025 23:59 Filters ( 1 ) Views" at bounding box center [465, 60] width 649 height 15
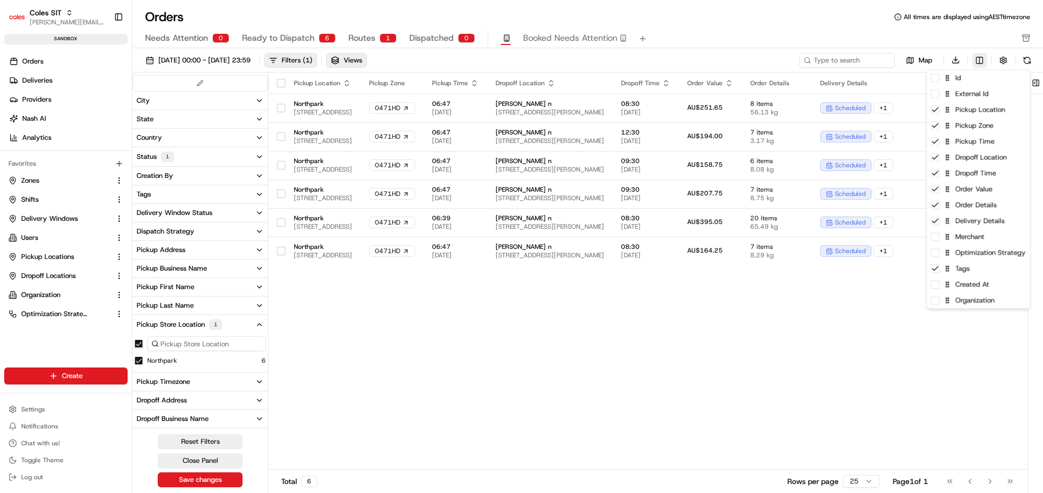
click at [966, 59] on html "Coles SIT jyothi.nandeppanavar@coles.com.au Toggle Sidebar sandbox Orders Deliv…" at bounding box center [521, 246] width 1043 height 493
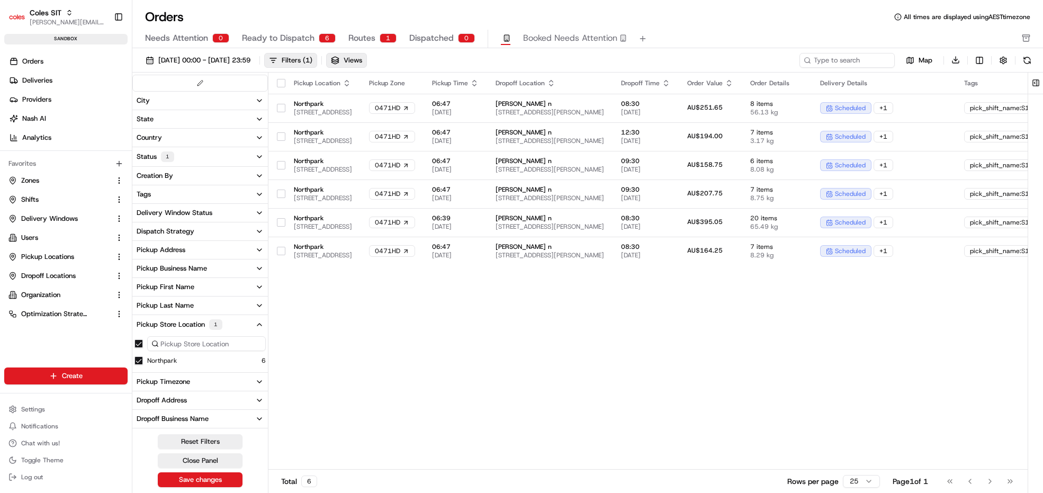
click at [890, 317] on html "Coles SIT jyothi.nandeppanavar@coles.com.au Toggle Sidebar sandbox Orders Deliv…" at bounding box center [521, 246] width 1043 height 493
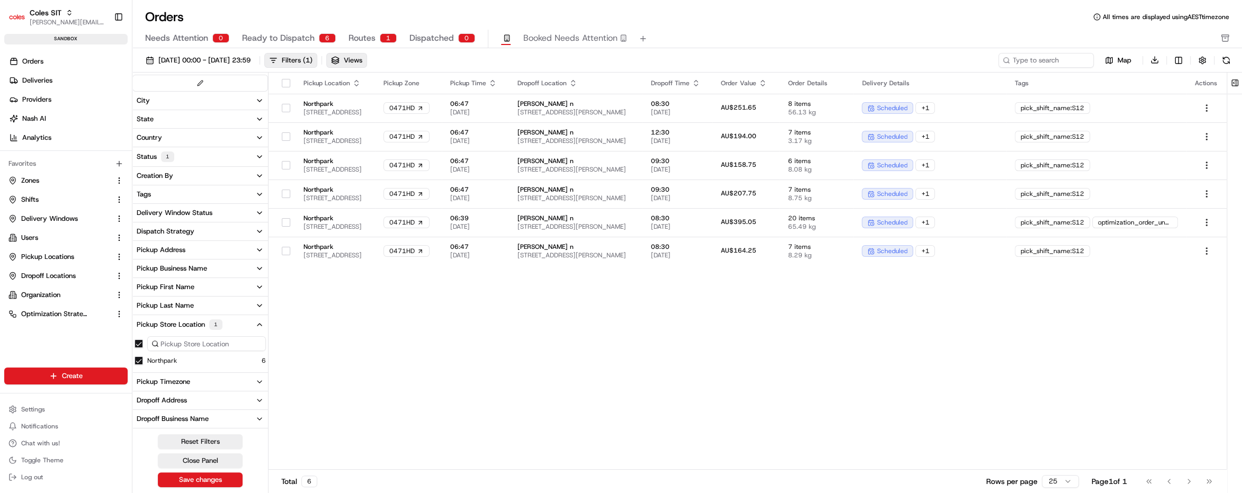
click at [255, 194] on icon "button" at bounding box center [259, 194] width 8 height 8
click at [139, 241] on button "optimization_order_unassigned" at bounding box center [138, 242] width 8 height 8
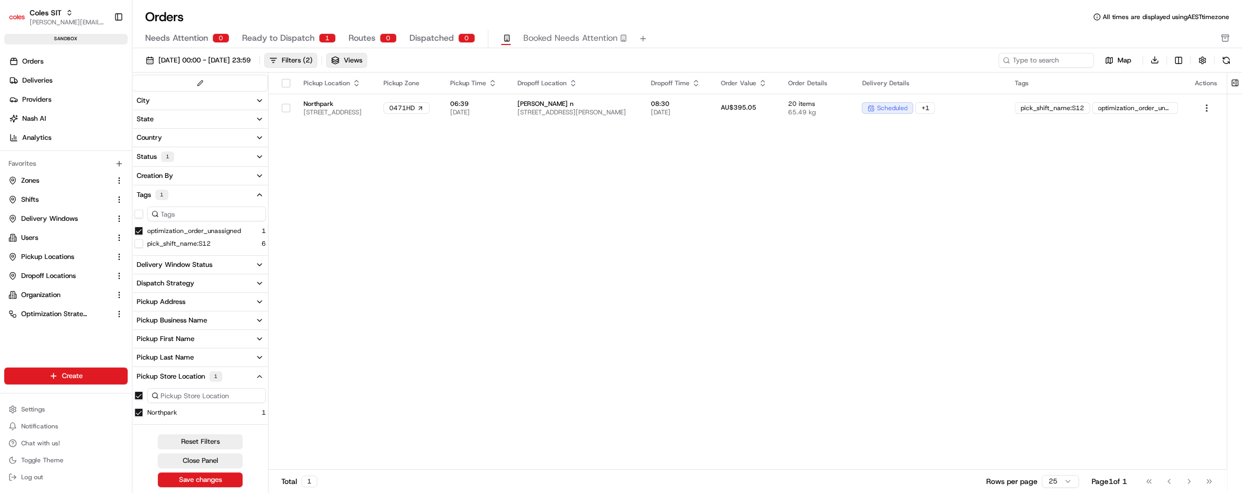
click at [138, 230] on button "optimization_order_unassigned" at bounding box center [138, 231] width 8 height 8
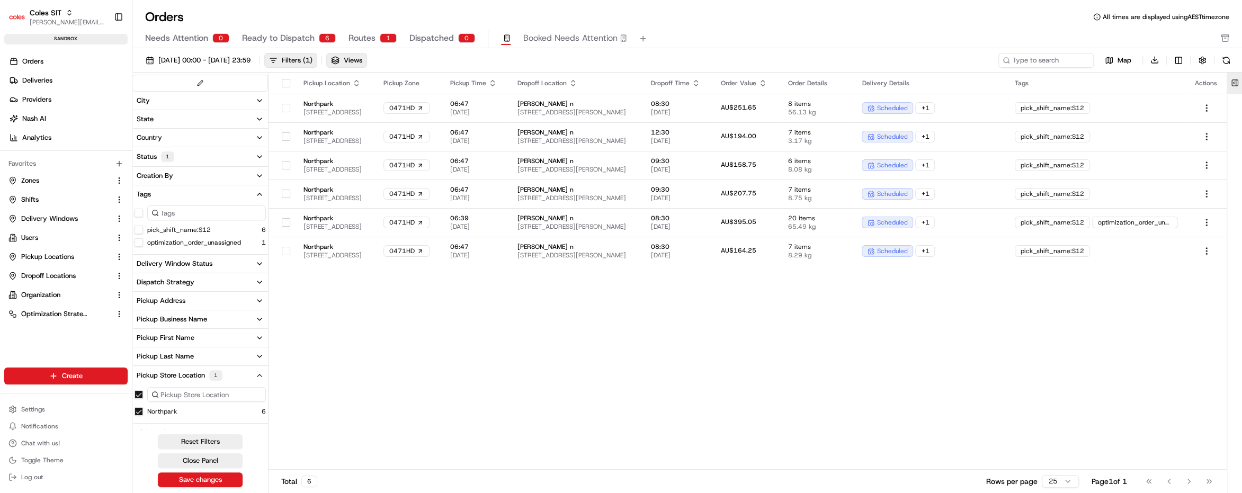
click at [1232, 80] on button at bounding box center [1234, 83] width 17 height 21
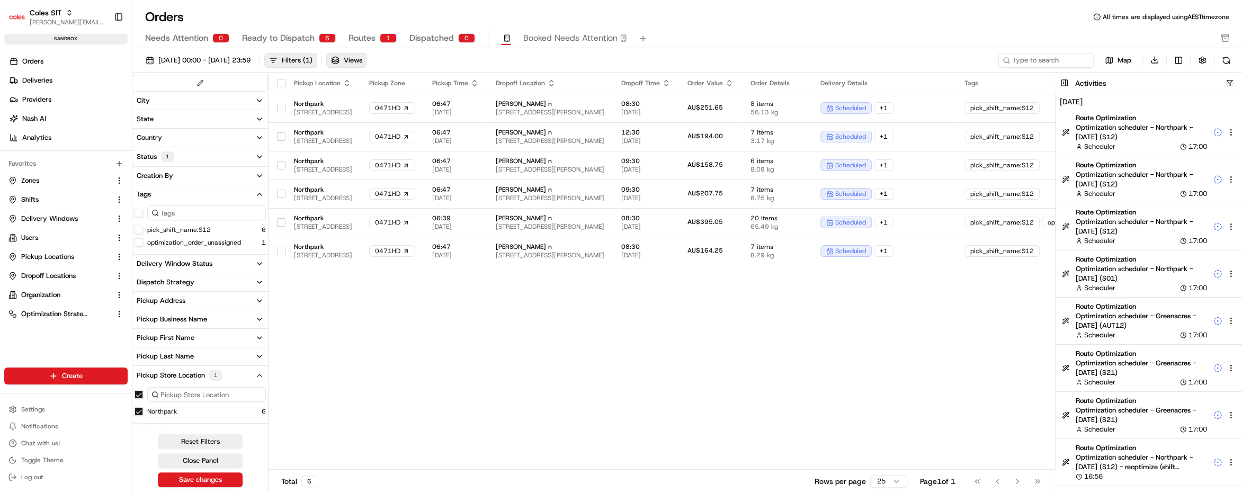
click at [1228, 82] on button "button" at bounding box center [1229, 83] width 8 height 8
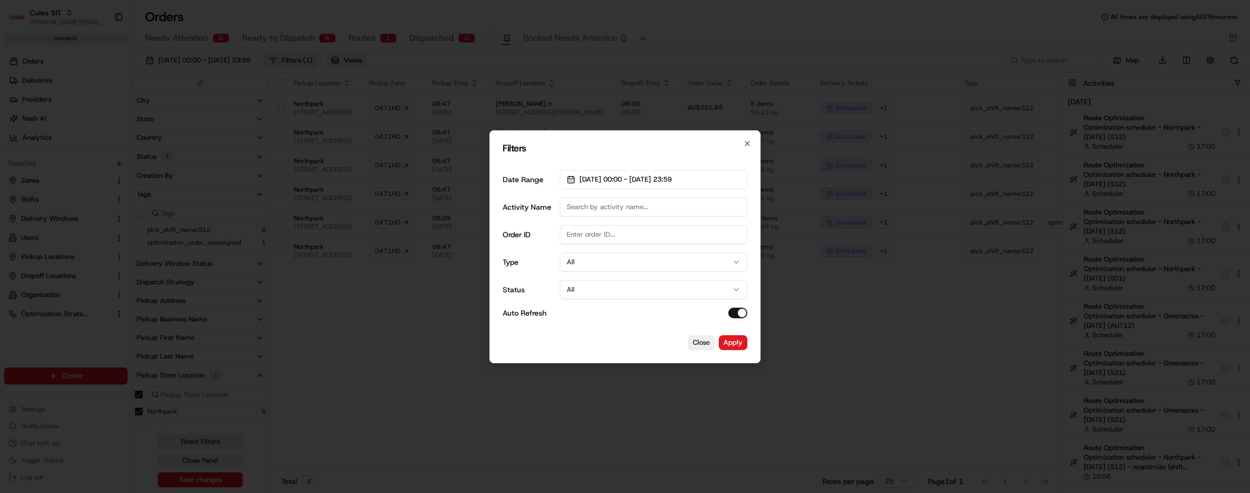
click at [589, 205] on input "Activity Name" at bounding box center [653, 206] width 187 height 19
type input "Northpark"
click at [651, 173] on button "01/08/2025 00:00 - 31/08/2025 23:59" at bounding box center [653, 179] width 187 height 19
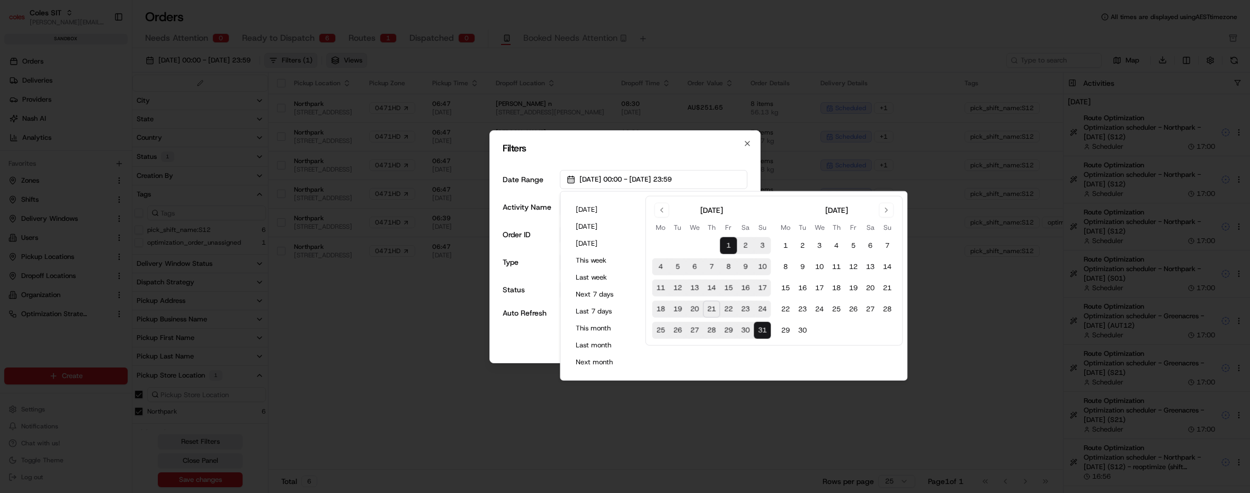
click at [712, 307] on button "21" at bounding box center [711, 309] width 17 height 17
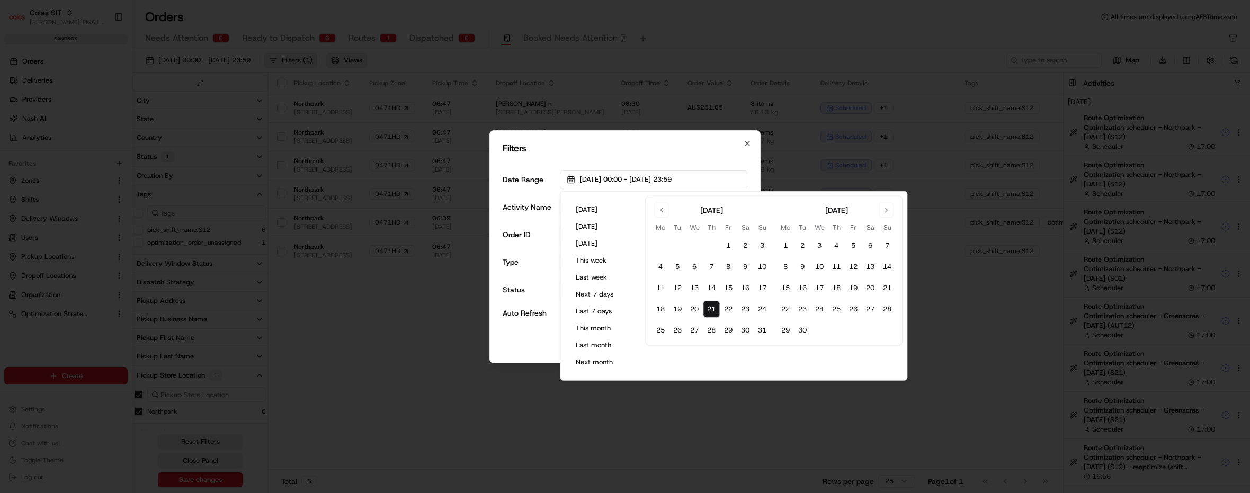
click at [712, 148] on h2 "Filters" at bounding box center [624, 148] width 245 height 10
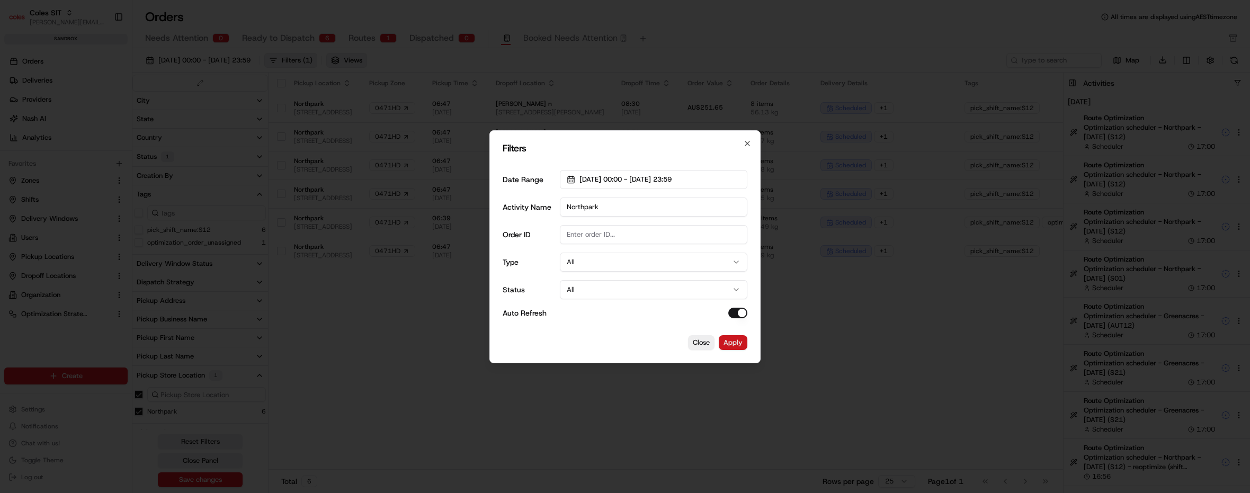
click at [730, 342] on button "Apply" at bounding box center [732, 342] width 29 height 15
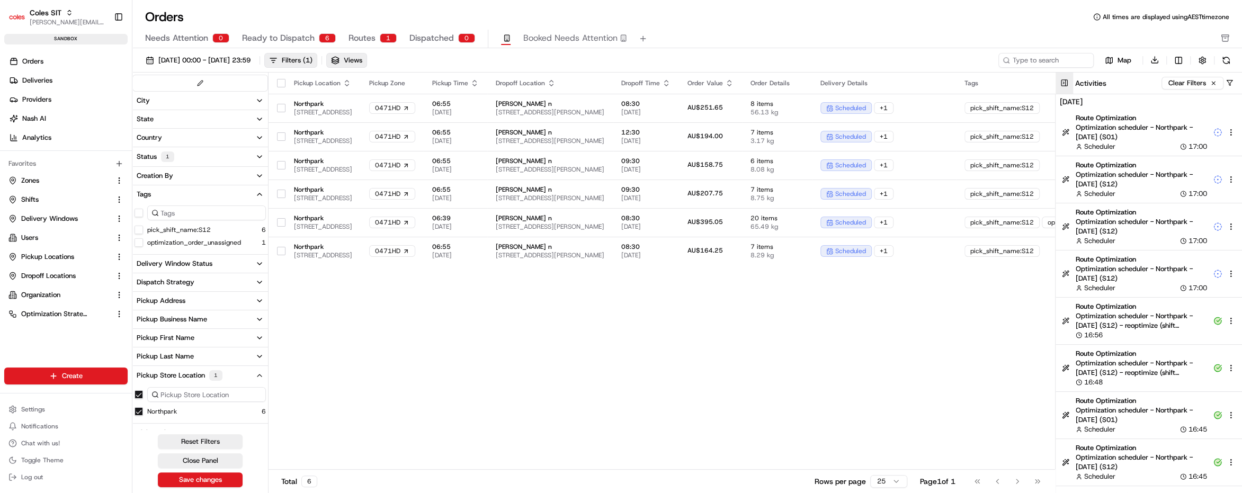
click at [1063, 85] on button at bounding box center [1063, 83] width 17 height 21
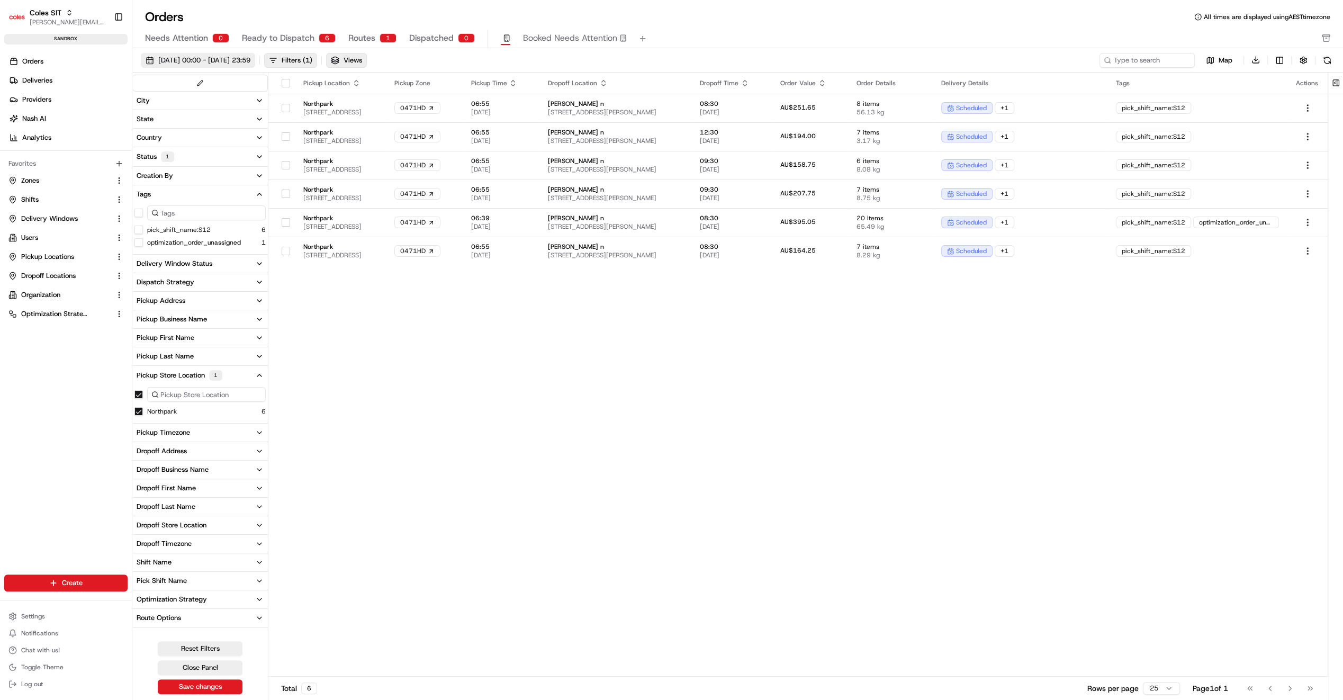
click at [250, 62] on span "23/08/2025 00:00 - 23/08/2025 23:59" at bounding box center [204, 61] width 92 height 10
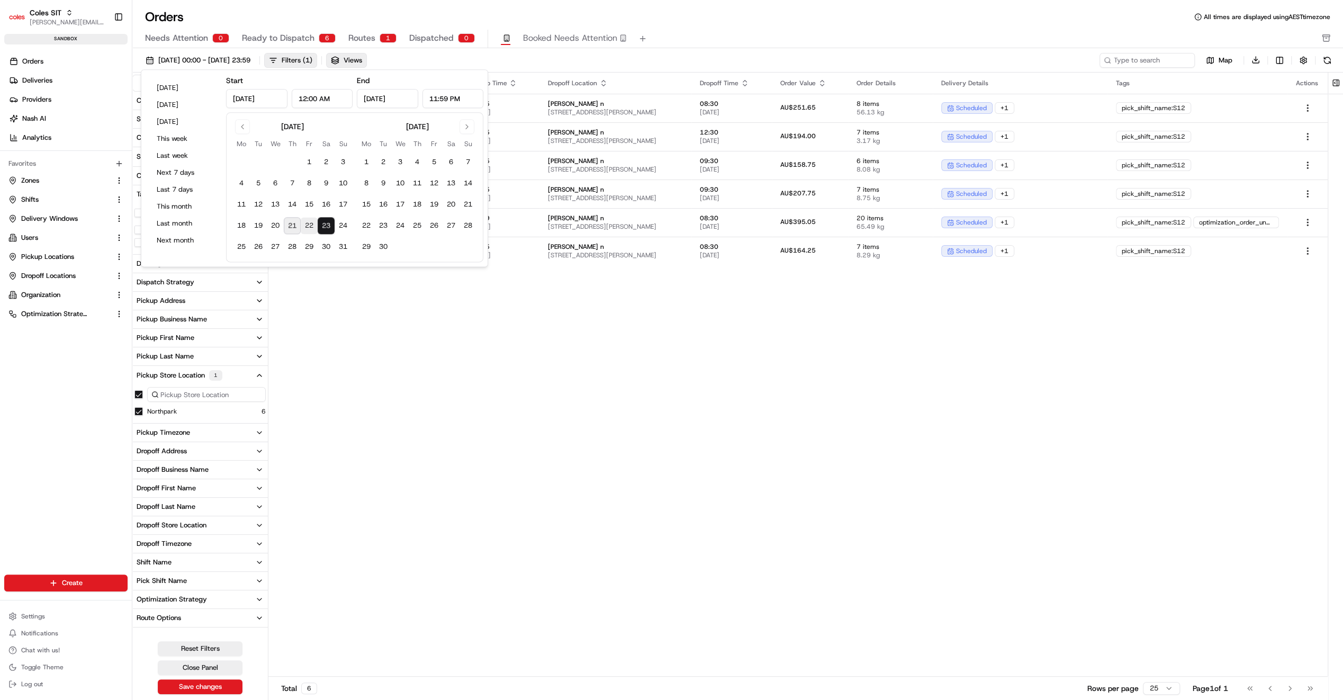
click at [311, 226] on button "22" at bounding box center [309, 226] width 17 height 17
type input "Aug 22, 2025"
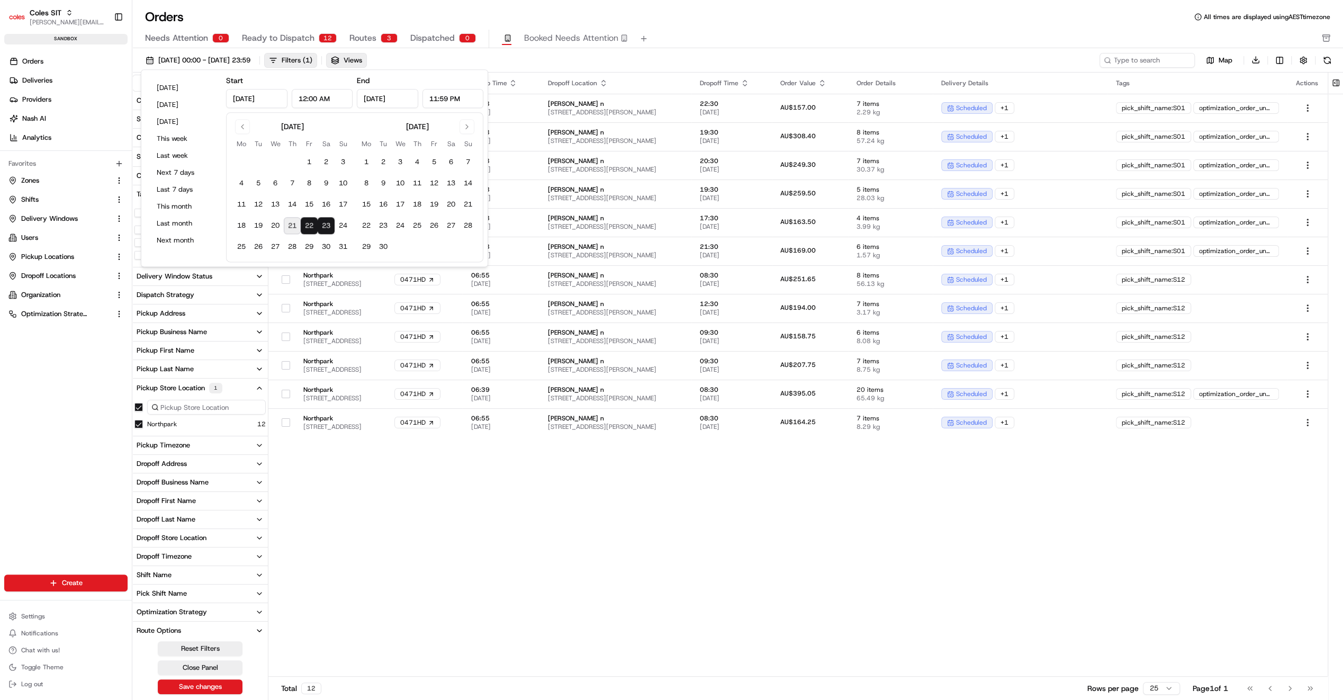
click at [645, 471] on div "Pickup Location Pickup Zone Pickup Time Dropoff Location Dropoff Time Order Val…" at bounding box center [797, 375] width 1059 height 605
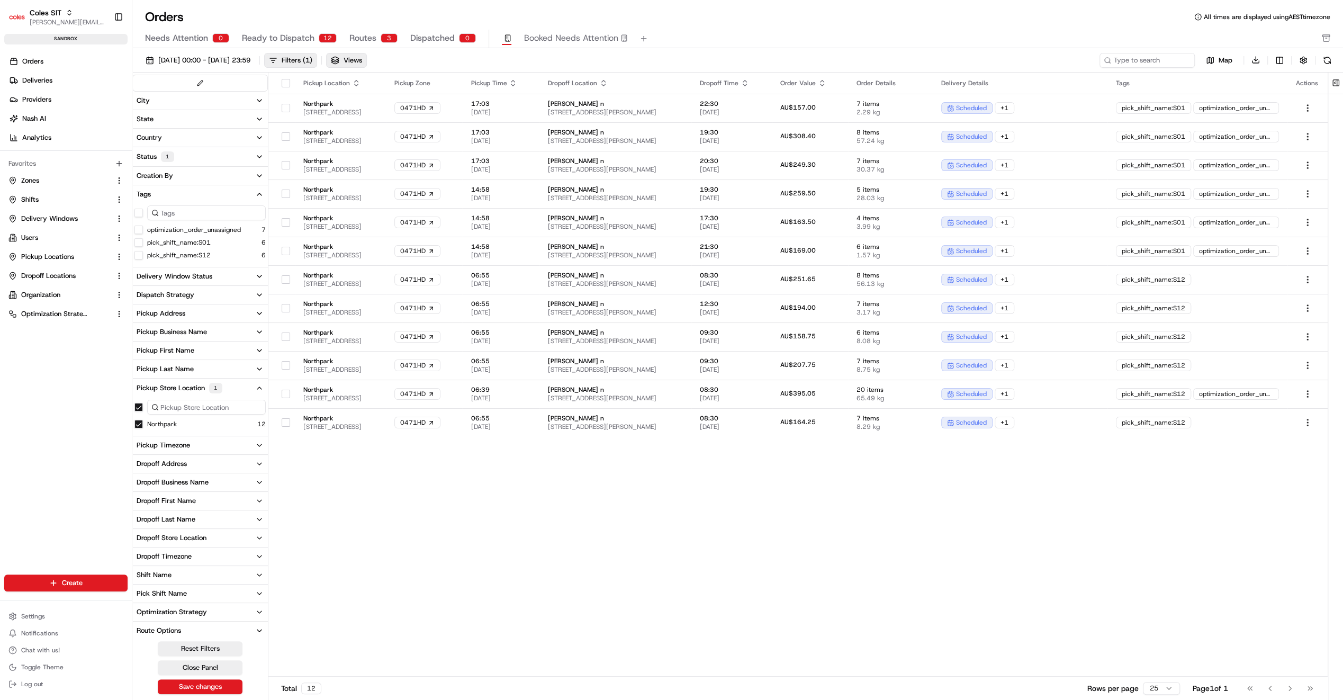
drag, startPoint x: 363, startPoint y: 41, endPoint x: 367, endPoint y: 46, distance: 6.4
click at [363, 41] on span "Routes" at bounding box center [362, 38] width 27 height 13
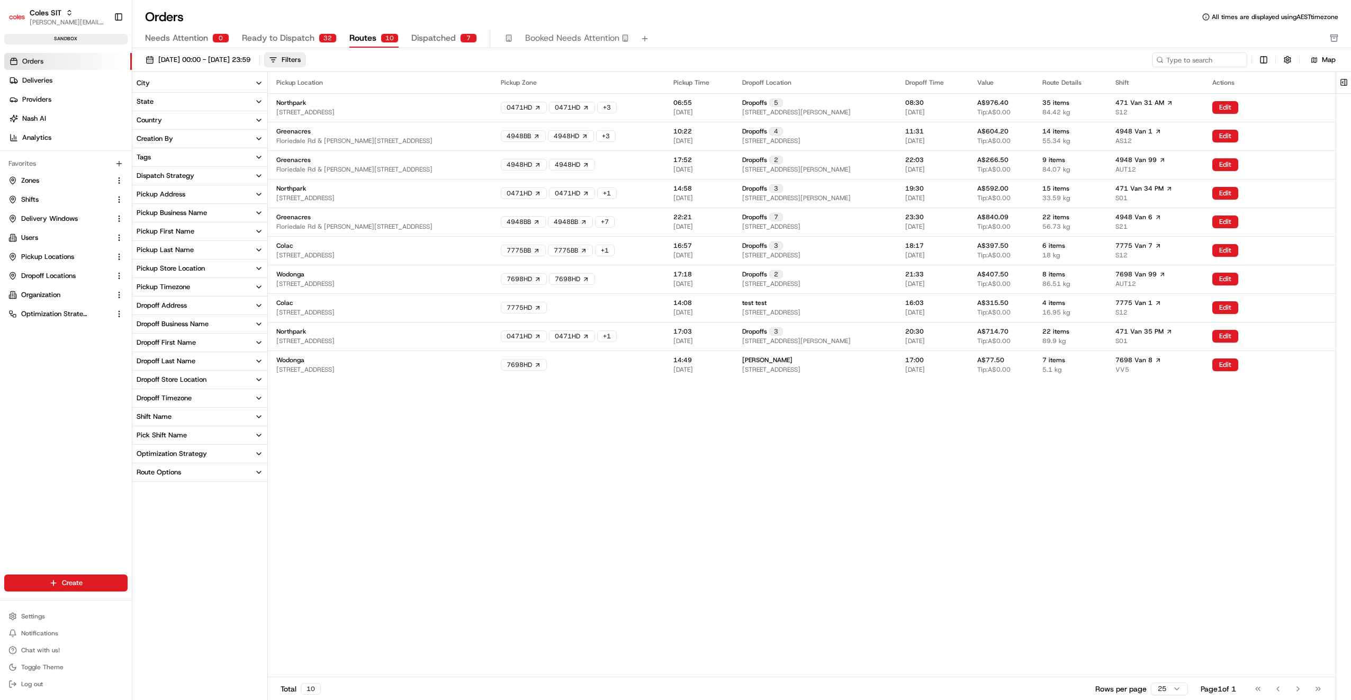
click at [174, 269] on div "Pickup Store Location" at bounding box center [171, 269] width 68 height 10
click at [139, 315] on button "Northpark" at bounding box center [138, 316] width 8 height 8
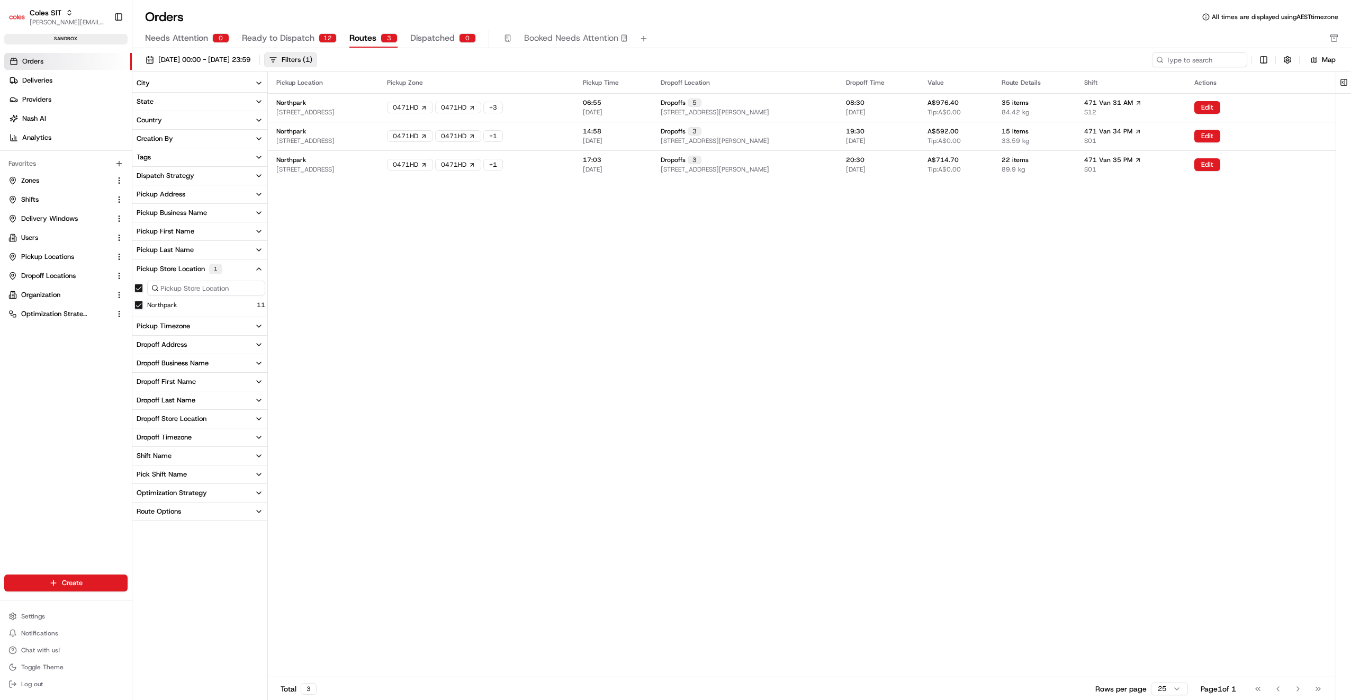
click at [469, 275] on div "Pickup Location Pickup Zone Pickup Time Dropoff Location Dropoff Time Value Rou…" at bounding box center [802, 374] width 1068 height 605
click at [335, 111] on span "264 Main N Rd, Prospect SA 5082, Australia" at bounding box center [305, 112] width 58 height 8
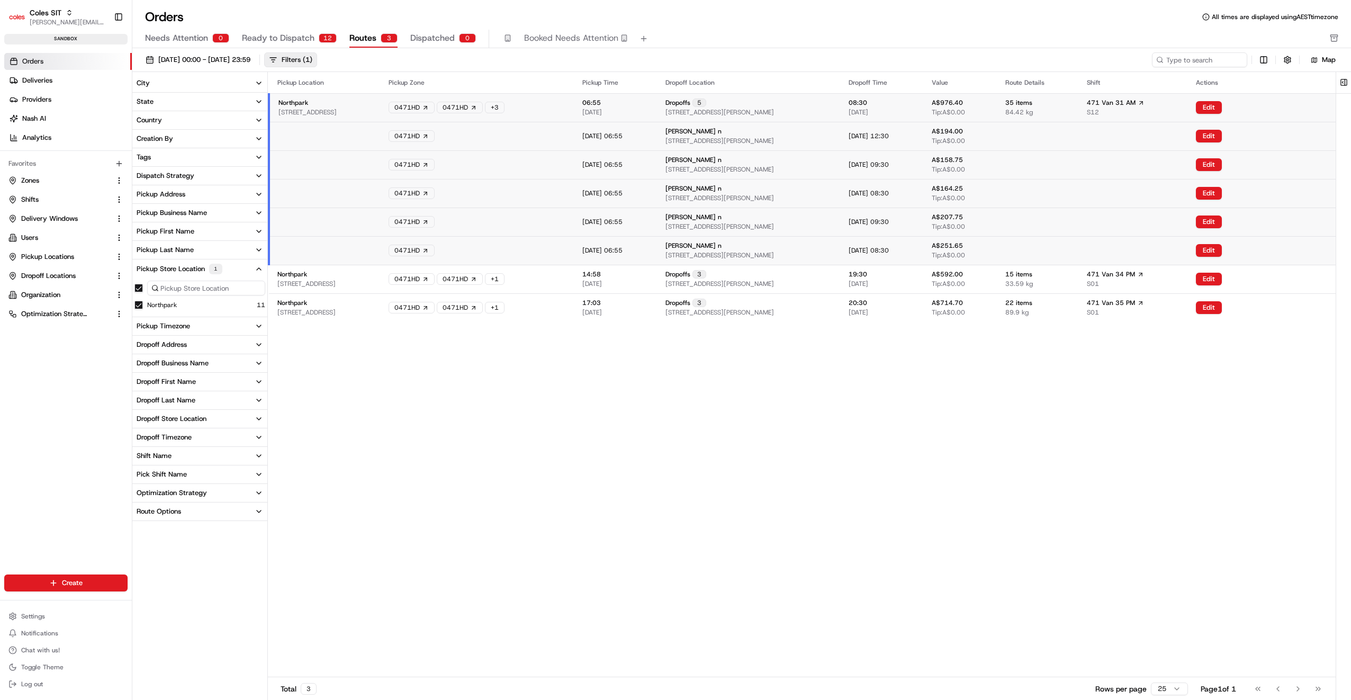
click at [337, 111] on span "264 Main N Rd, Prospect SA 5082, Australia" at bounding box center [308, 112] width 58 height 8
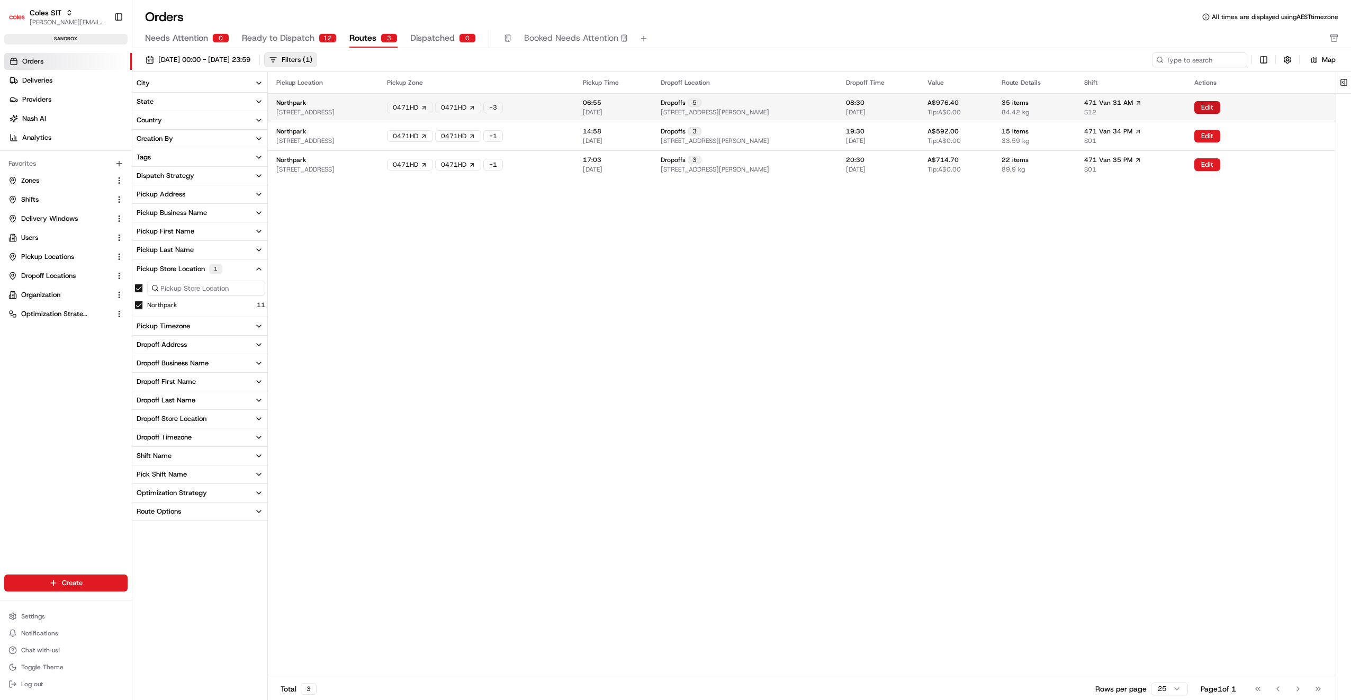
click at [1220, 108] on button "Edit" at bounding box center [1207, 107] width 26 height 13
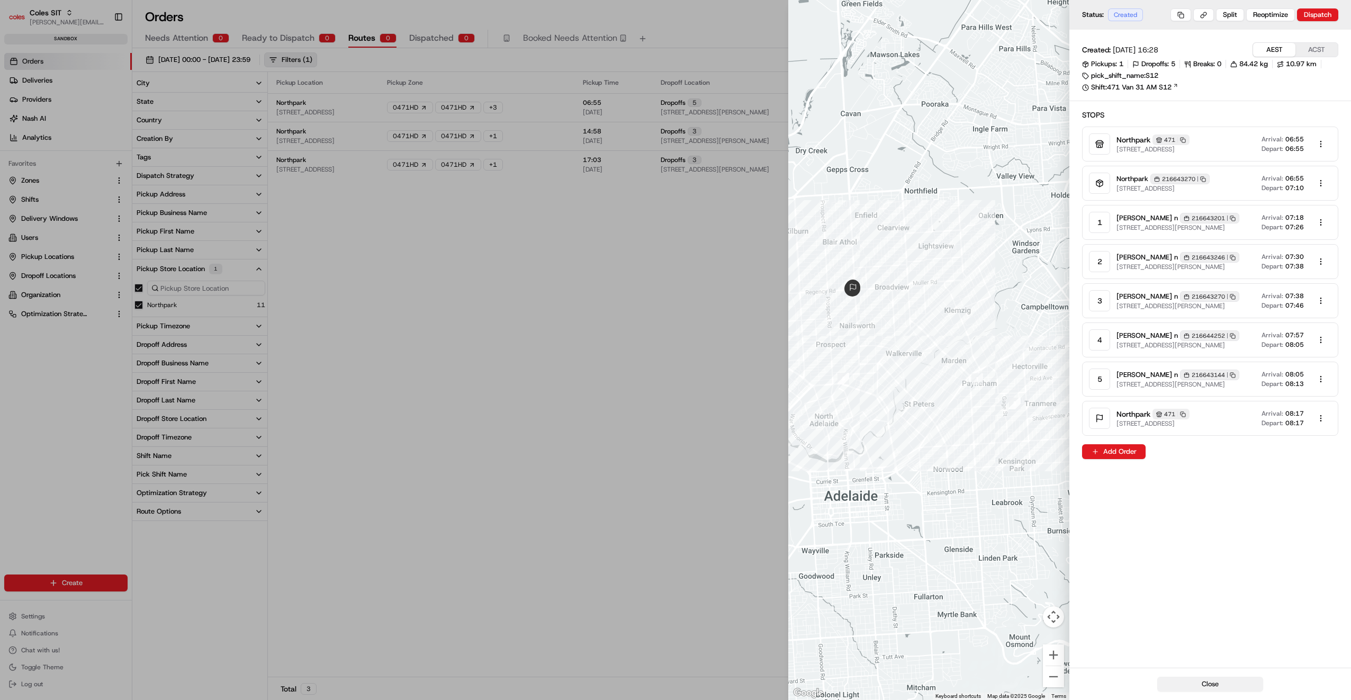
click at [1211, 680] on button "Close" at bounding box center [1210, 684] width 106 height 15
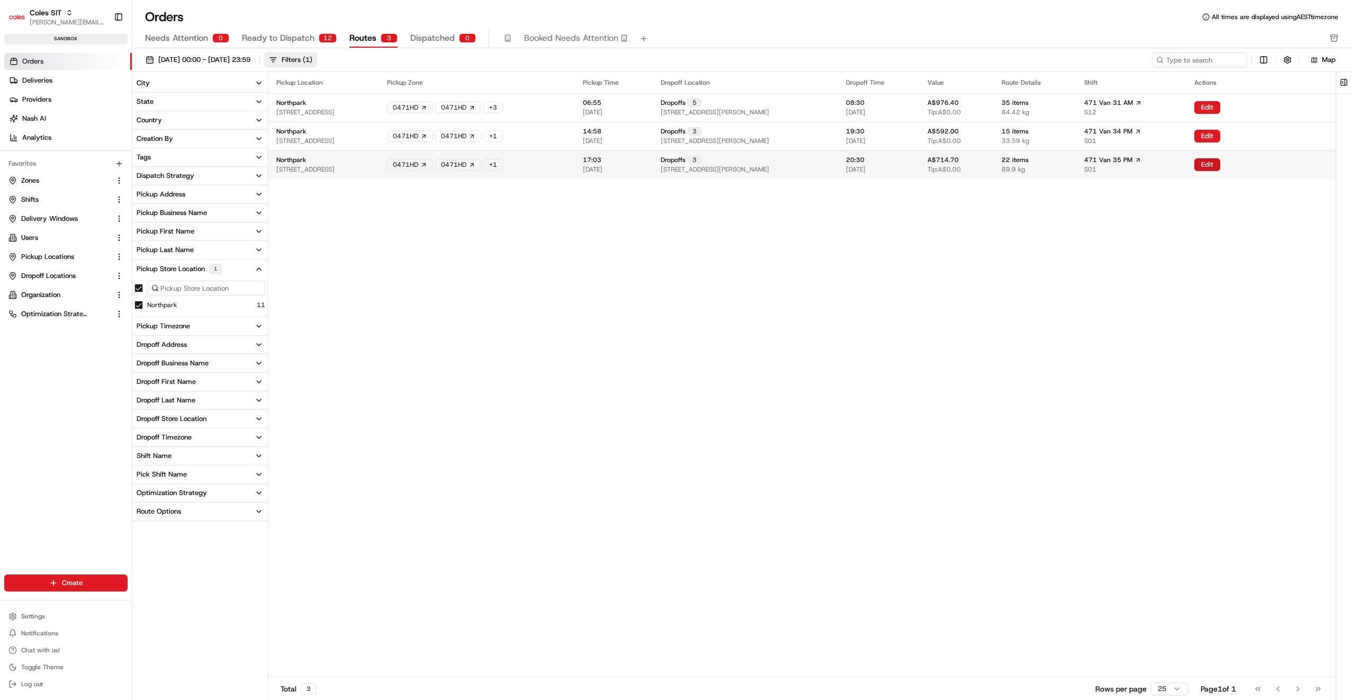
click at [1220, 167] on button "Edit" at bounding box center [1207, 164] width 26 height 13
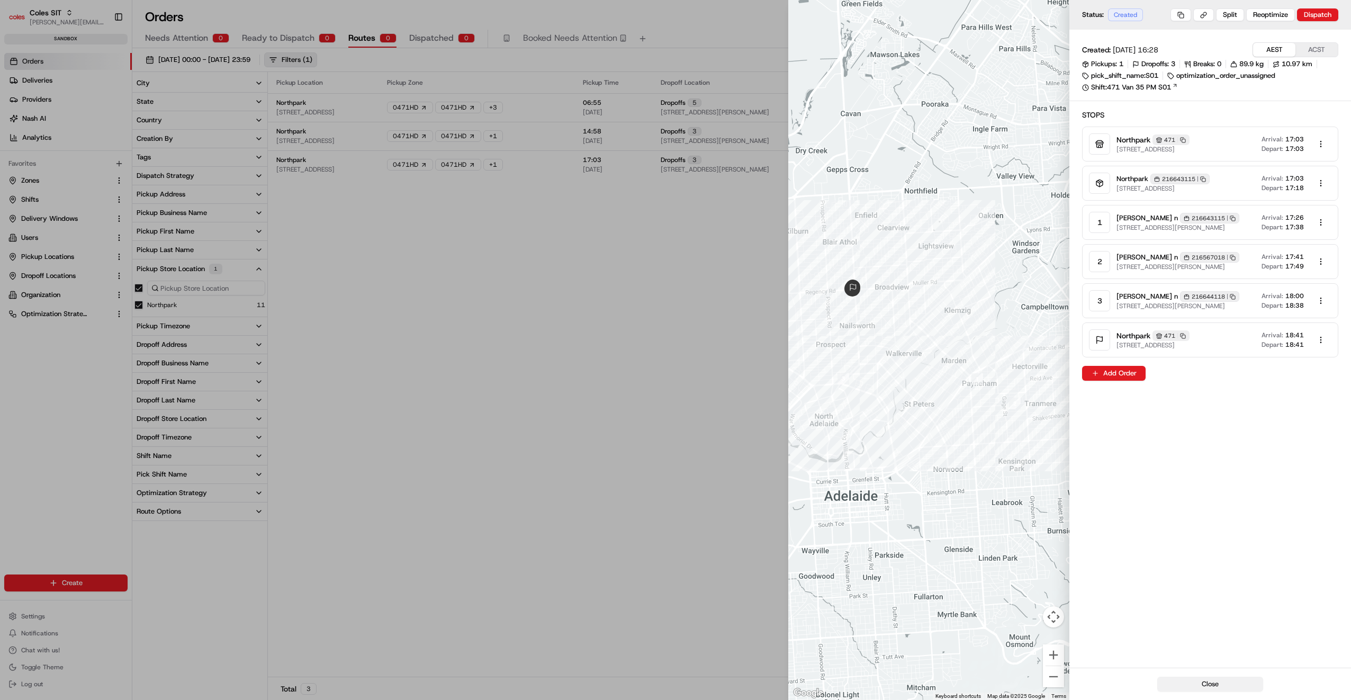
click at [1239, 685] on button "Close" at bounding box center [1210, 684] width 106 height 15
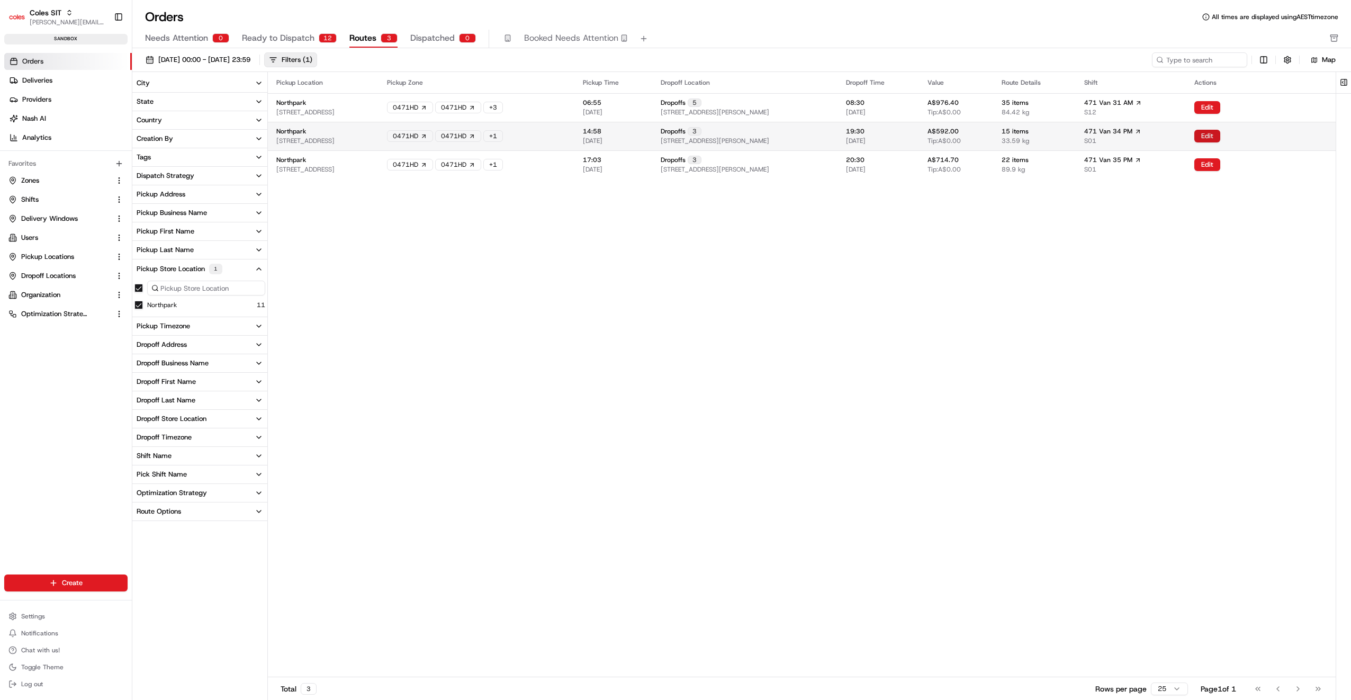
click at [1220, 134] on button "Edit" at bounding box center [1207, 136] width 26 height 13
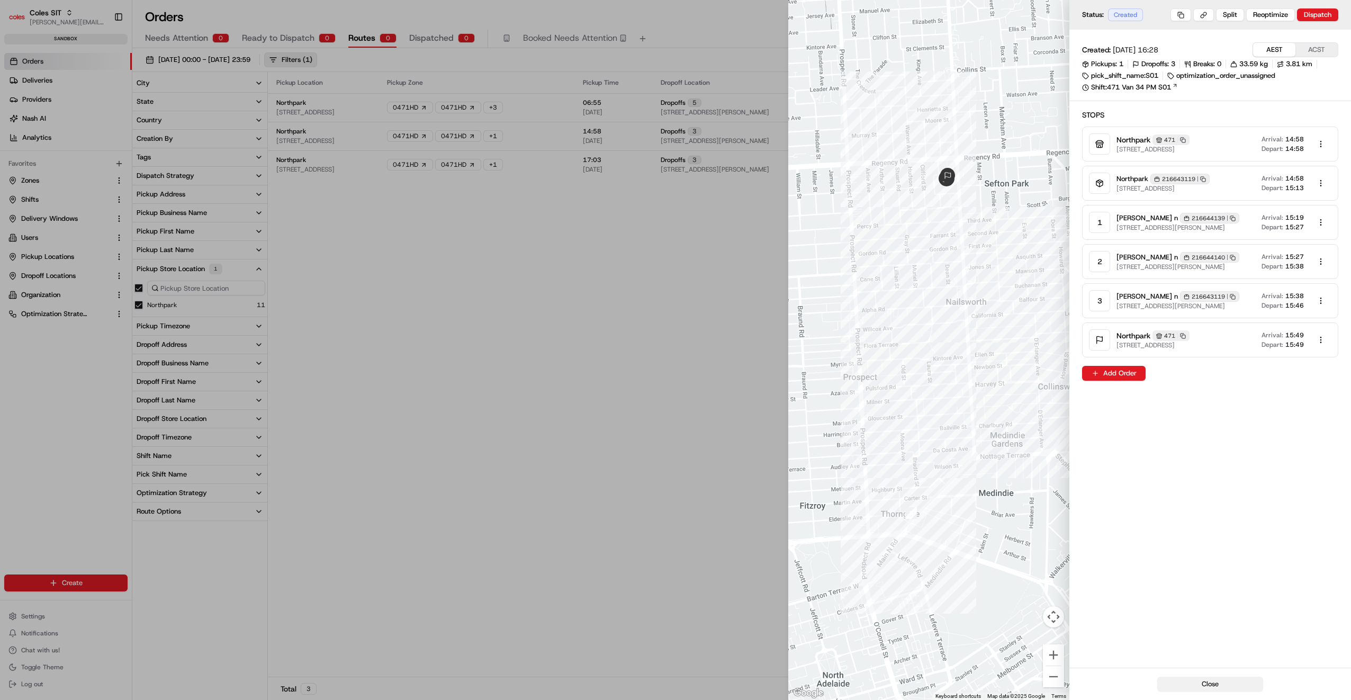
click at [1242, 681] on button "Close" at bounding box center [1210, 684] width 106 height 15
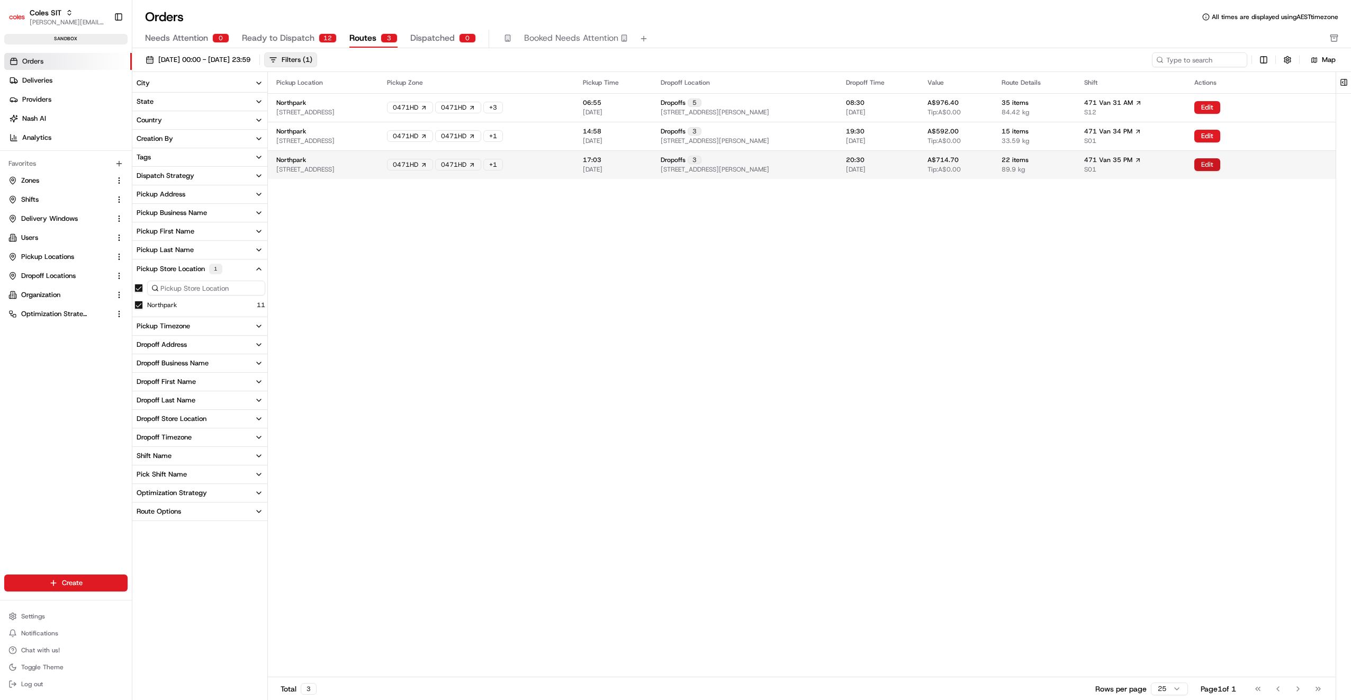
click at [1220, 164] on button "Edit" at bounding box center [1207, 164] width 26 height 13
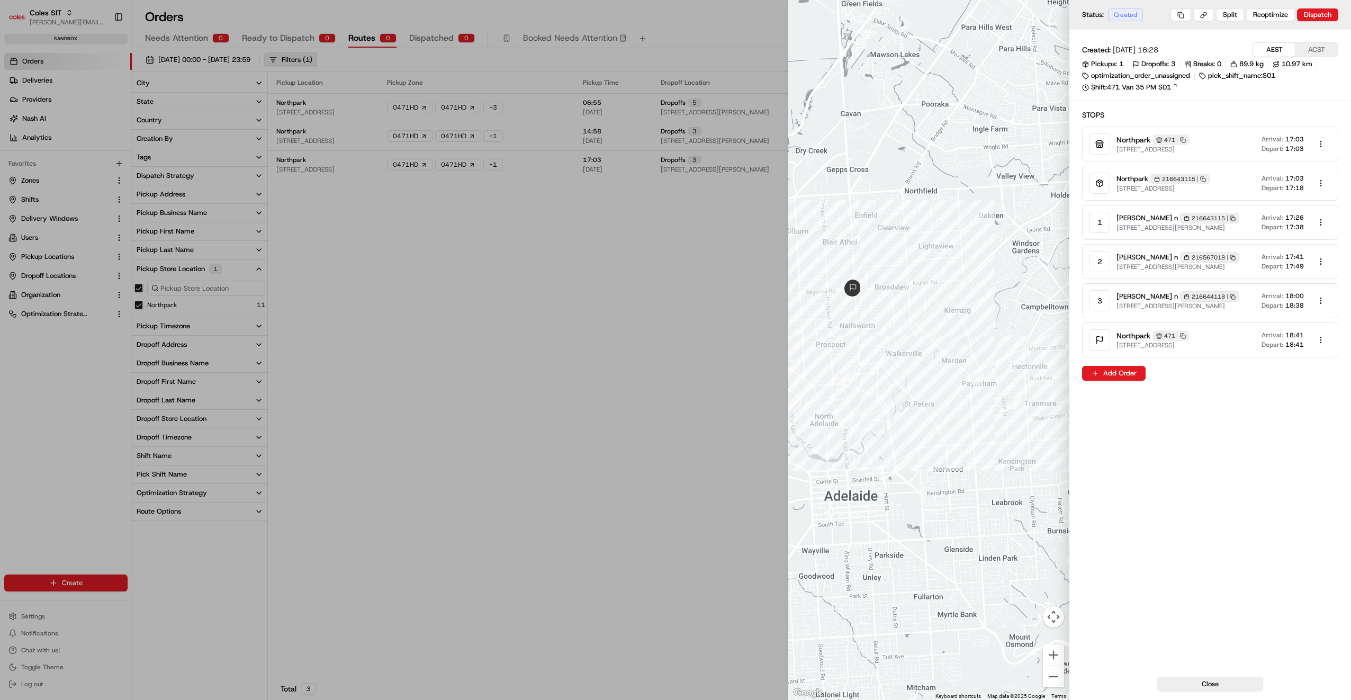
drag, startPoint x: 1206, startPoint y: 681, endPoint x: 1204, endPoint y: 672, distance: 8.7
click at [1206, 680] on button "Close" at bounding box center [1210, 684] width 106 height 15
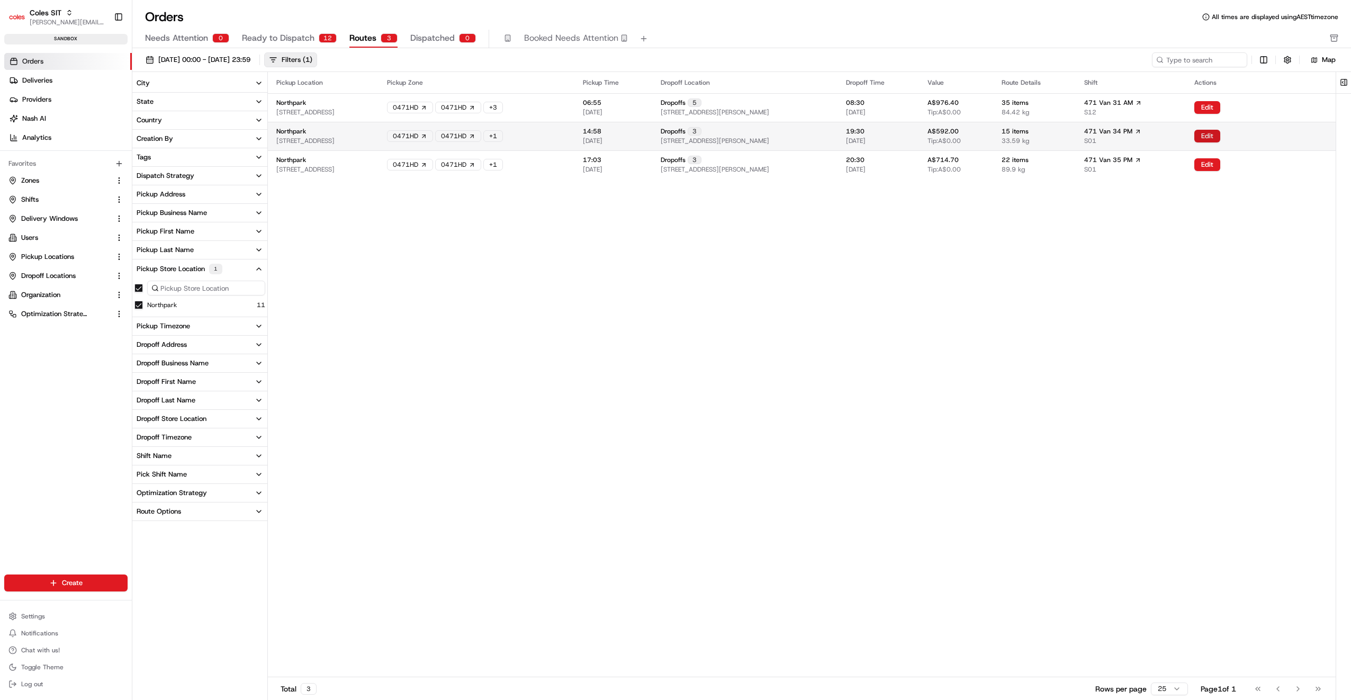
click at [1220, 133] on button "Edit" at bounding box center [1207, 136] width 26 height 13
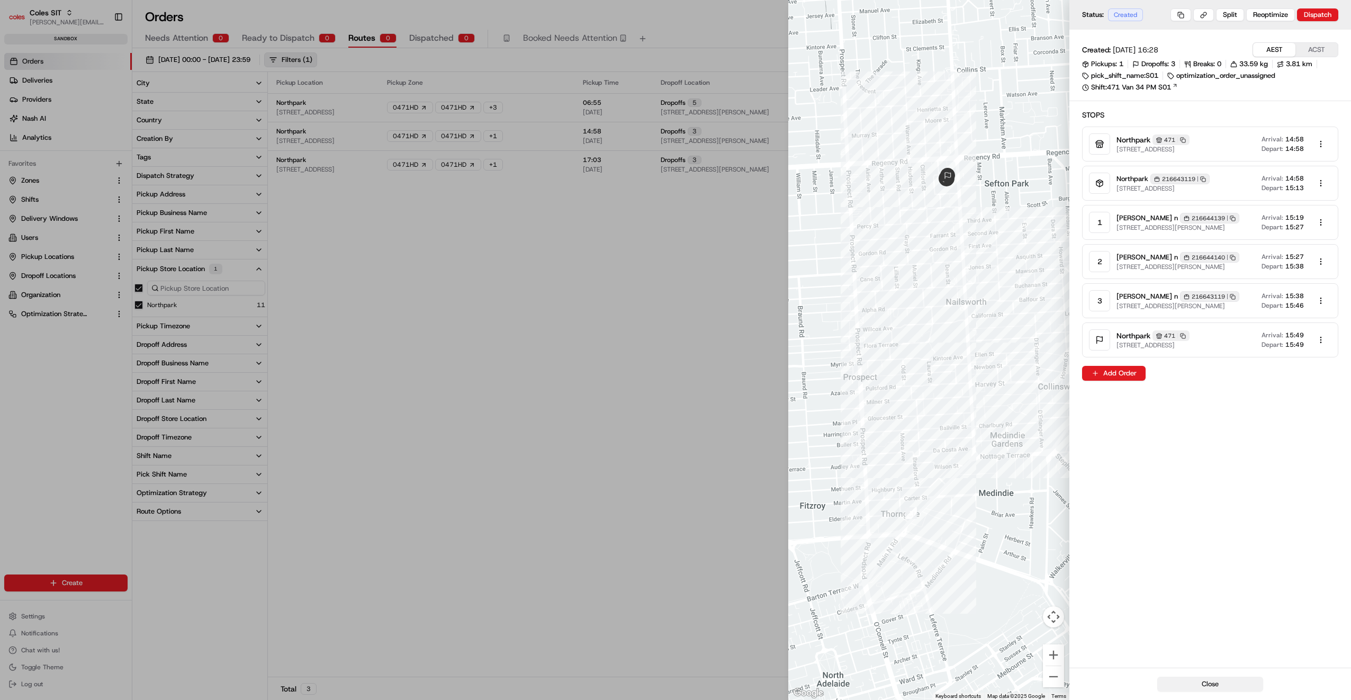
click at [1199, 683] on button "Close" at bounding box center [1210, 684] width 106 height 15
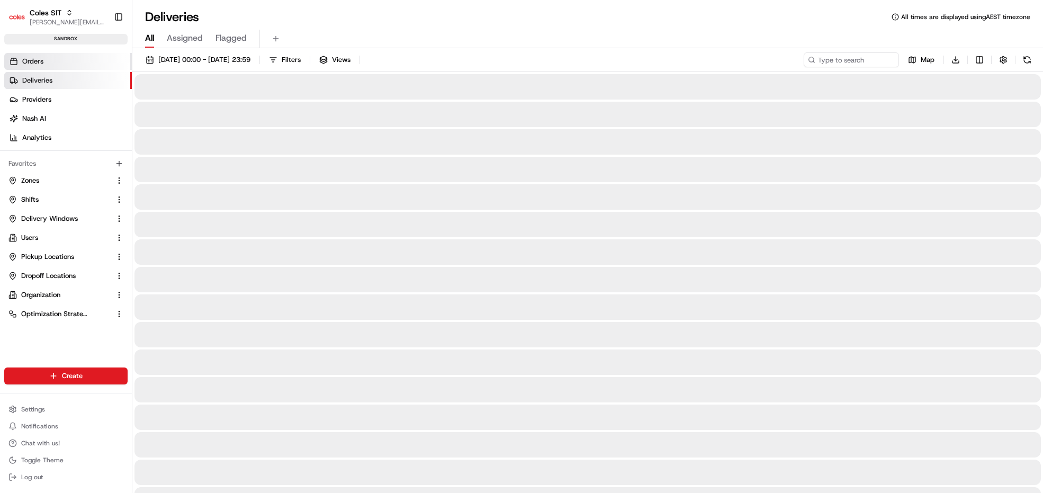
click at [37, 61] on span "Orders" at bounding box center [32, 62] width 21 height 10
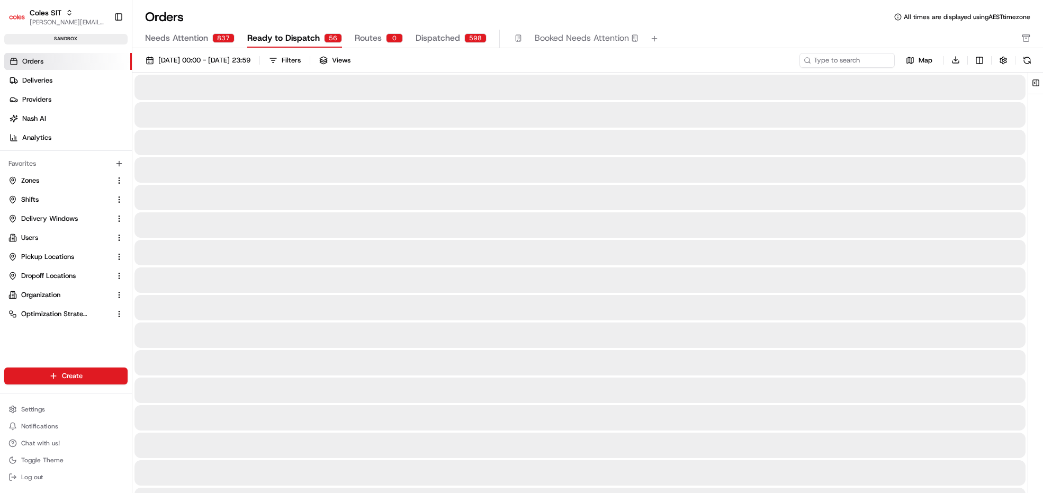
click at [362, 38] on span "Routes" at bounding box center [368, 38] width 27 height 13
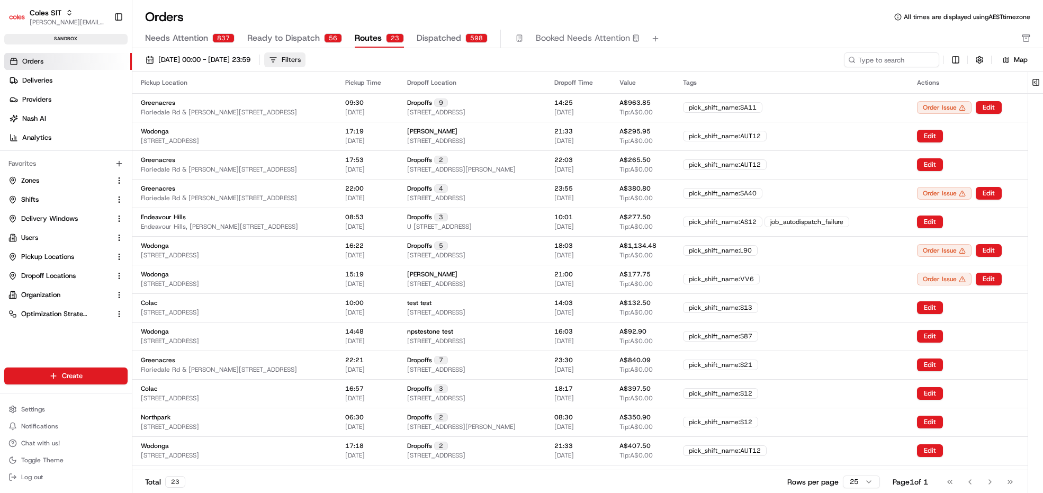
click at [301, 59] on div "Filters" at bounding box center [291, 60] width 19 height 10
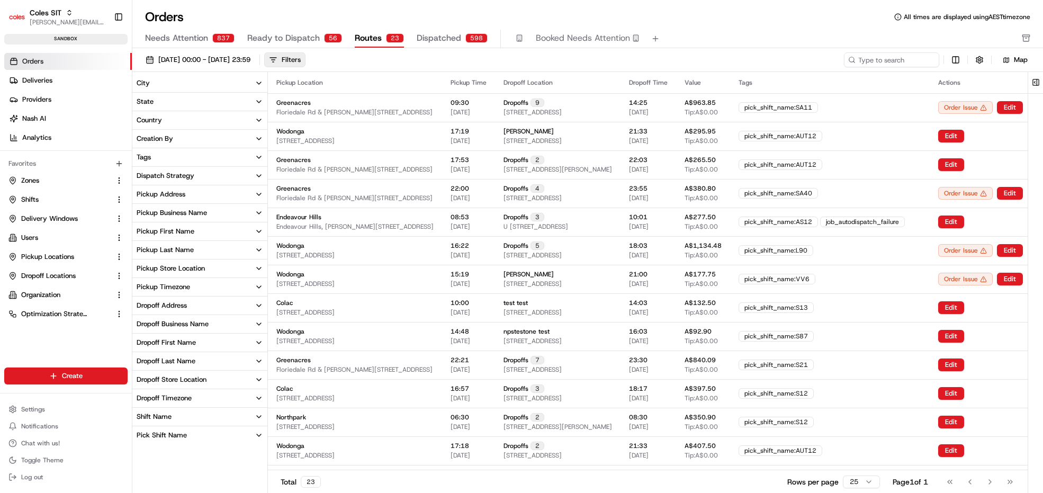
click at [187, 271] on div "Pickup Store Location" at bounding box center [171, 269] width 68 height 10
drag, startPoint x: 139, startPoint y: 314, endPoint x: 145, endPoint y: 315, distance: 6.4
click at [139, 314] on button "Northpark" at bounding box center [138, 316] width 8 height 8
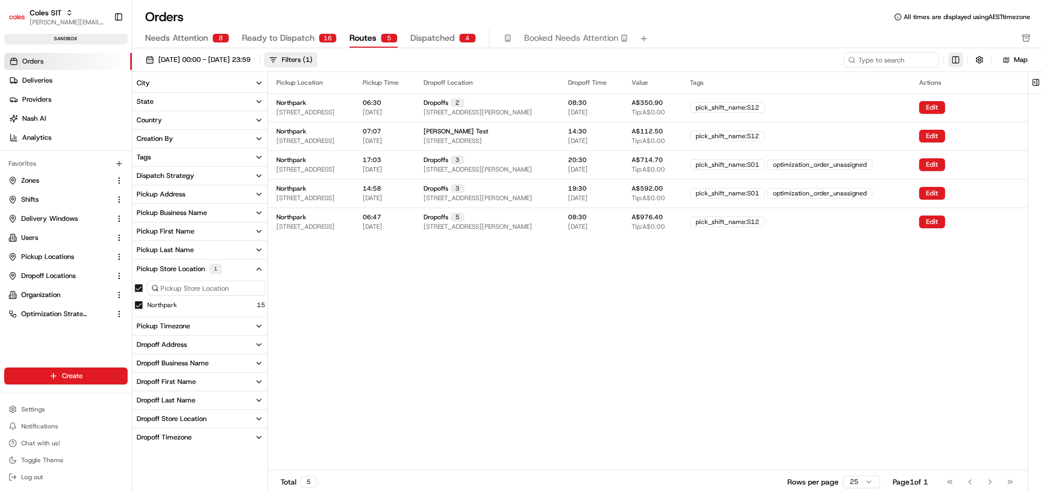
click at [955, 60] on html "Coles SIT [PERSON_NAME][EMAIL_ADDRESS][PERSON_NAME][PERSON_NAME][DOMAIN_NAME] T…" at bounding box center [521, 246] width 1043 height 493
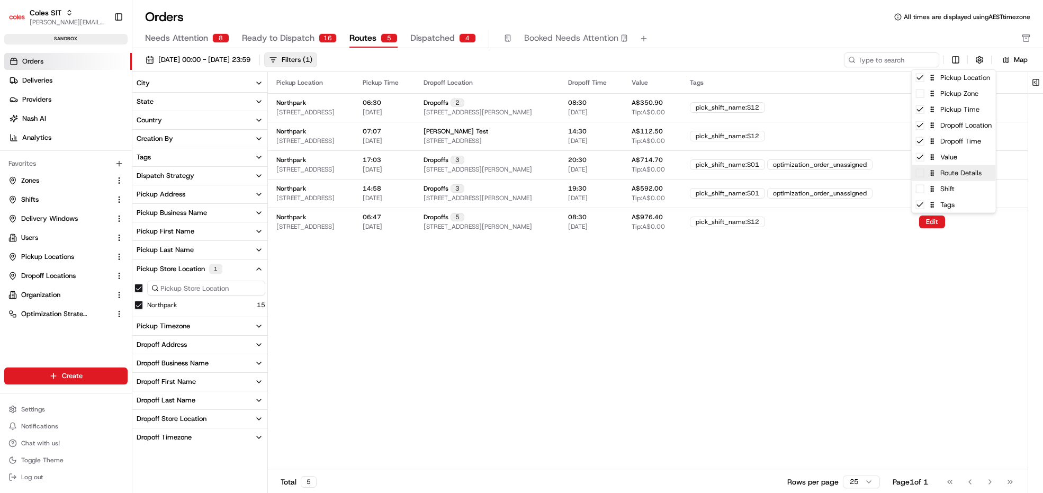
click at [923, 175] on span at bounding box center [920, 173] width 8 height 8
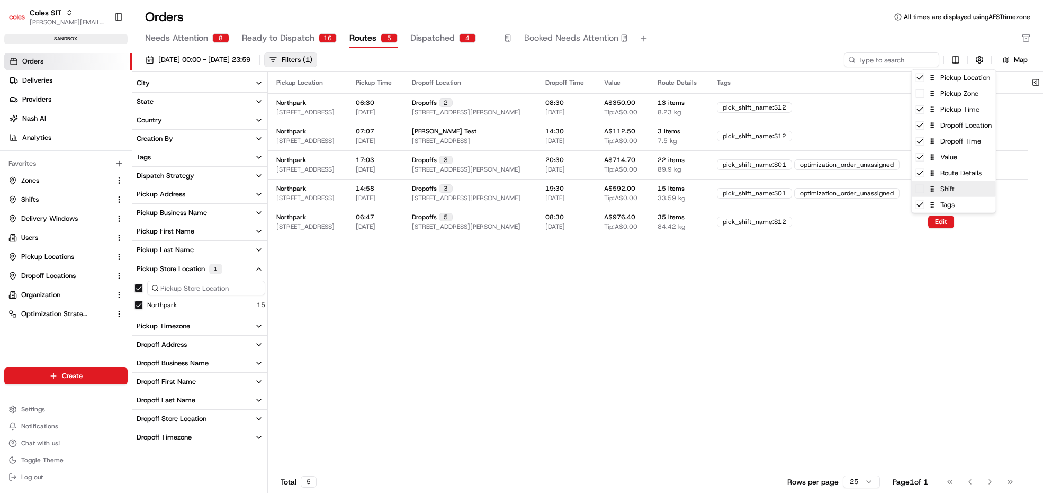
click at [922, 192] on span at bounding box center [920, 189] width 8 height 8
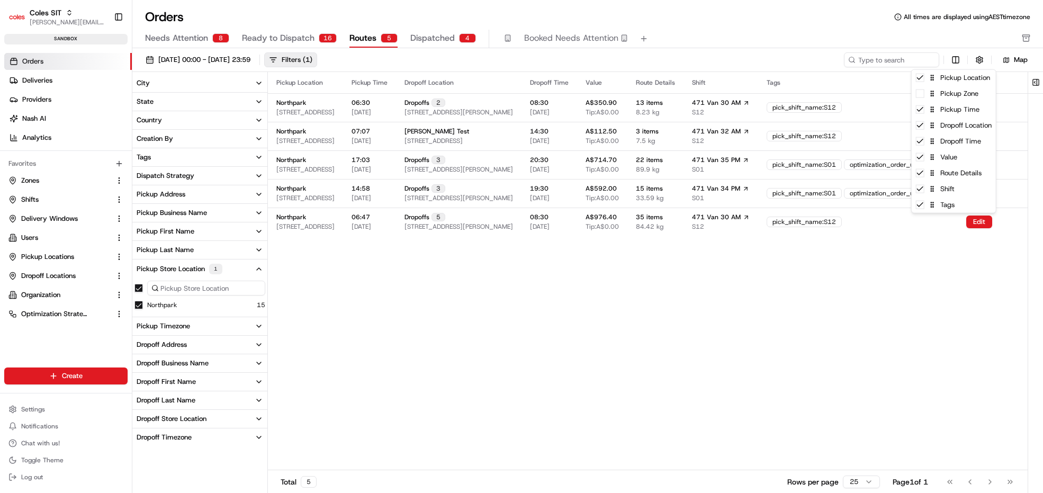
click at [784, 303] on html "Coles SIT [PERSON_NAME][EMAIL_ADDRESS][PERSON_NAME][PERSON_NAME][DOMAIN_NAME] T…" at bounding box center [521, 246] width 1043 height 493
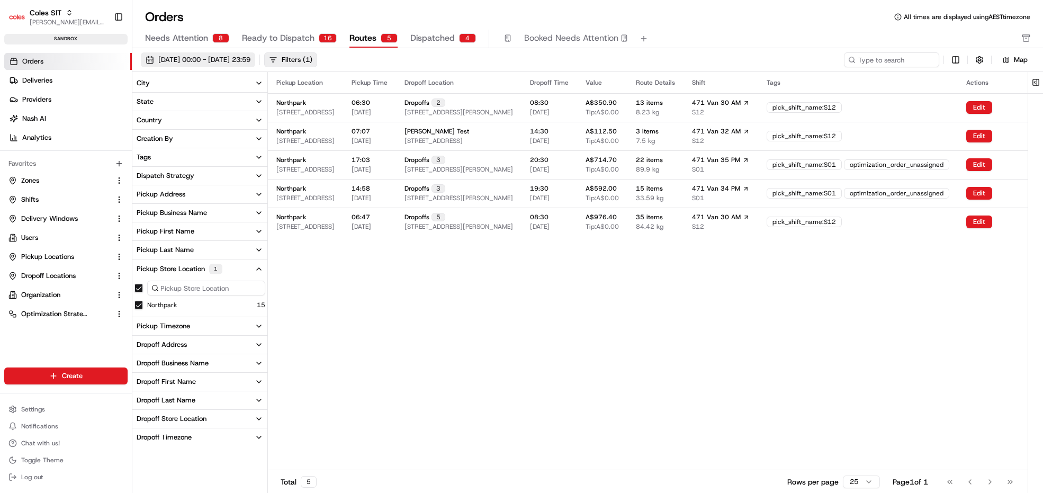
click at [250, 58] on span "[DATE] 00:00 - [DATE] 23:59" at bounding box center [204, 60] width 92 height 10
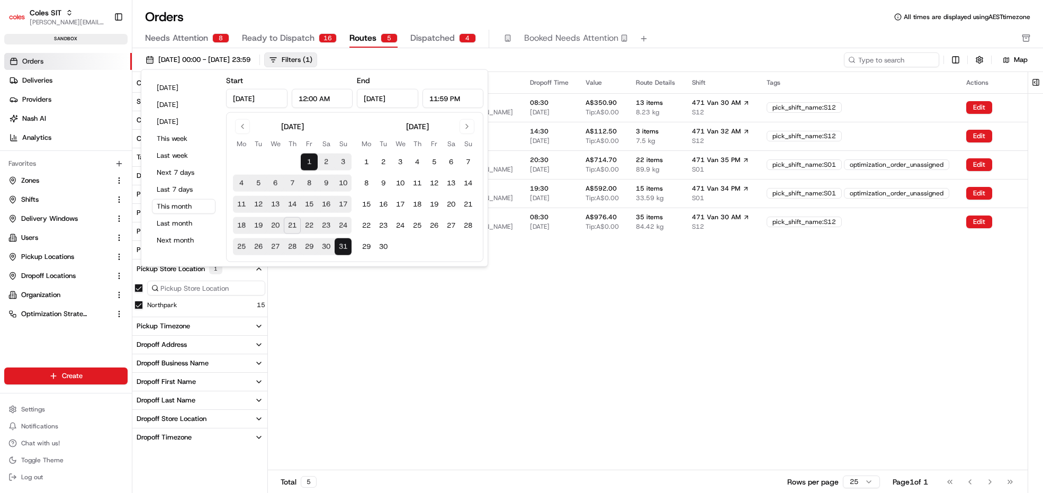
click at [323, 223] on button "23" at bounding box center [326, 225] width 17 height 17
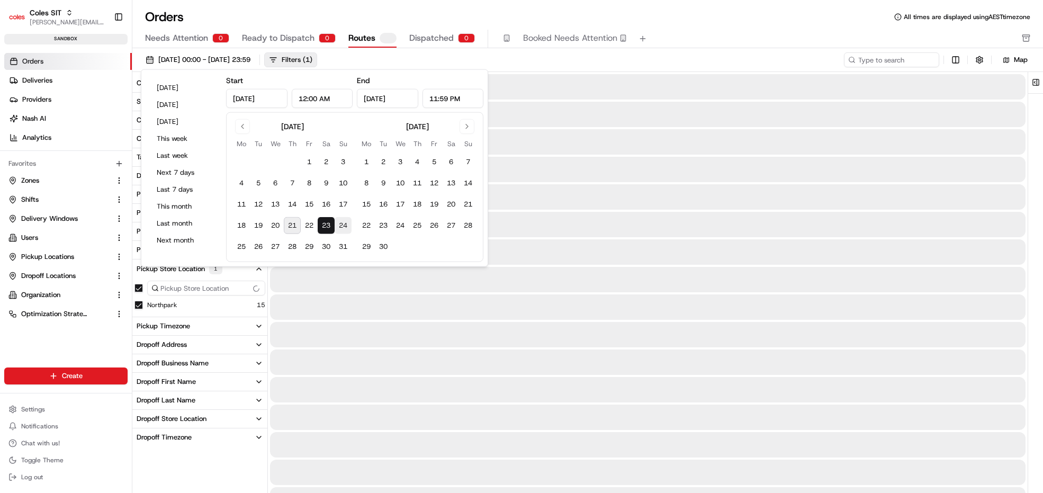
type input "[DATE]"
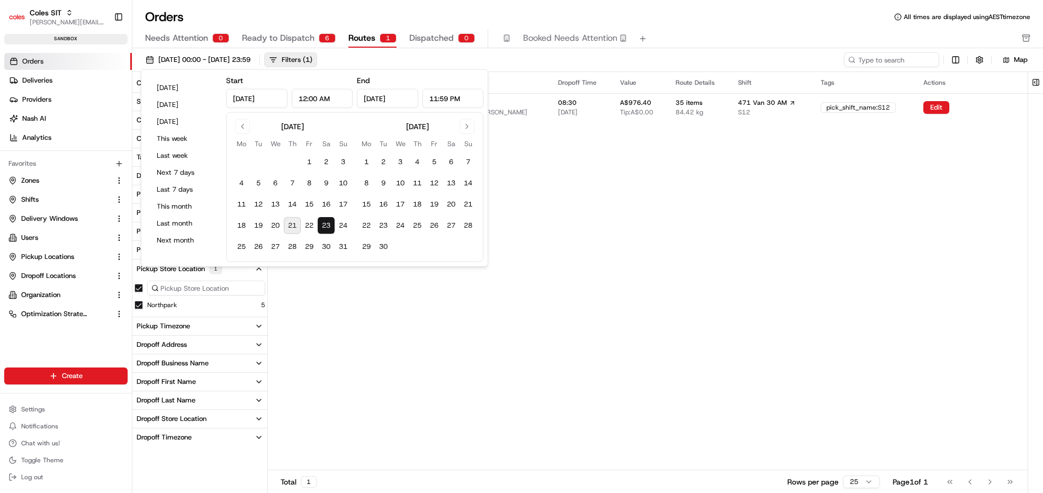
click at [739, 31] on div "Needs Attention 0 Ready to Dispatch 6 Routes 1 Dispatched 0 Booked Needs Attent…" at bounding box center [580, 39] width 870 height 18
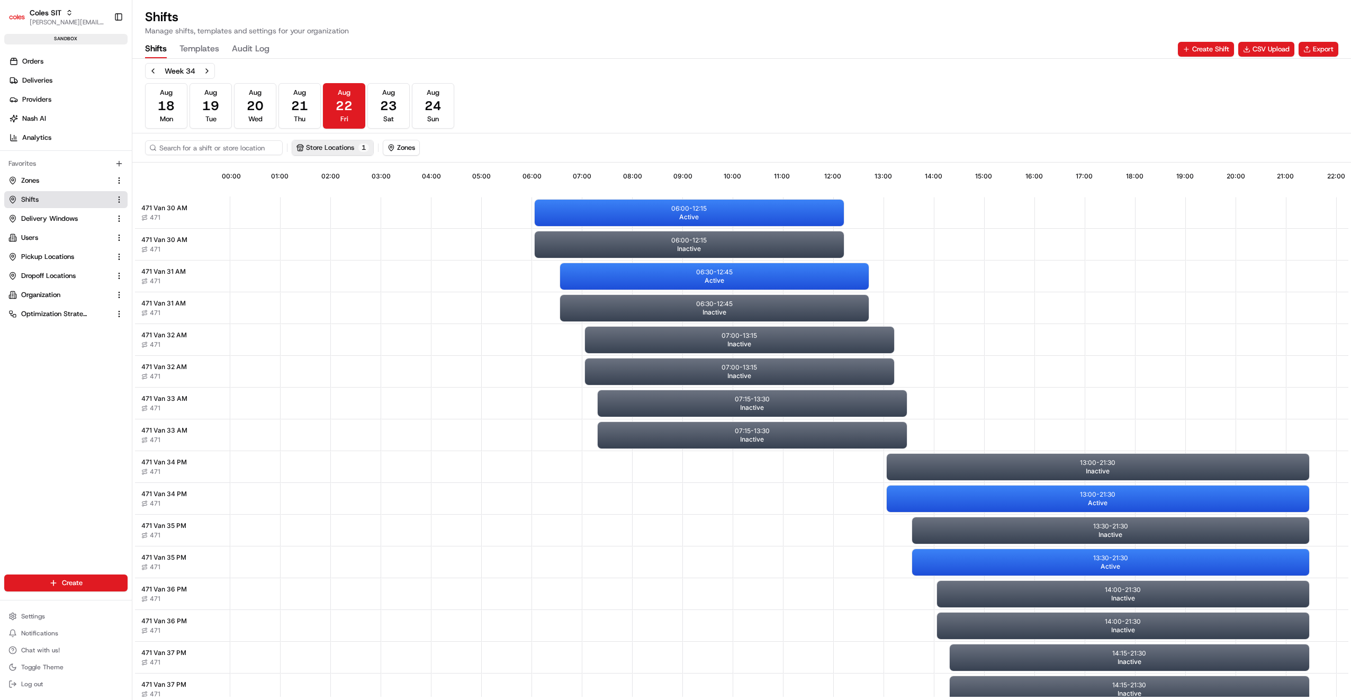
click at [335, 149] on button "Store Locations 1" at bounding box center [332, 147] width 81 height 15
type input "471"
click at [393, 221] on button "Close" at bounding box center [407, 222] width 73 height 15
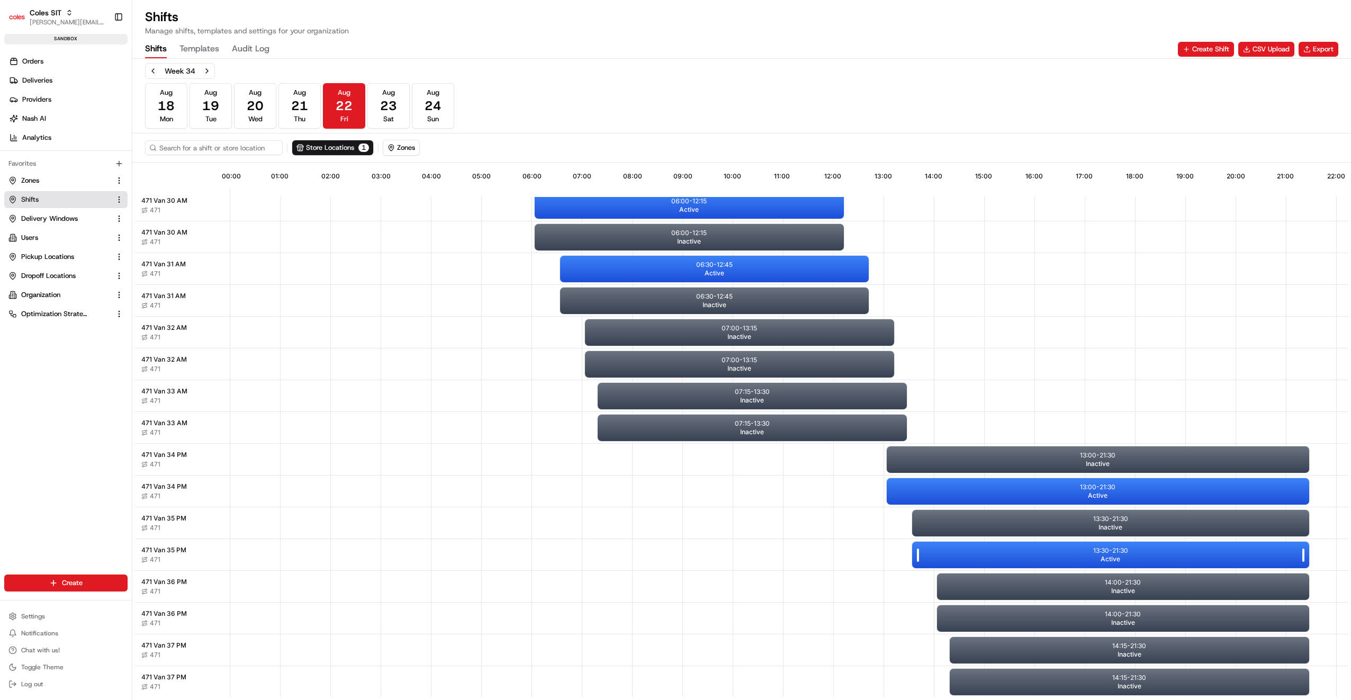
scroll to position [14, 0]
